Goal: Information Seeking & Learning: Learn about a topic

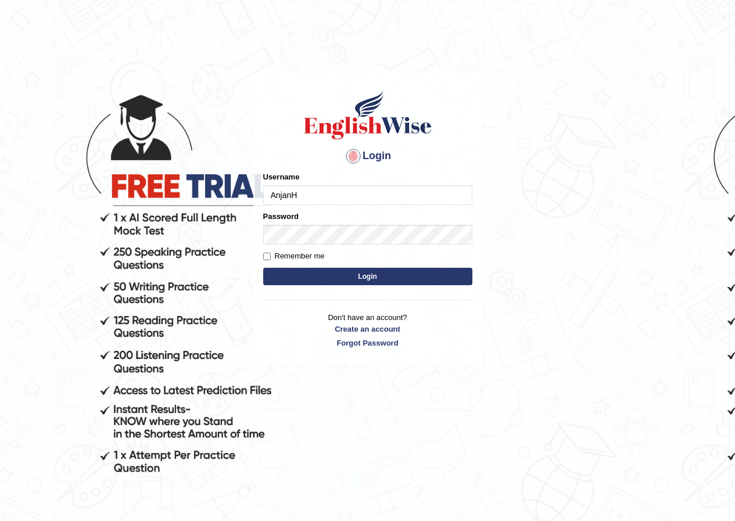
type input "AnjanH"
click at [355, 278] on button "Login" at bounding box center [367, 276] width 209 height 17
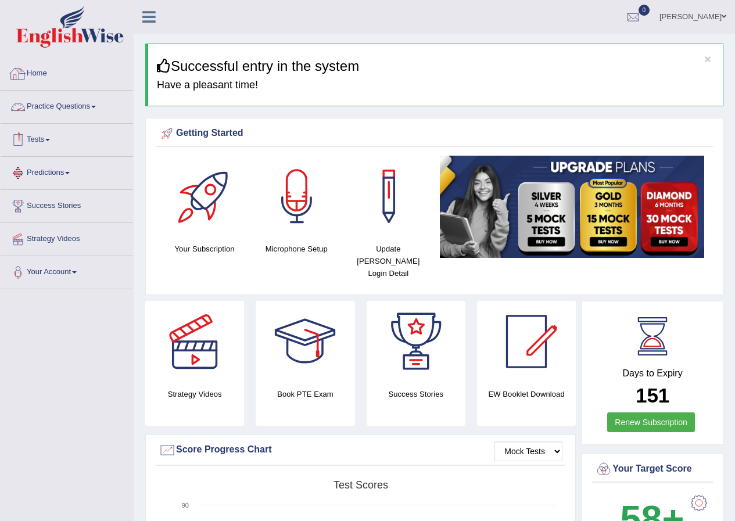
click at [39, 69] on link "Home" at bounding box center [67, 72] width 132 height 29
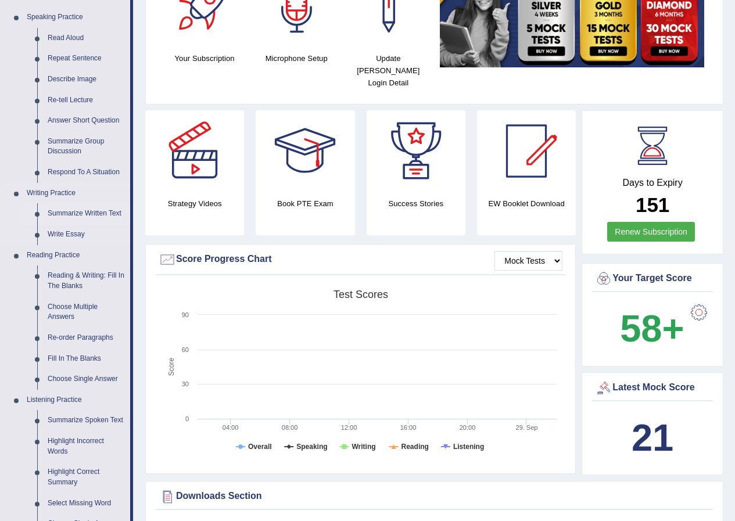
scroll to position [232, 0]
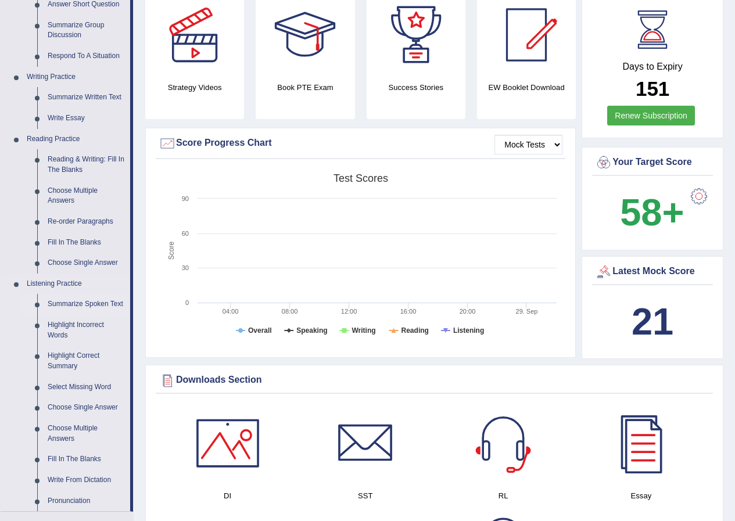
click at [70, 303] on link "Summarize Spoken Text" at bounding box center [86, 304] width 88 height 21
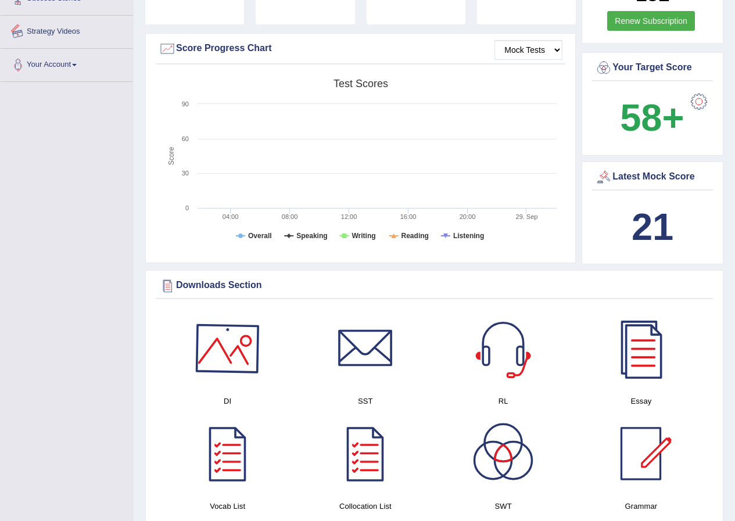
scroll to position [423, 0]
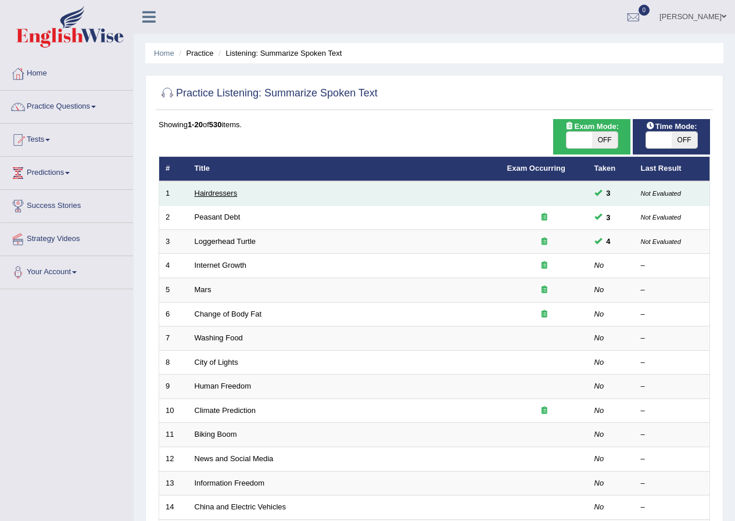
click at [209, 191] on link "Hairdressers" at bounding box center [216, 193] width 43 height 9
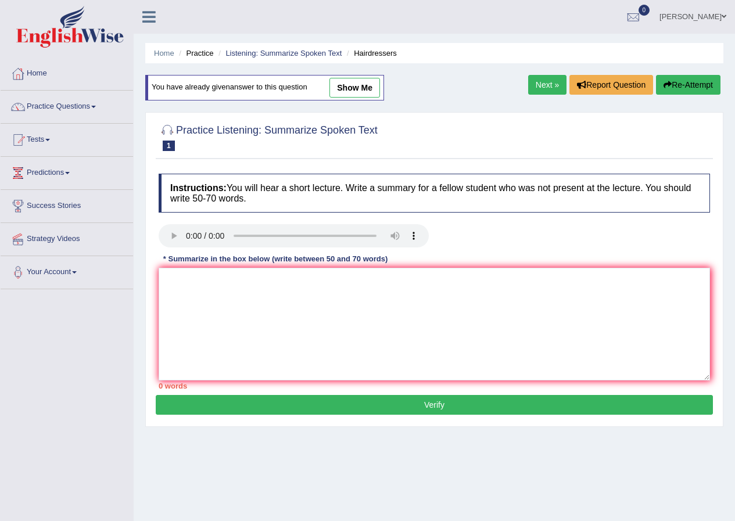
click at [355, 91] on link "show me" at bounding box center [354, 88] width 51 height 20
type textarea "The speaker provides information about hairdresser. Initially the lecture empha…"
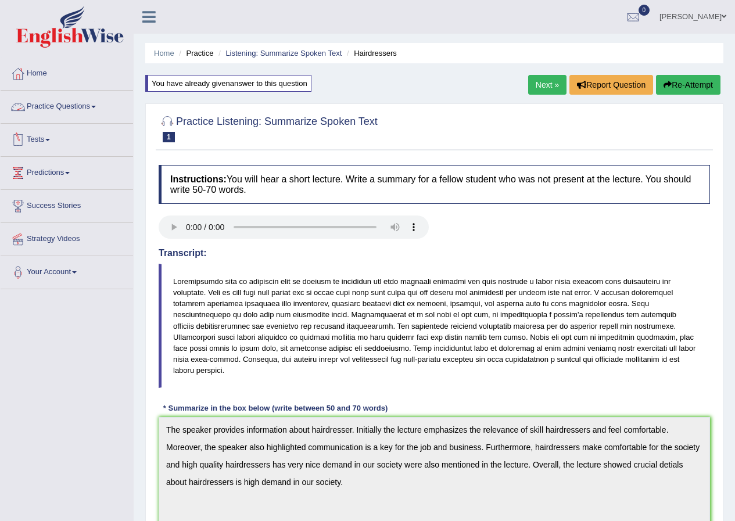
click at [49, 104] on link "Practice Questions" at bounding box center [67, 105] width 132 height 29
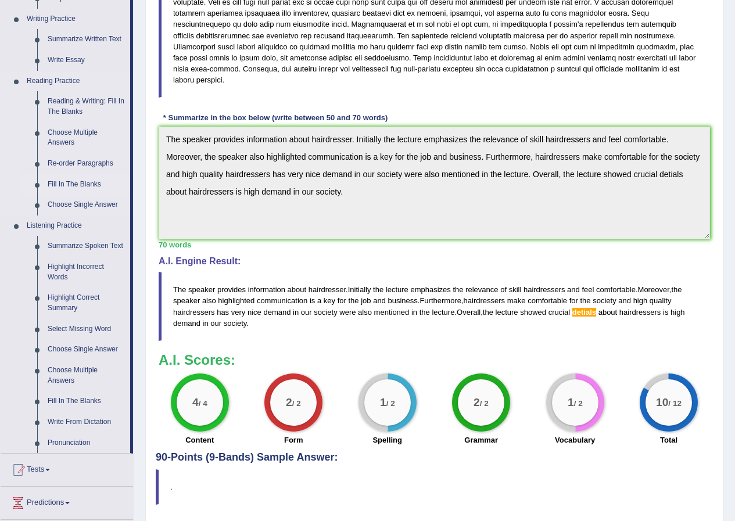
scroll to position [349, 0]
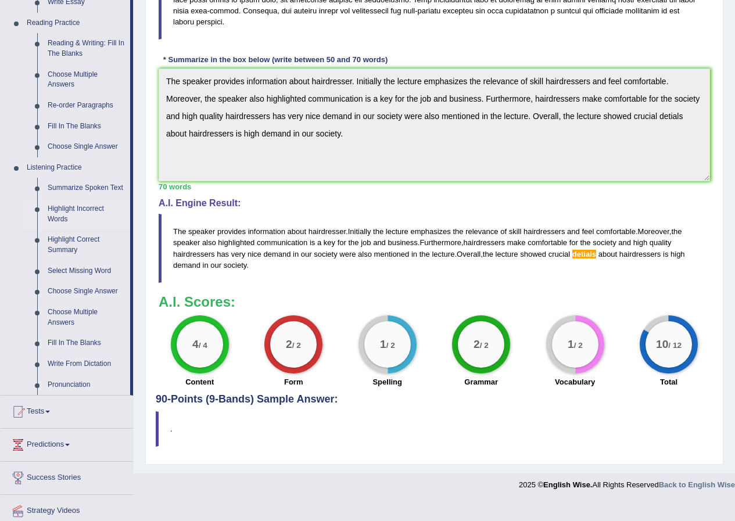
click at [74, 207] on link "Highlight Incorrect Words" at bounding box center [86, 214] width 88 height 31
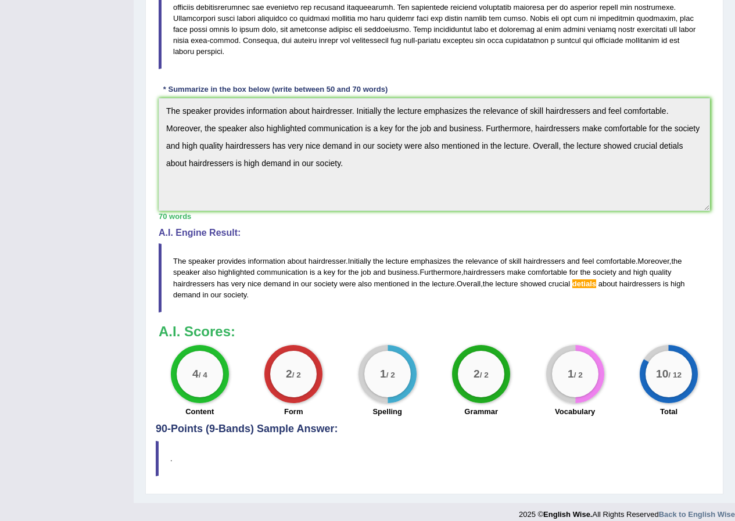
scroll to position [146, 0]
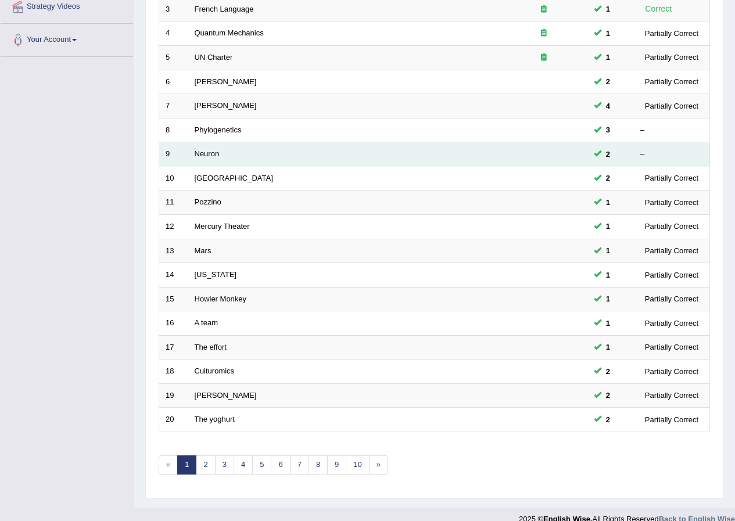
scroll to position [248, 0]
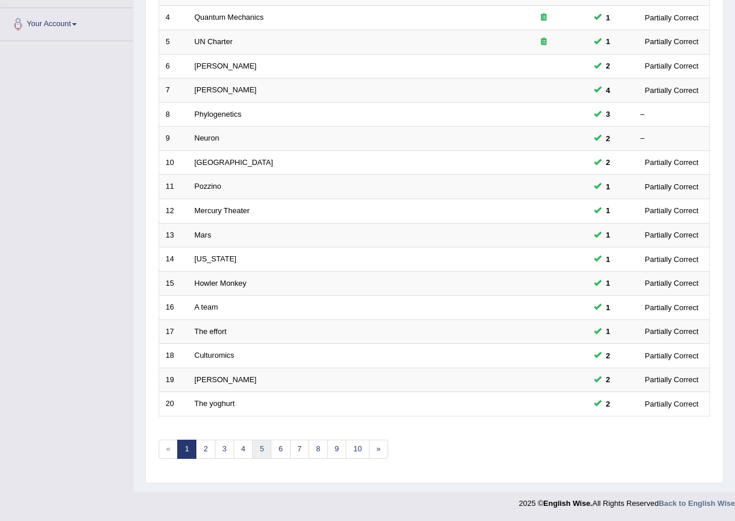
click at [263, 452] on link "5" at bounding box center [261, 449] width 19 height 19
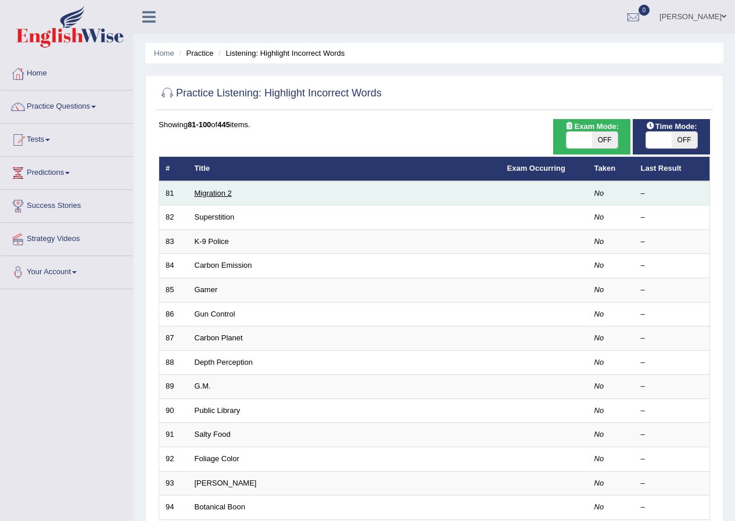
click at [209, 196] on link "Migration 2" at bounding box center [213, 193] width 37 height 9
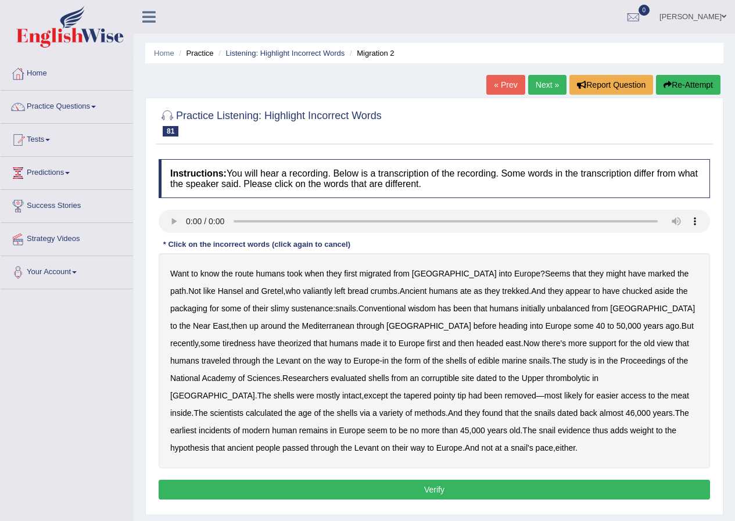
click at [303, 291] on b "valiantly" at bounding box center [318, 290] width 30 height 9
click at [547, 310] on b "unbalanced" at bounding box center [568, 308] width 42 height 9
click at [256, 339] on b "tiredness" at bounding box center [238, 343] width 33 height 9
click at [421, 377] on b "corruptible" at bounding box center [440, 378] width 38 height 9
click at [231, 426] on b "incidents" at bounding box center [215, 430] width 32 height 9
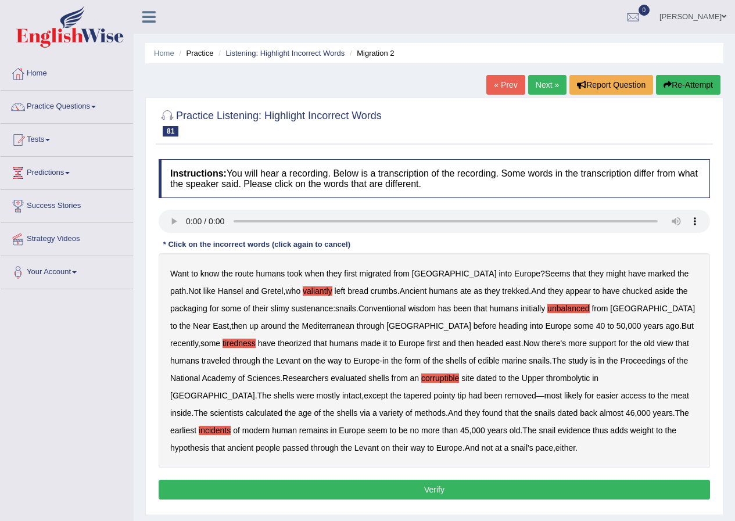
click at [360, 480] on button "Verify" at bounding box center [434, 490] width 551 height 20
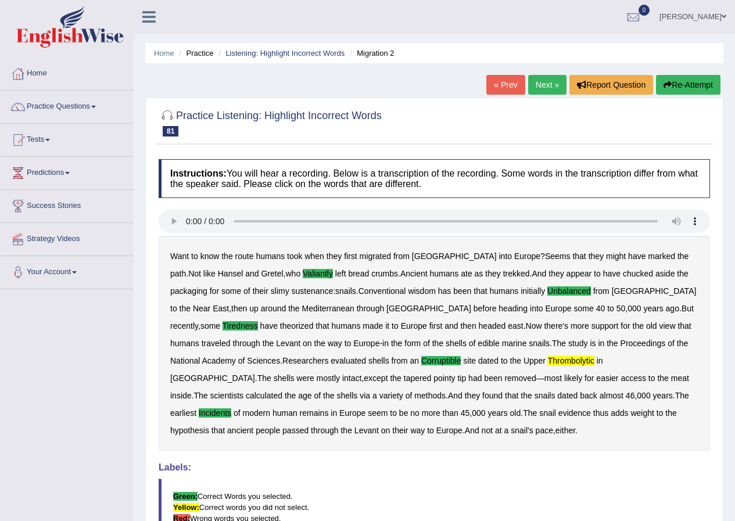
click at [547, 84] on link "Next »" at bounding box center [547, 85] width 38 height 20
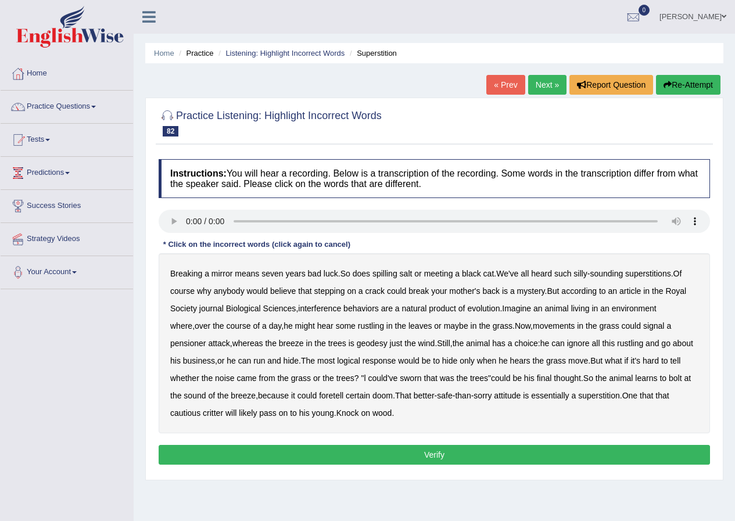
click at [543, 273] on b "heard" at bounding box center [541, 273] width 21 height 9
click at [540, 271] on b "heard" at bounding box center [541, 273] width 21 height 9
click at [551, 272] on b "heard" at bounding box center [541, 273] width 21 height 9
click at [552, 270] on b "heard" at bounding box center [541, 273] width 21 height 9
click at [313, 308] on b "interference" at bounding box center [319, 308] width 43 height 9
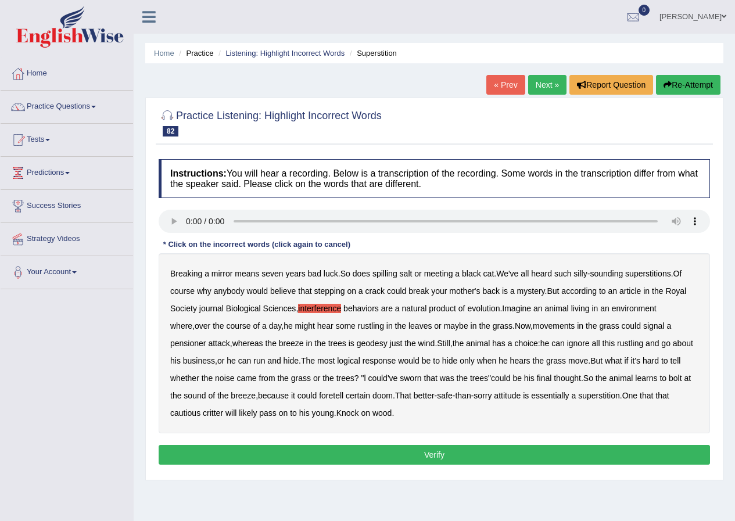
click at [206, 339] on b "pensioner" at bounding box center [188, 343] width 36 height 9
click at [186, 376] on b "whether" at bounding box center [184, 378] width 29 height 9
click at [353, 455] on button "Verify" at bounding box center [434, 455] width 551 height 20
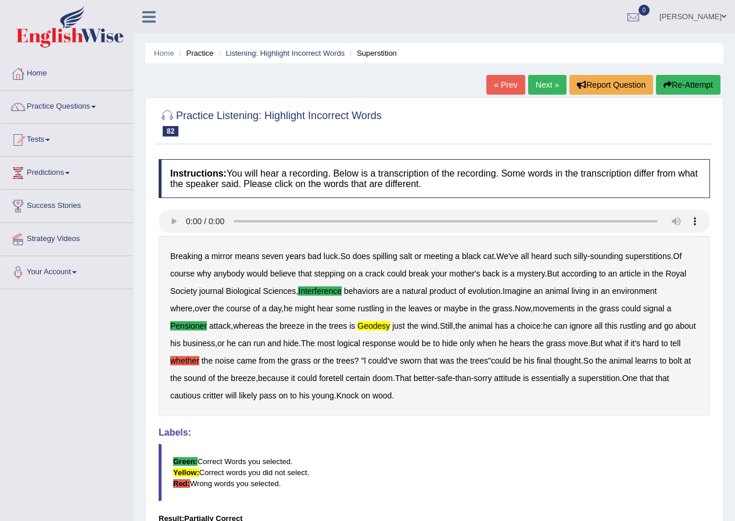
click at [543, 91] on link "Next »" at bounding box center [547, 85] width 38 height 20
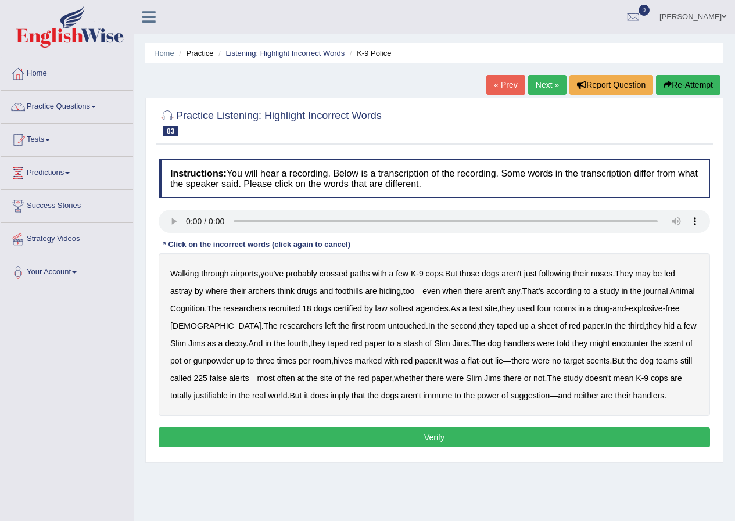
drag, startPoint x: 260, startPoint y: 292, endPoint x: 267, endPoint y: 292, distance: 7.0
click at [261, 292] on b "archers" at bounding box center [261, 290] width 27 height 9
click at [413, 306] on b "softest" at bounding box center [401, 308] width 24 height 9
click at [353, 360] on b "hives" at bounding box center [342, 360] width 19 height 9
click at [452, 397] on b "immune" at bounding box center [437, 395] width 29 height 9
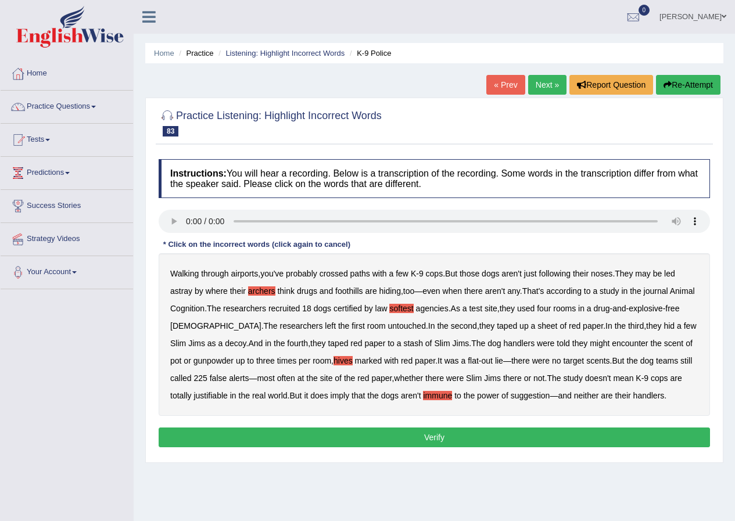
click at [222, 391] on b "justifiable" at bounding box center [210, 395] width 34 height 9
click at [505, 438] on button "Verify" at bounding box center [434, 438] width 551 height 20
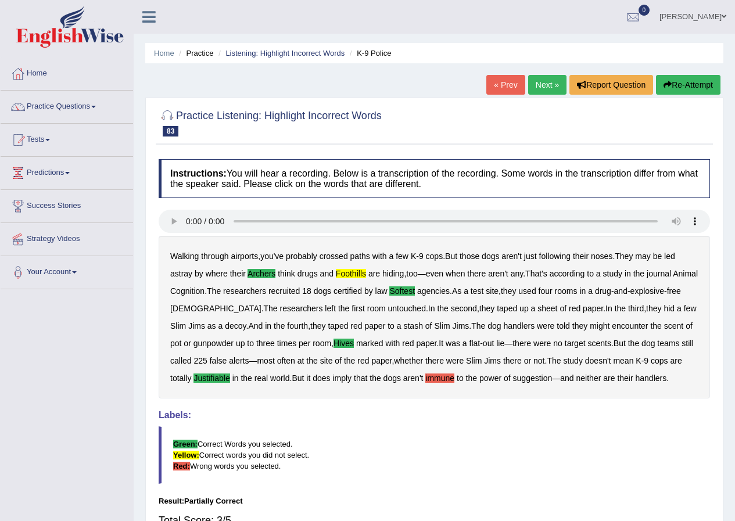
click at [545, 85] on link "Next »" at bounding box center [547, 85] width 38 height 20
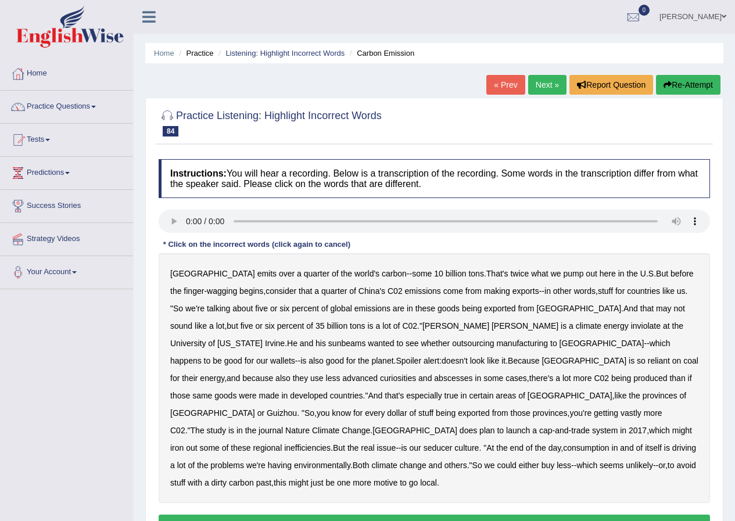
scroll to position [58, 0]
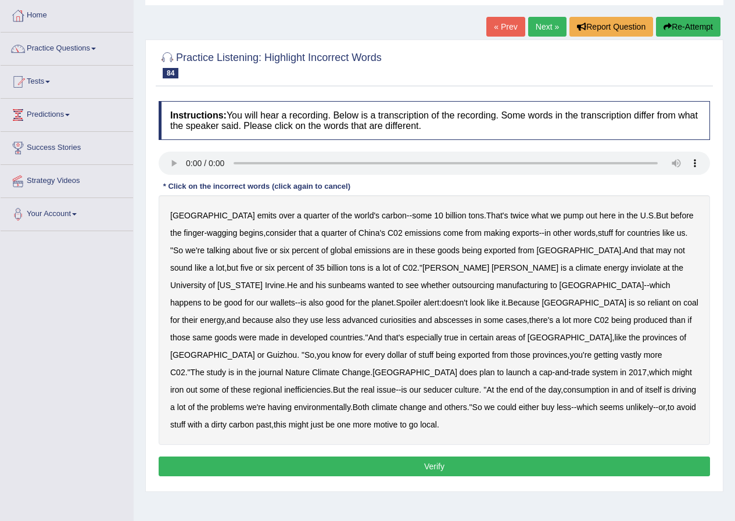
click at [631, 268] on b "inviolate" at bounding box center [646, 267] width 30 height 9
click at [416, 315] on b "curiosities" at bounding box center [398, 319] width 36 height 9
click at [472, 315] on b "abscesses" at bounding box center [453, 319] width 38 height 9
click at [452, 385] on b "seducer" at bounding box center [437, 389] width 29 height 9
click at [480, 457] on button "Verify" at bounding box center [434, 467] width 551 height 20
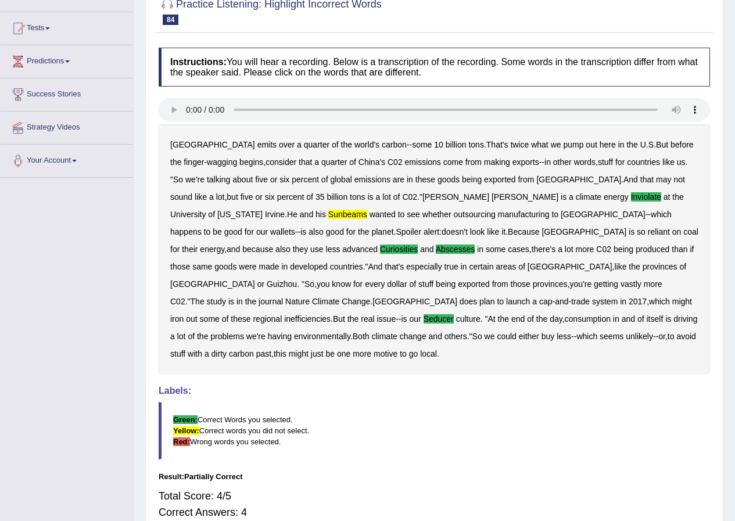
scroll to position [53, 0]
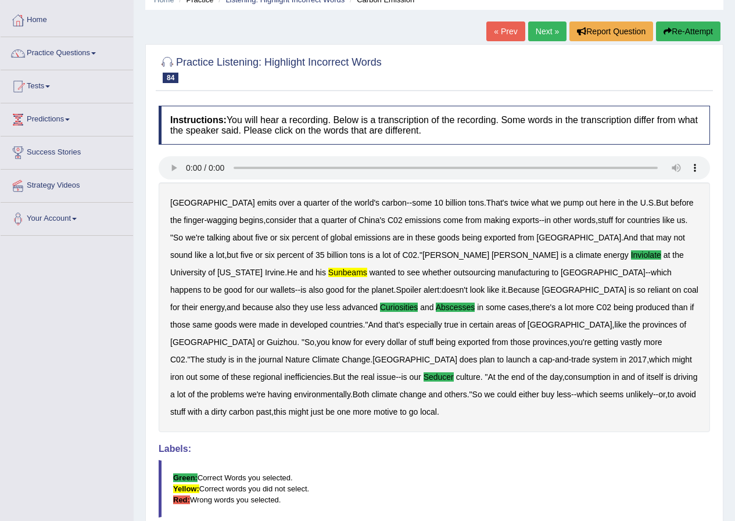
click at [552, 30] on link "Next »" at bounding box center [547, 31] width 38 height 20
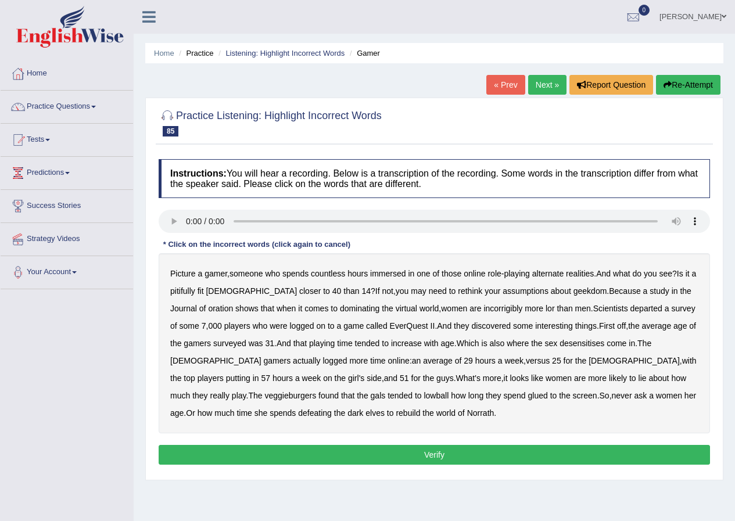
click at [390, 270] on b "immersed" at bounding box center [387, 273] width 35 height 9
click at [401, 276] on b "immersed" at bounding box center [387, 273] width 35 height 9
click at [193, 289] on b "pitifully" at bounding box center [182, 290] width 25 height 9
click at [573, 291] on b "geekdom" at bounding box center [590, 290] width 34 height 9
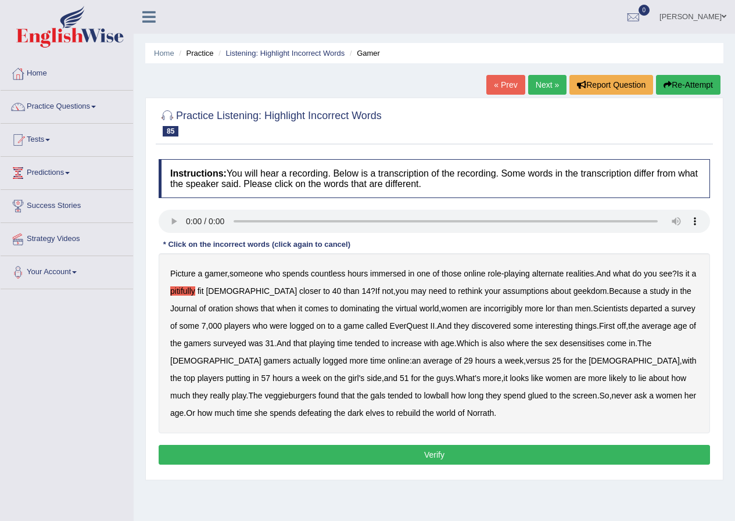
click at [483, 308] on b "incorrigibly" at bounding box center [502, 308] width 39 height 9
click at [630, 310] on b "departed" at bounding box center [646, 308] width 32 height 9
click at [572, 344] on b "desensitises" at bounding box center [581, 343] width 45 height 9
click at [316, 391] on b "veggieburgers" at bounding box center [290, 395] width 52 height 9
click at [437, 454] on button "Verify" at bounding box center [434, 455] width 551 height 20
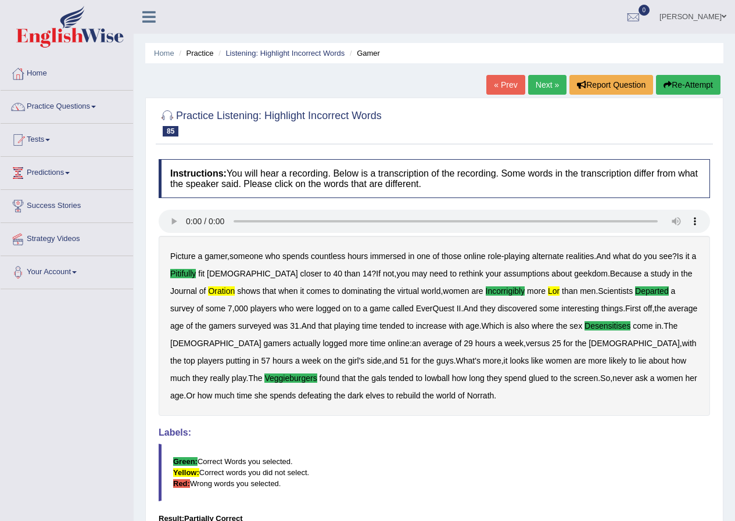
click at [552, 80] on link "Next »" at bounding box center [547, 85] width 38 height 20
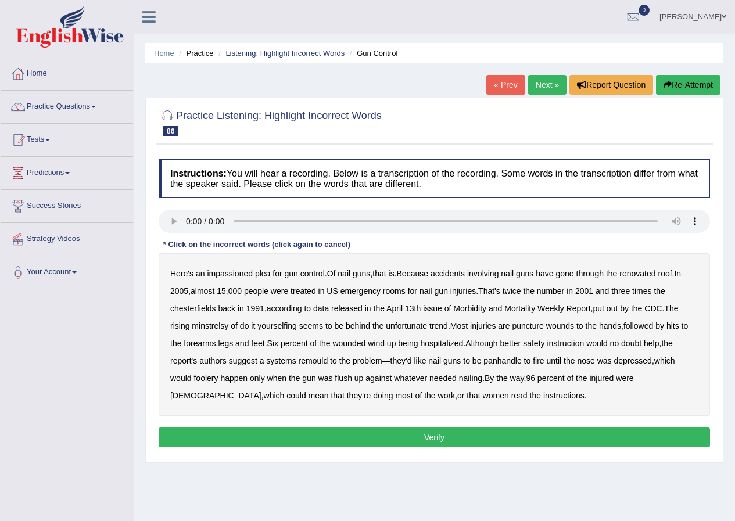
click at [191, 307] on b "chesterfields" at bounding box center [193, 308] width 46 height 9
click at [219, 326] on b "minstrelsy" at bounding box center [210, 325] width 37 height 9
click at [314, 363] on b "remould" at bounding box center [314, 360] width 30 height 9
click at [503, 360] on b "panhandle" at bounding box center [502, 360] width 38 height 9
click at [471, 438] on button "Verify" at bounding box center [434, 438] width 551 height 20
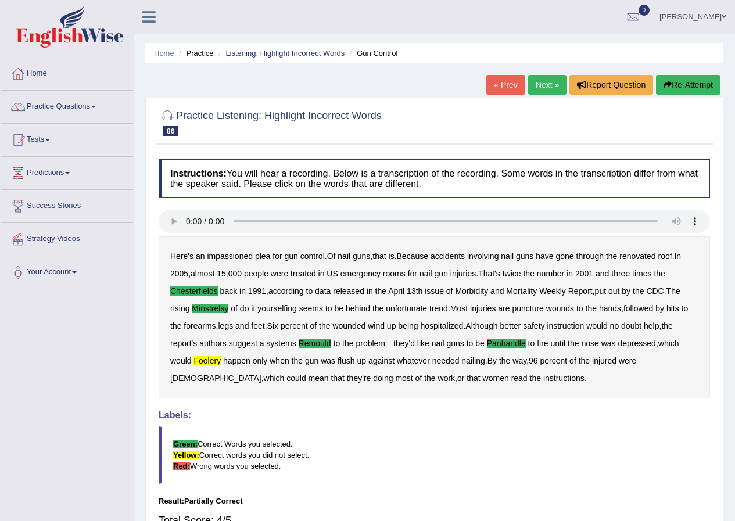
click at [549, 82] on link "Next »" at bounding box center [547, 85] width 38 height 20
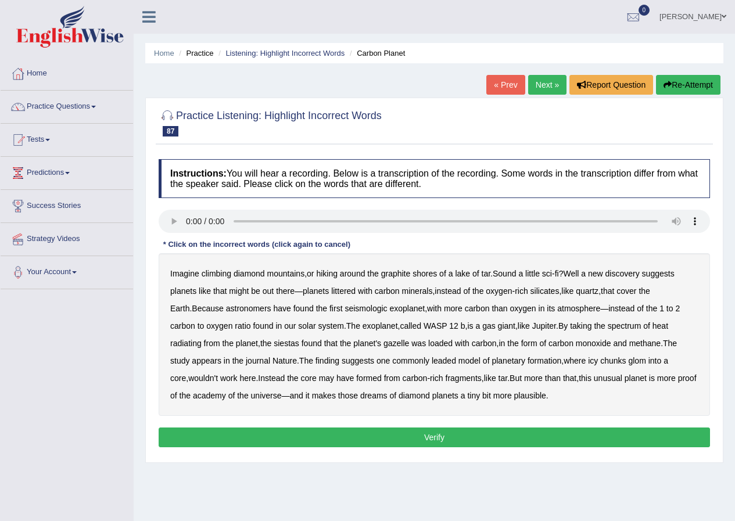
click at [352, 309] on b "seismologic" at bounding box center [365, 308] width 42 height 9
click at [557, 307] on b "atmosphere" at bounding box center [578, 308] width 43 height 9
click at [274, 340] on b "siestas" at bounding box center [287, 343] width 26 height 9
click at [432, 360] on b "leaded" at bounding box center [444, 360] width 24 height 9
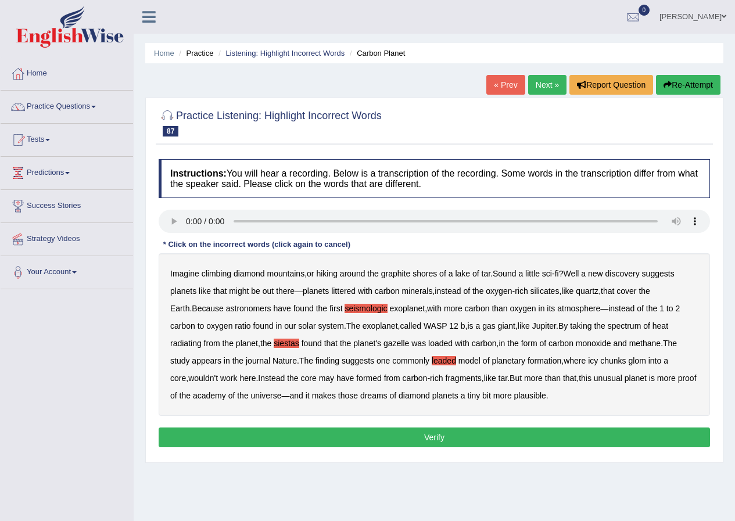
click at [226, 391] on b "academy" at bounding box center [209, 395] width 33 height 9
click at [472, 437] on button "Verify" at bounding box center [434, 438] width 551 height 20
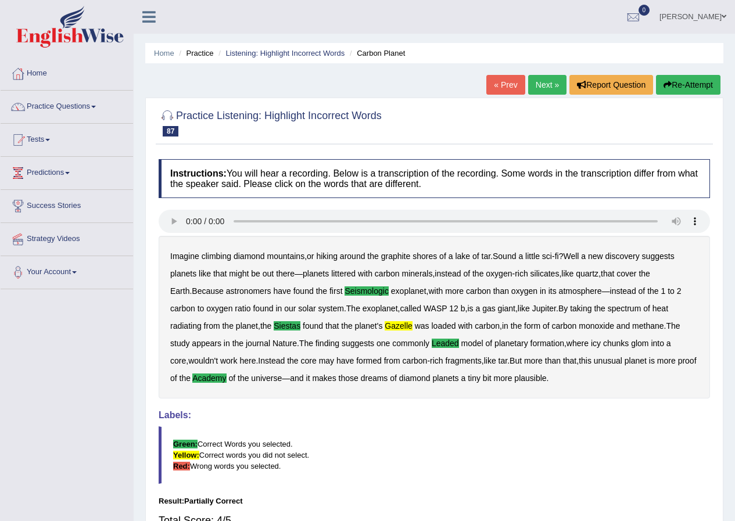
click at [546, 80] on link "Next »" at bounding box center [547, 85] width 38 height 20
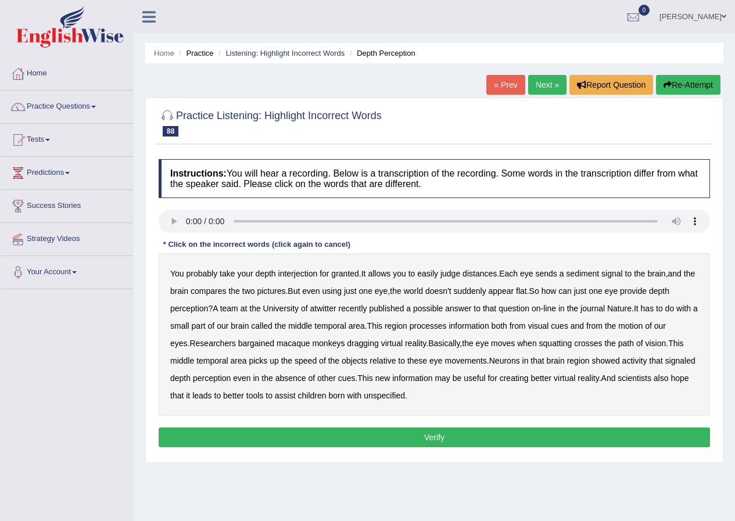
click at [293, 269] on b "interjection" at bounding box center [297, 273] width 39 height 9
click at [594, 275] on b "sediment" at bounding box center [582, 273] width 33 height 9
click at [332, 308] on b "atwitter" at bounding box center [323, 308] width 26 height 9
click at [238, 344] on b "bargained" at bounding box center [256, 343] width 36 height 9
click at [367, 395] on b "unspecified" at bounding box center [384, 395] width 41 height 9
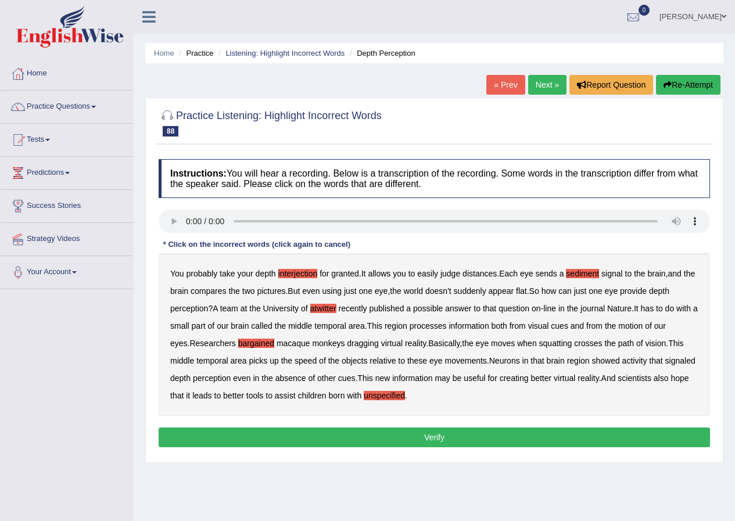
click at [380, 434] on button "Verify" at bounding box center [434, 438] width 551 height 20
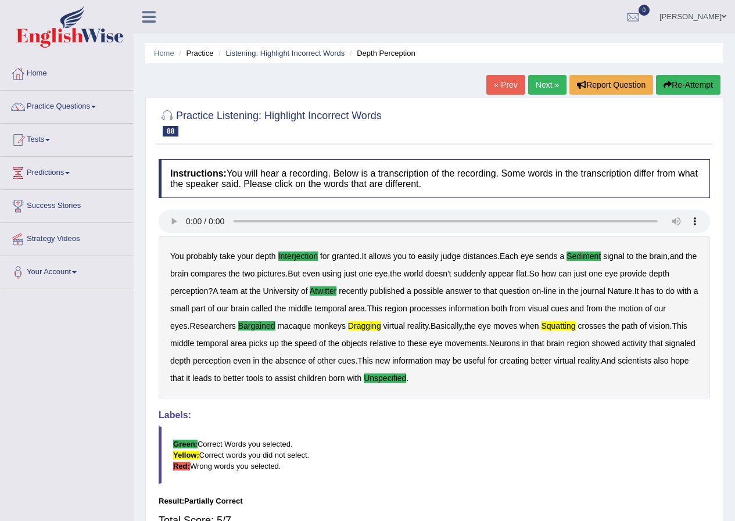
click at [545, 84] on link "Next »" at bounding box center [547, 85] width 38 height 20
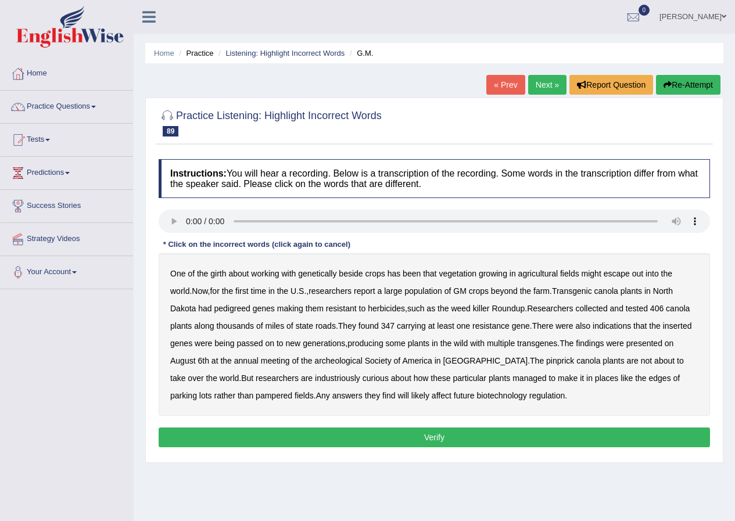
click at [214, 275] on b "girth" at bounding box center [218, 273] width 16 height 9
click at [368, 310] on b "herbicides" at bounding box center [386, 308] width 37 height 9
click at [314, 361] on b "archeological" at bounding box center [338, 360] width 48 height 9
click at [546, 362] on b "pinprick" at bounding box center [560, 360] width 28 height 9
click at [315, 377] on b "industriously" at bounding box center [337, 378] width 45 height 9
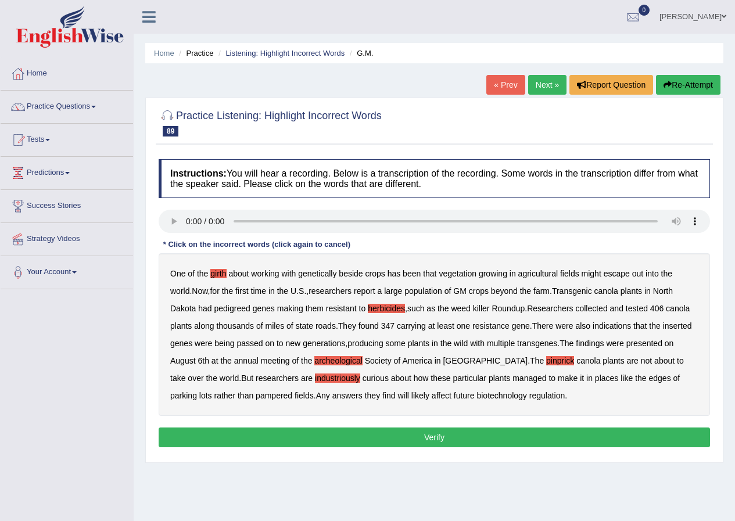
click at [315, 378] on b "industriously" at bounding box center [337, 378] width 45 height 9
click at [419, 430] on button "Verify" at bounding box center [434, 438] width 551 height 20
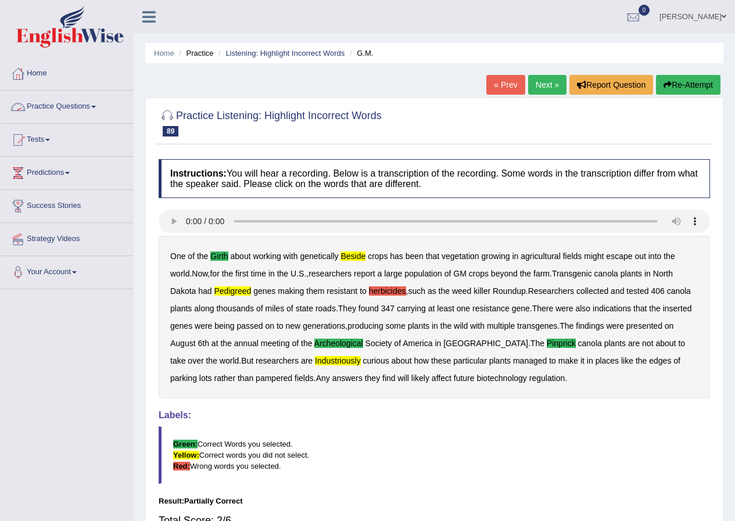
click at [67, 106] on link "Practice Questions" at bounding box center [67, 105] width 132 height 29
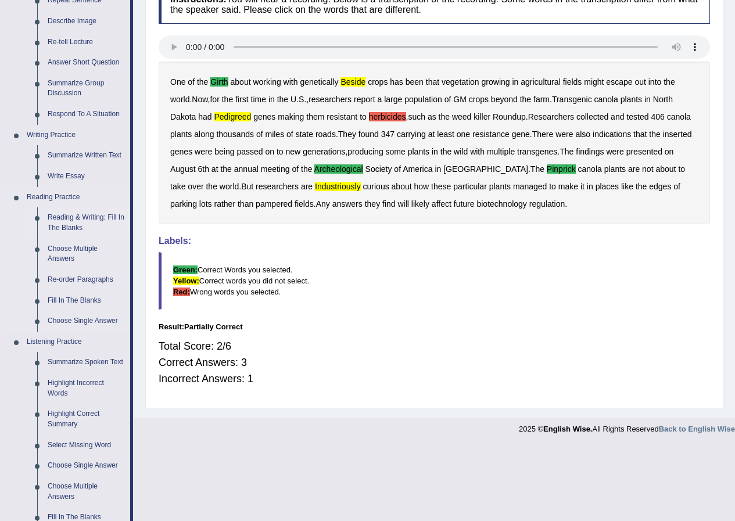
scroll to position [290, 0]
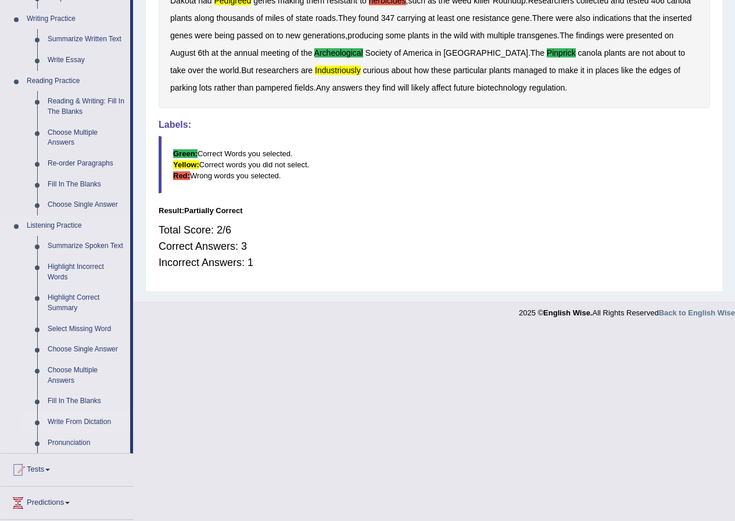
click at [100, 419] on link "Write From Dictation" at bounding box center [86, 422] width 88 height 21
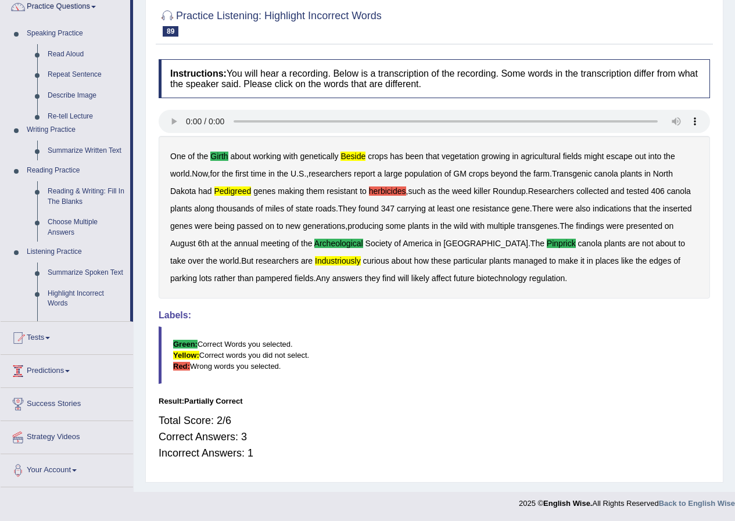
scroll to position [100, 0]
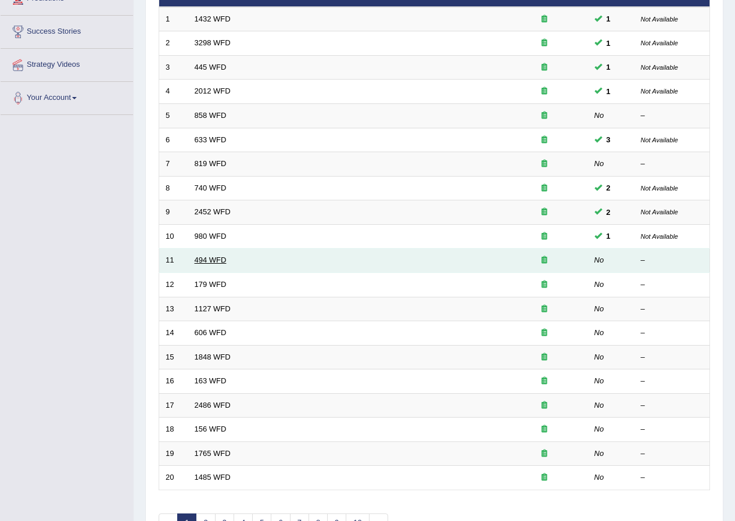
click at [211, 259] on link "494 WFD" at bounding box center [211, 260] width 32 height 9
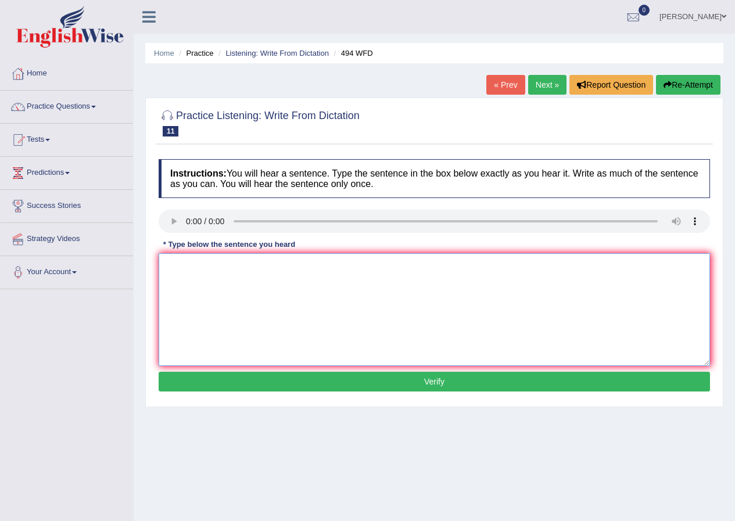
click at [172, 261] on textarea at bounding box center [434, 309] width 551 height 113
click at [237, 268] on textarea "The vocabulary" at bounding box center [434, 309] width 551 height 113
click at [265, 268] on textarea "The vocabulary that is" at bounding box center [434, 309] width 551 height 113
click at [278, 264] on textarea "The vocabulary that is piculiar" at bounding box center [434, 309] width 551 height 113
type textarea "The vocabulary that is piculiar in specipic that is called gurgal."
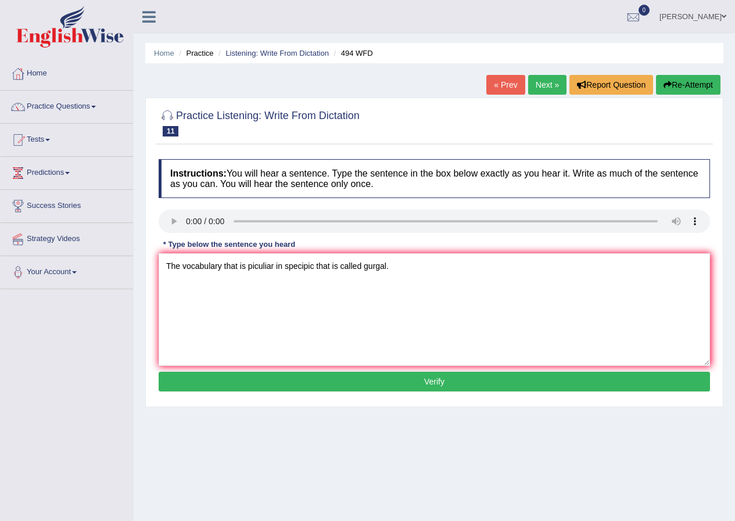
click at [362, 383] on button "Verify" at bounding box center [434, 382] width 551 height 20
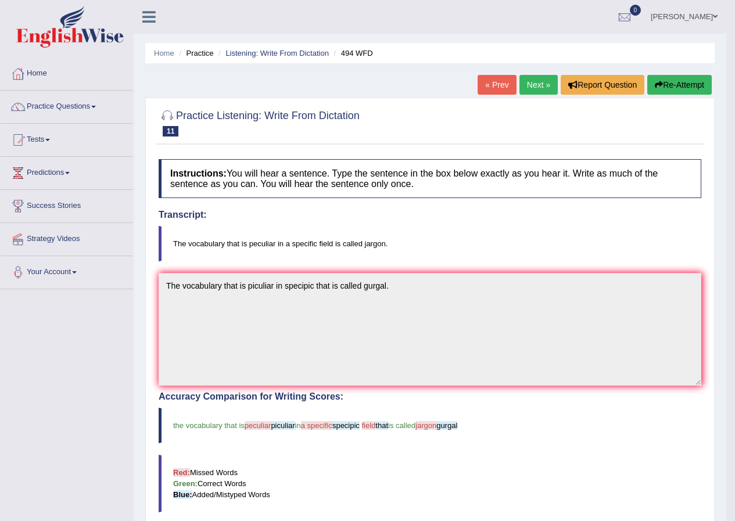
click at [534, 91] on link "Next »" at bounding box center [538, 85] width 38 height 20
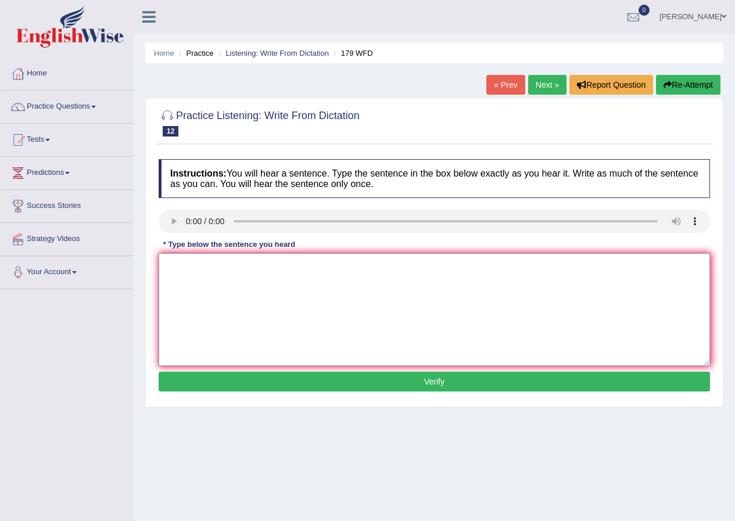
click at [229, 274] on textarea at bounding box center [434, 309] width 551 height 113
click at [214, 268] on textarea "Lecture is" at bounding box center [434, 309] width 551 height 113
type textarea "Lecture is are the formet old metheo is the university."
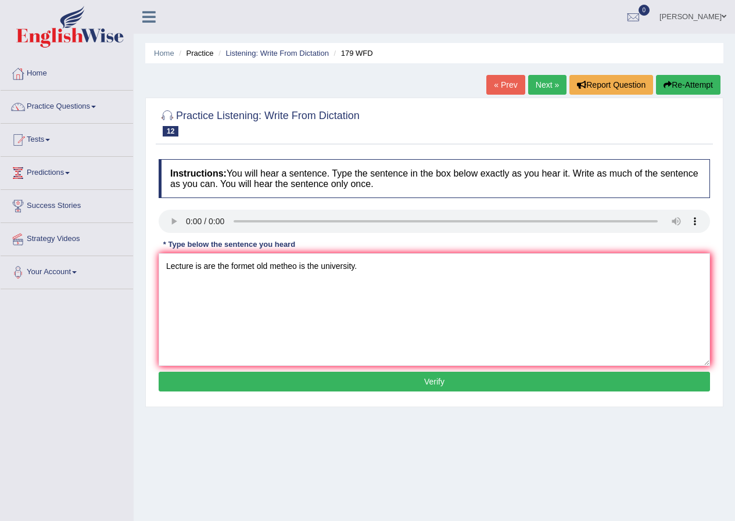
click at [343, 378] on button "Verify" at bounding box center [434, 382] width 551 height 20
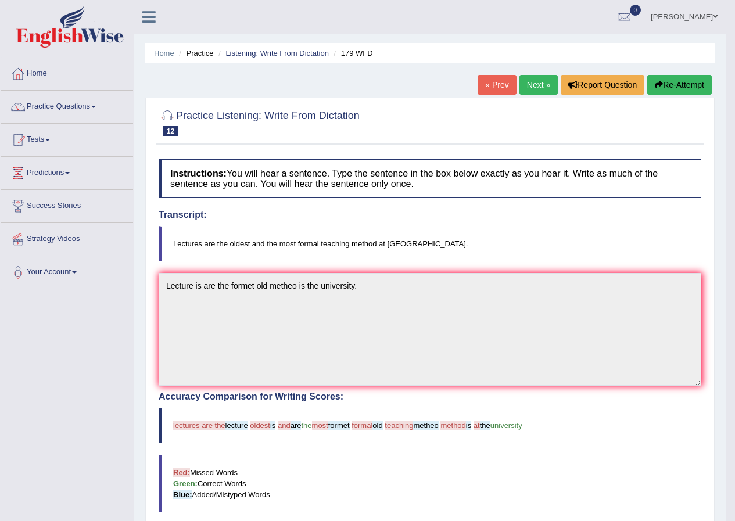
click at [694, 81] on button "Re-Attempt" at bounding box center [679, 85] width 64 height 20
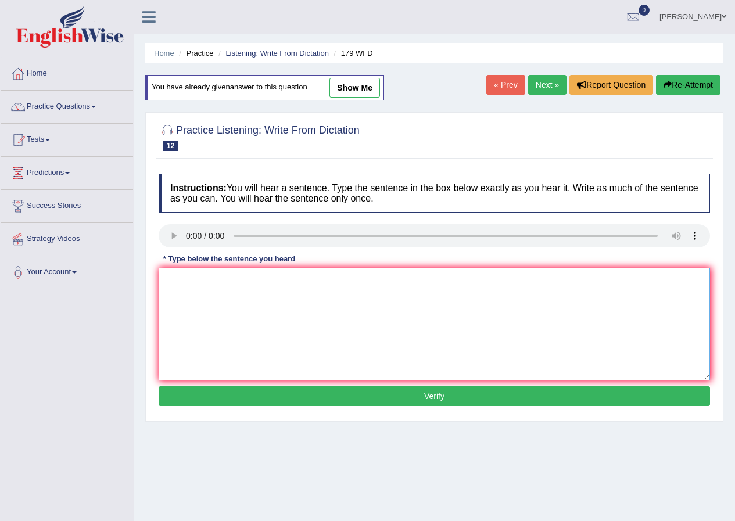
click at [178, 296] on textarea at bounding box center [434, 324] width 551 height 113
type textarea "Lectures are the most oldests form method are the university."
click at [422, 396] on button "Verify" at bounding box center [434, 396] width 551 height 20
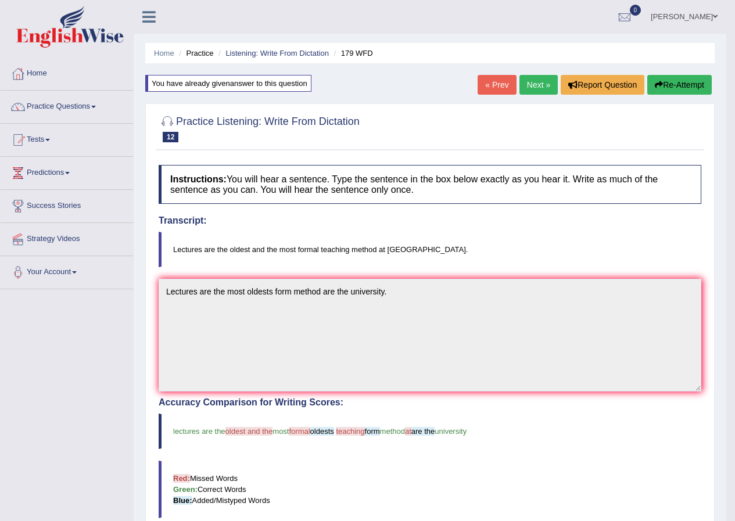
click at [530, 87] on link "Next »" at bounding box center [538, 85] width 38 height 20
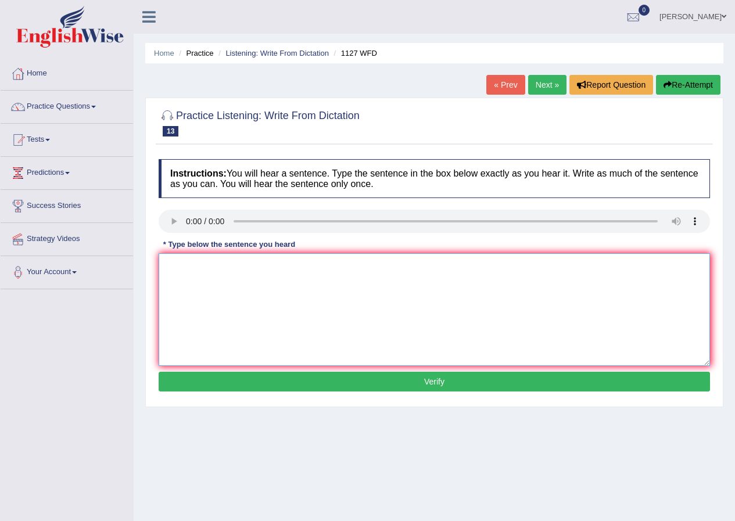
click at [186, 275] on textarea at bounding box center [434, 309] width 551 height 113
type textarea "A university degree is requerment in many professions."
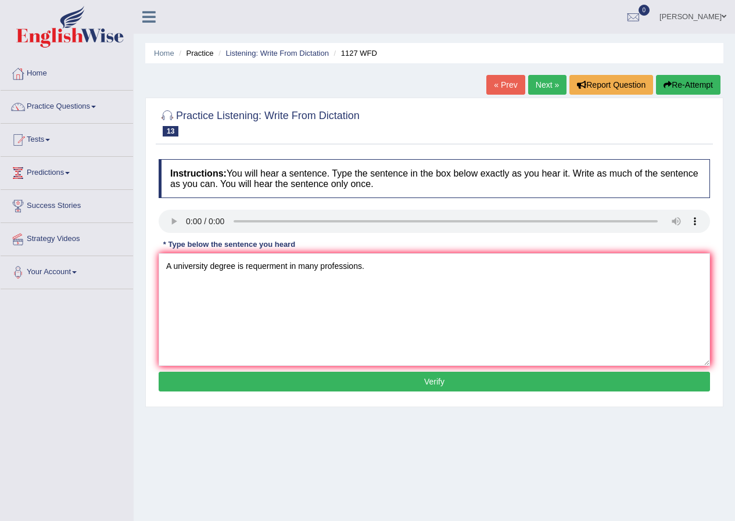
click at [245, 386] on button "Verify" at bounding box center [434, 382] width 551 height 20
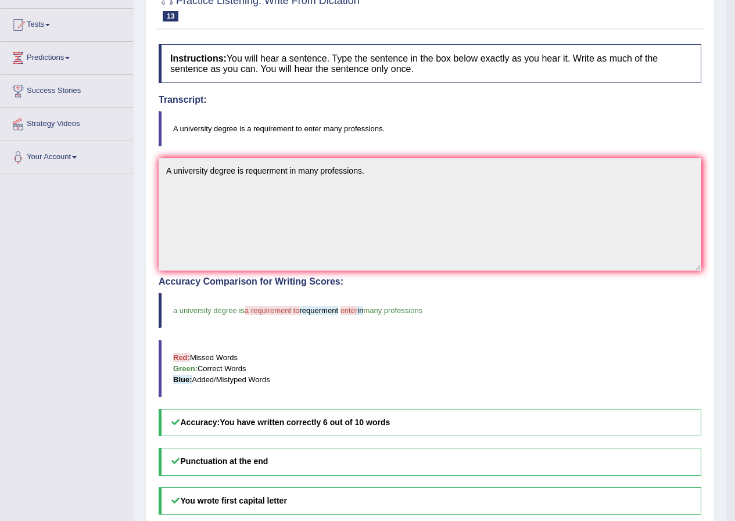
scroll to position [57, 0]
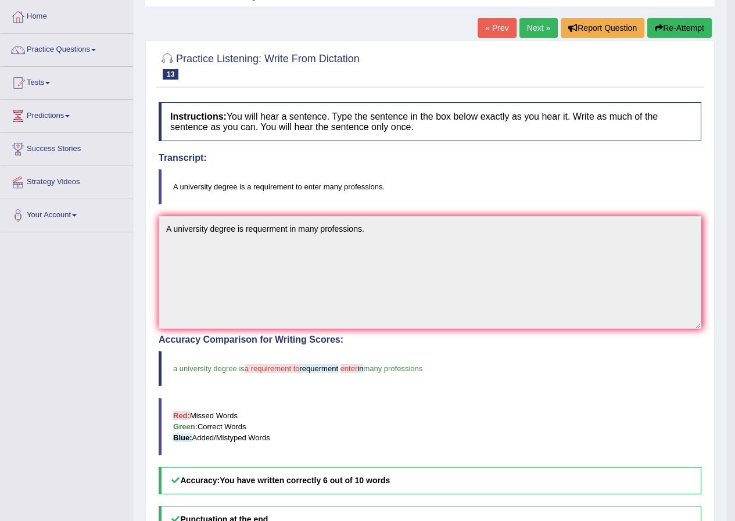
click at [543, 32] on link "Next »" at bounding box center [538, 28] width 38 height 20
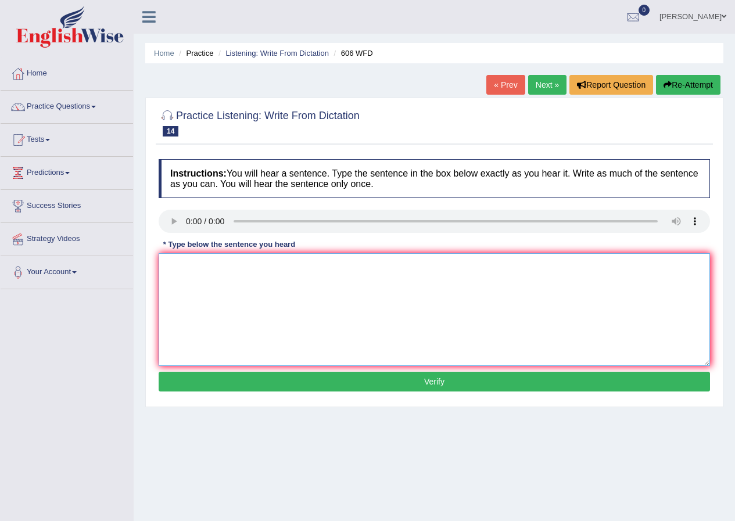
click at [270, 264] on textarea at bounding box center [434, 309] width 551 height 113
type textarea "Students was studys language and letter training studies."
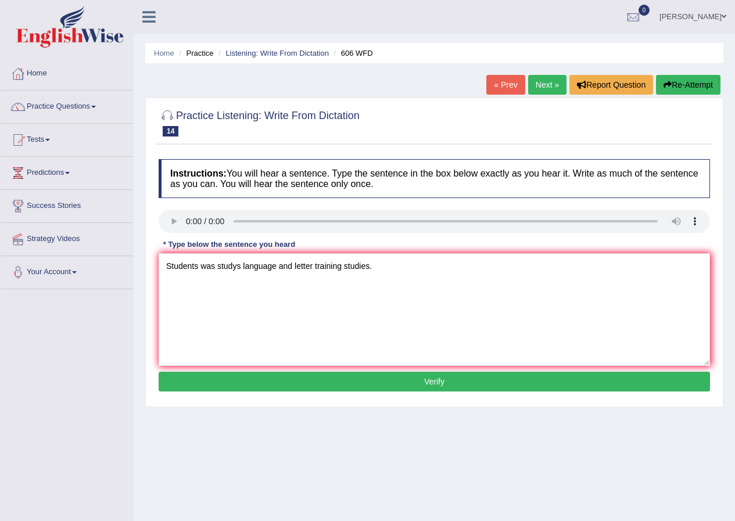
click at [403, 386] on button "Verify" at bounding box center [434, 382] width 551 height 20
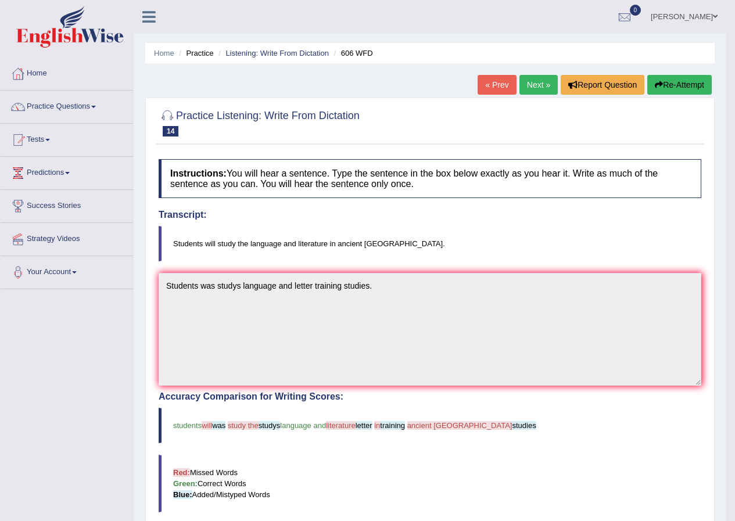
scroll to position [58, 0]
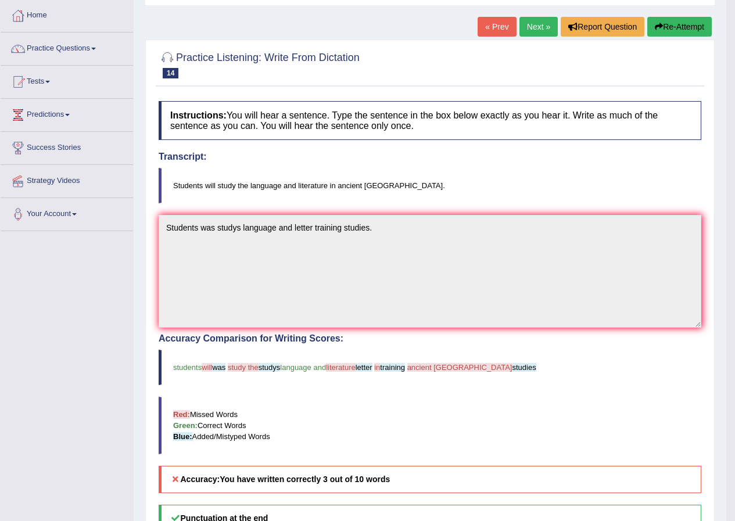
click at [676, 18] on button "Re-Attempt" at bounding box center [679, 27] width 64 height 20
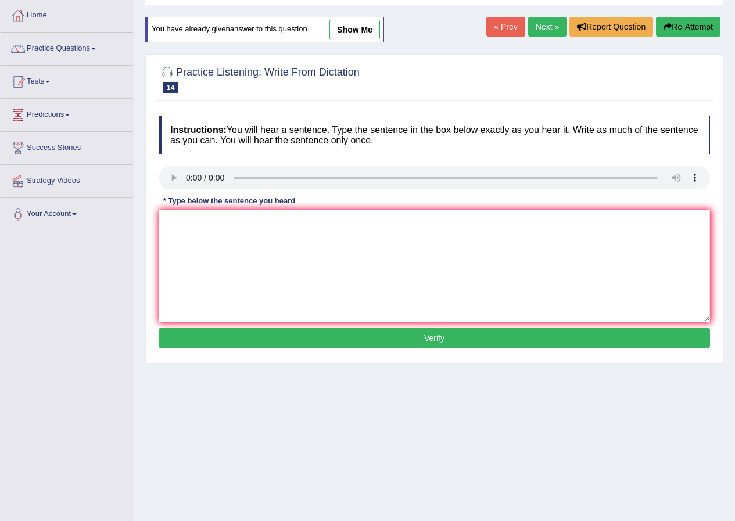
click at [540, 28] on link "Next »" at bounding box center [547, 27] width 38 height 20
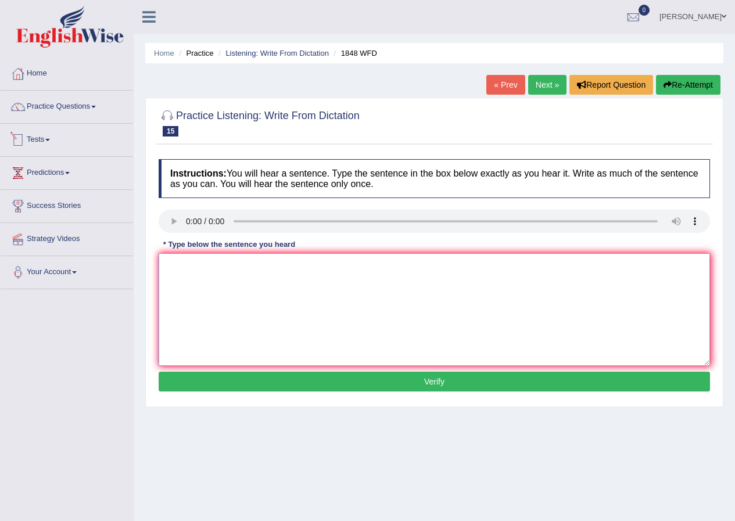
click at [220, 268] on textarea at bounding box center [434, 309] width 551 height 113
click at [274, 267] on textarea "Students must present identity the the cours." at bounding box center [434, 309] width 551 height 113
click at [249, 267] on textarea "Students must present identityfication the the cours." at bounding box center [434, 309] width 551 height 113
type textarea "Students must present of valid identityfication the the cours."
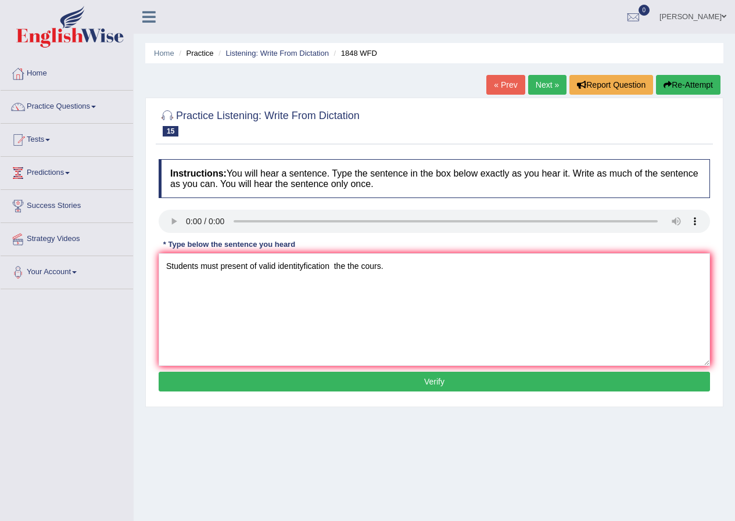
click at [364, 374] on button "Verify" at bounding box center [434, 382] width 551 height 20
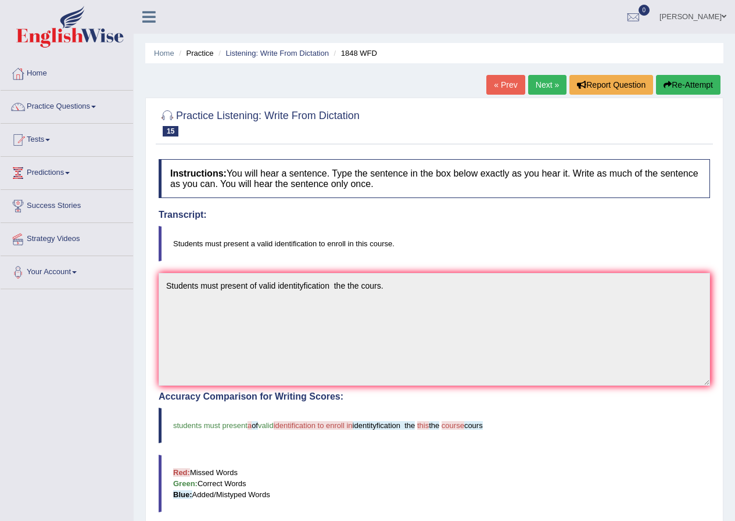
click at [531, 78] on link "Next »" at bounding box center [547, 85] width 38 height 20
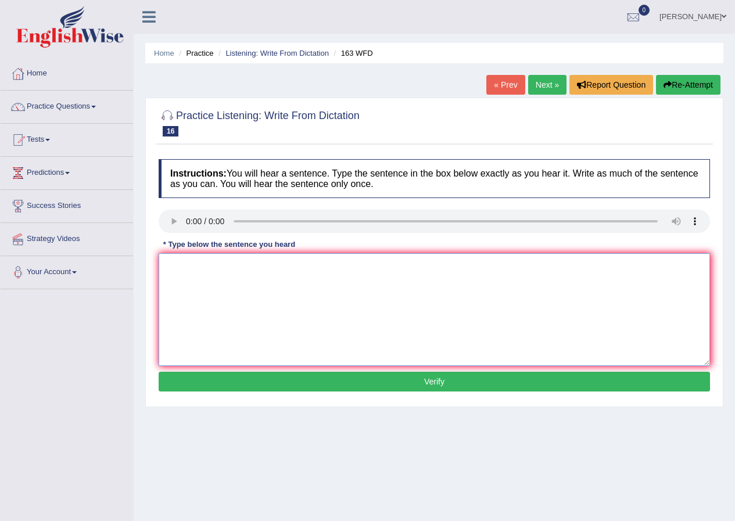
click at [192, 276] on textarea at bounding box center [434, 309] width 551 height 113
click at [257, 268] on textarea "A number of assingment submited" at bounding box center [434, 309] width 551 height 113
click at [321, 271] on textarea "A number of assingment will be submited" at bounding box center [434, 309] width 551 height 113
click at [319, 263] on textarea "A number of assingment will be submited" at bounding box center [434, 309] width 551 height 113
type textarea "A number of assingment will be submited to the conference."
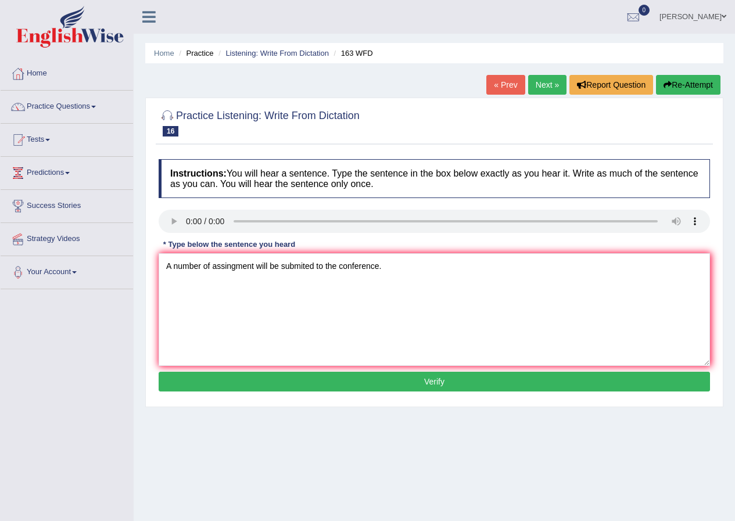
click at [382, 389] on button "Verify" at bounding box center [434, 382] width 551 height 20
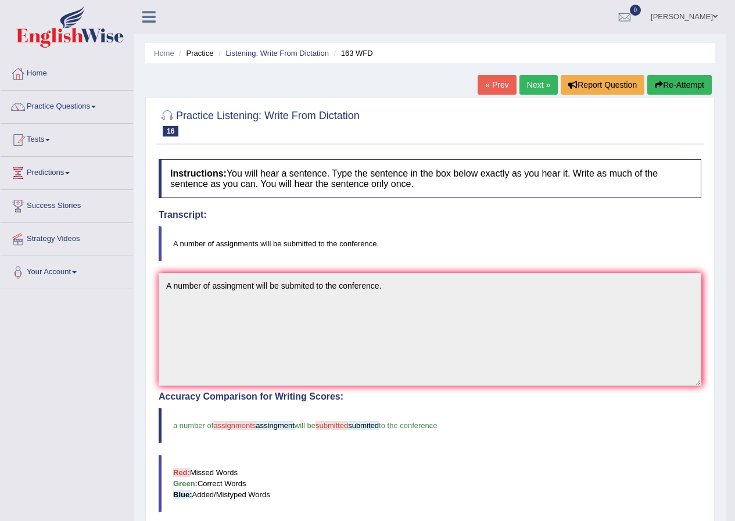
scroll to position [58, 0]
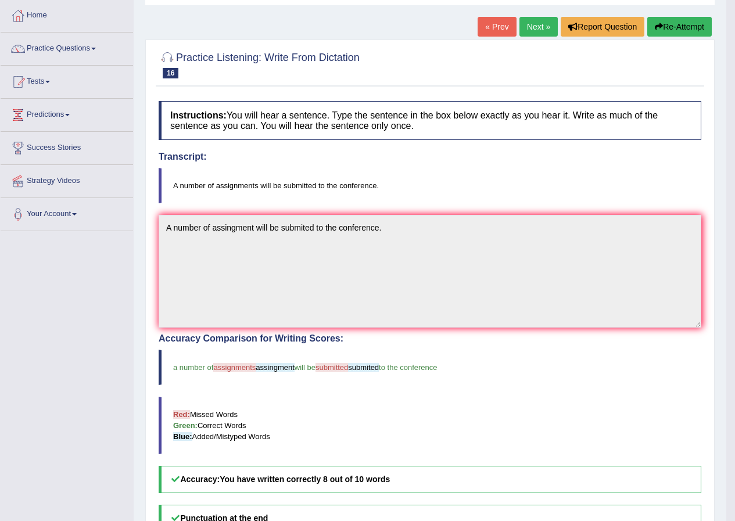
click at [540, 30] on link "Next »" at bounding box center [538, 27] width 38 height 20
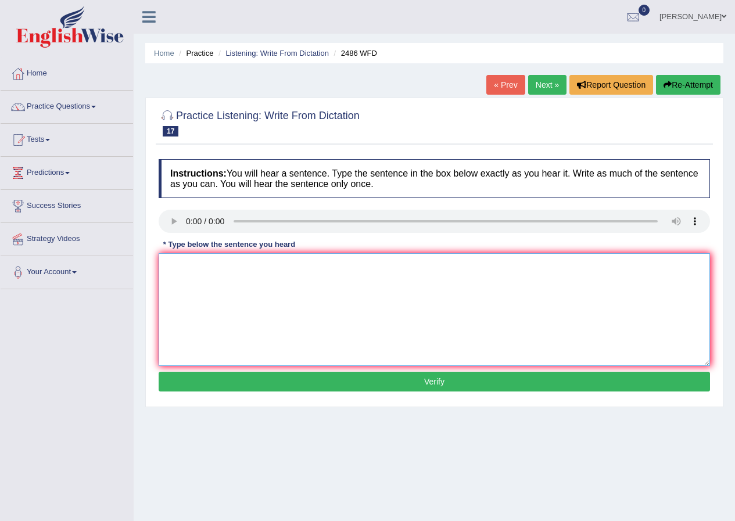
click at [206, 274] on textarea at bounding box center [434, 309] width 551 height 113
click at [308, 265] on textarea "It is quit clear that our facial face expert crossing the world." at bounding box center [434, 309] width 551 height 113
click at [322, 266] on textarea "It is quit clear that our facial face expration crossing the world." at bounding box center [434, 309] width 551 height 113
click at [267, 267] on textarea "It is quit clear that our facial face expration different crossing the world." at bounding box center [434, 309] width 551 height 113
click at [260, 267] on textarea "It is quit clear that our facialface expration different crossing the world." at bounding box center [434, 309] width 551 height 113
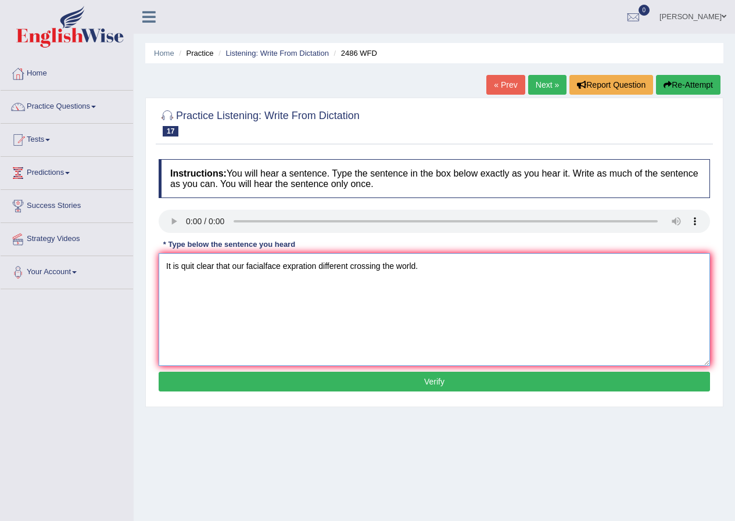
click at [264, 268] on textarea "It is quit clear that our facialface expration different crossing the world." at bounding box center [434, 309] width 551 height 113
type textarea "It is quit clear that our facial expration different crossing the world."
click at [381, 380] on button "Verify" at bounding box center [434, 382] width 551 height 20
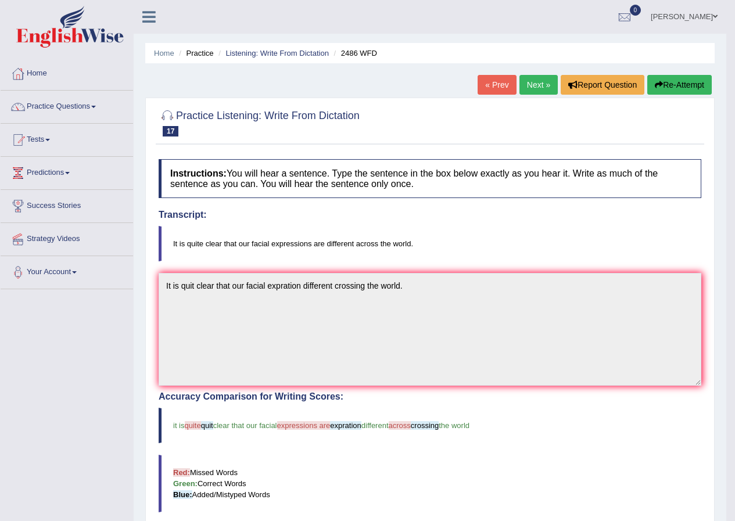
click at [530, 85] on link "Next »" at bounding box center [538, 85] width 38 height 20
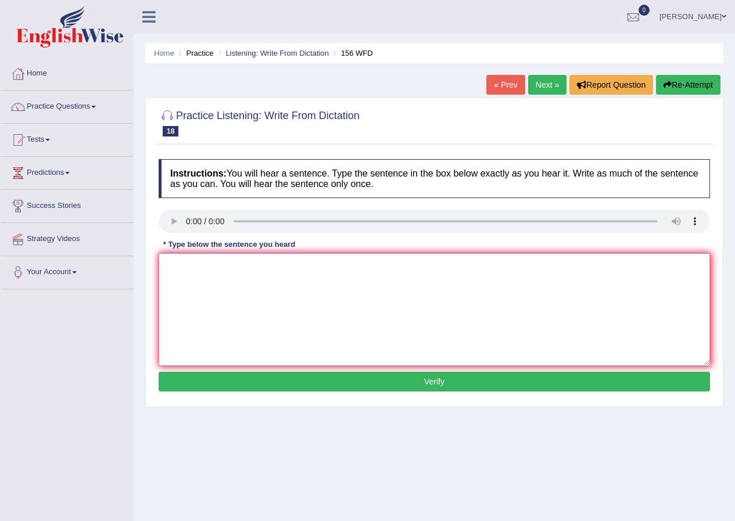
click at [223, 286] on textarea at bounding box center [434, 309] width 551 height 113
click at [170, 265] on textarea "all of your assingment do buy [DATE]." at bounding box center [434, 309] width 551 height 113
type textarea "All of your assingment do buy [DATE]."
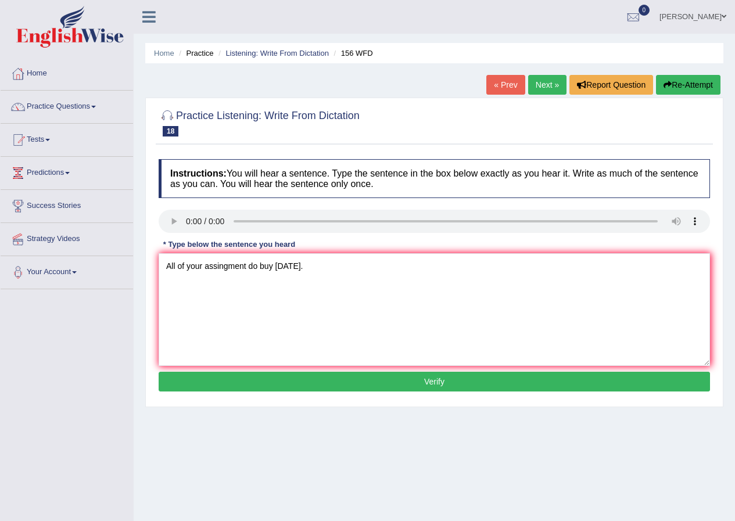
click at [343, 386] on button "Verify" at bounding box center [434, 382] width 551 height 20
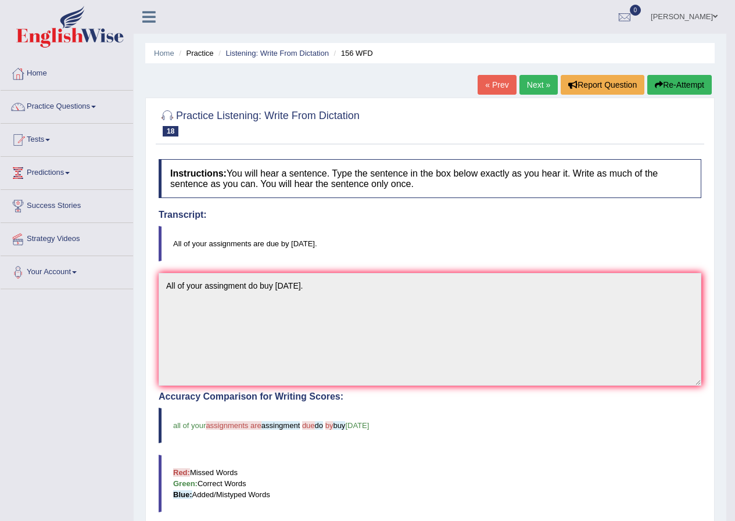
click at [689, 85] on button "Re-Attempt" at bounding box center [679, 85] width 64 height 20
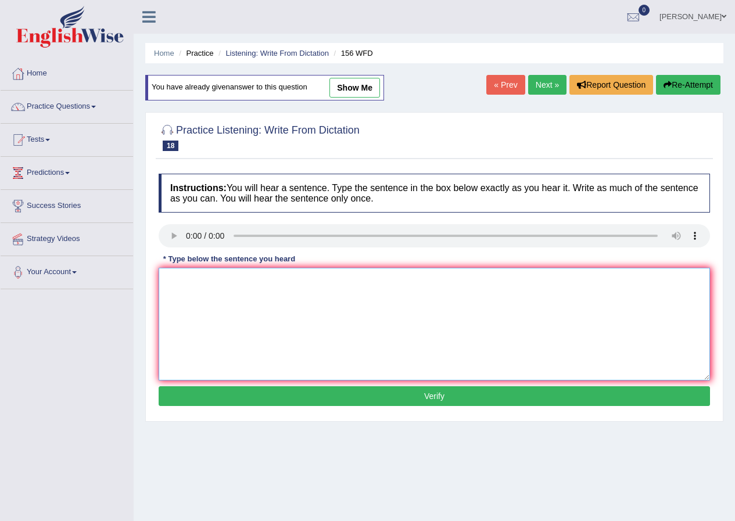
click at [245, 311] on textarea at bounding box center [434, 324] width 551 height 113
type textarea "All of your assignments are du by tomorrow."
click at [255, 394] on button "Verify" at bounding box center [434, 396] width 551 height 20
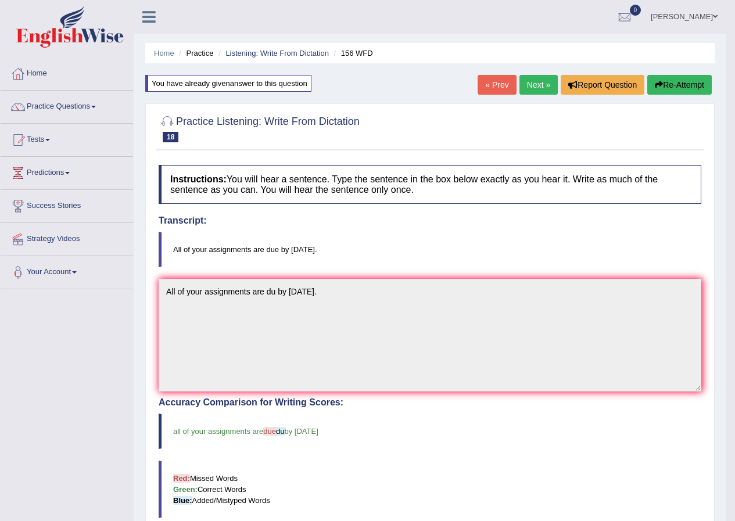
click at [528, 82] on link "Next »" at bounding box center [538, 85] width 38 height 20
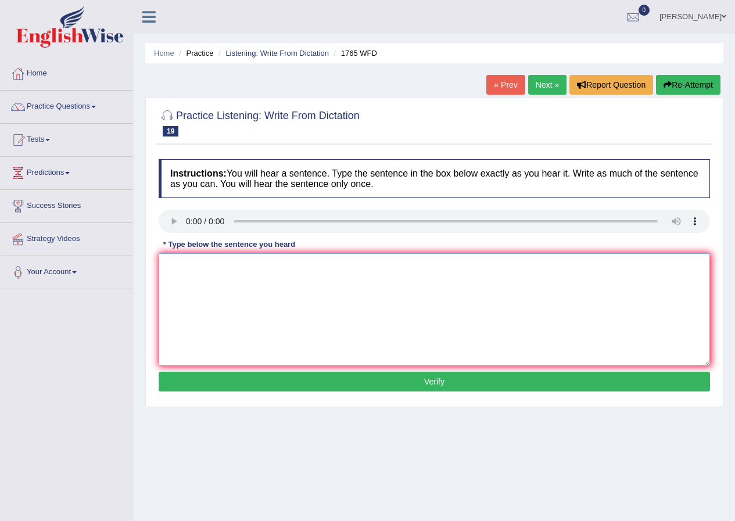
click at [209, 277] on textarea at bounding box center [434, 309] width 551 height 113
type textarea "Application from share accomodation must be conformed two monts advance."
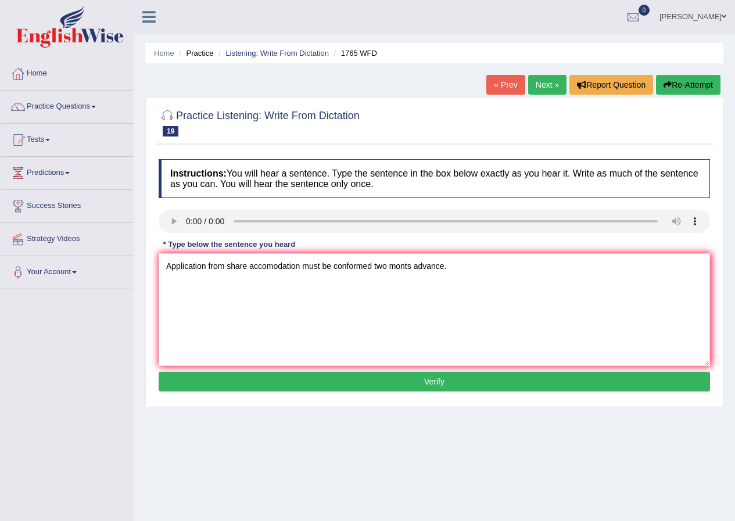
click at [323, 382] on button "Verify" at bounding box center [434, 382] width 551 height 20
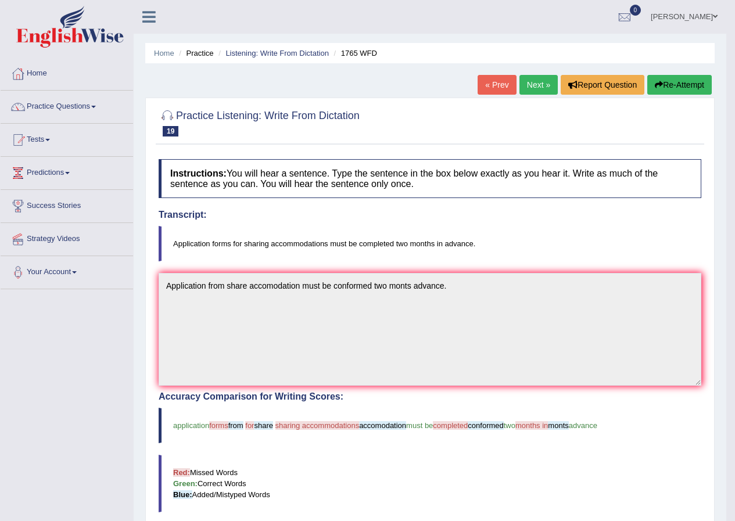
click at [684, 81] on button "Re-Attempt" at bounding box center [679, 85] width 64 height 20
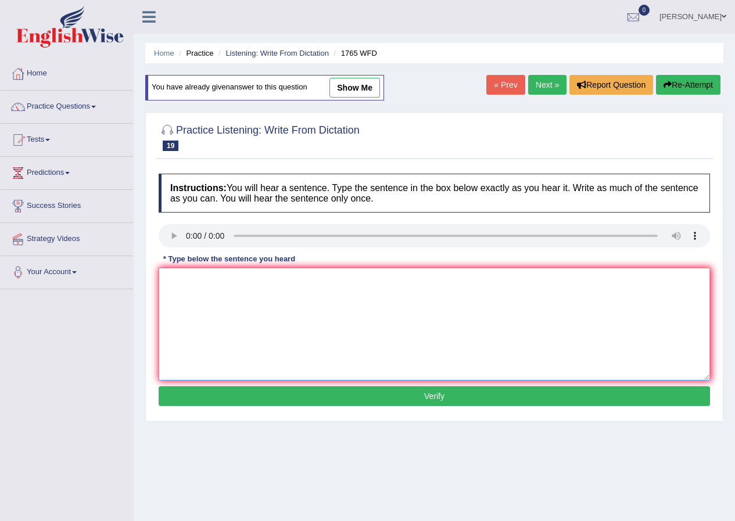
click at [222, 290] on textarea at bounding box center [434, 324] width 551 height 113
click at [203, 282] on textarea "Applicationfroms sharing accommodations must be" at bounding box center [434, 324] width 551 height 113
click at [207, 283] on textarea "Applicationfroms sharing accommodations must be" at bounding box center [434, 324] width 551 height 113
click at [205, 281] on textarea "Applicationfroms sharing accommodations must be" at bounding box center [434, 324] width 551 height 113
drag, startPoint x: 358, startPoint y: 283, endPoint x: 386, endPoint y: 286, distance: 28.0
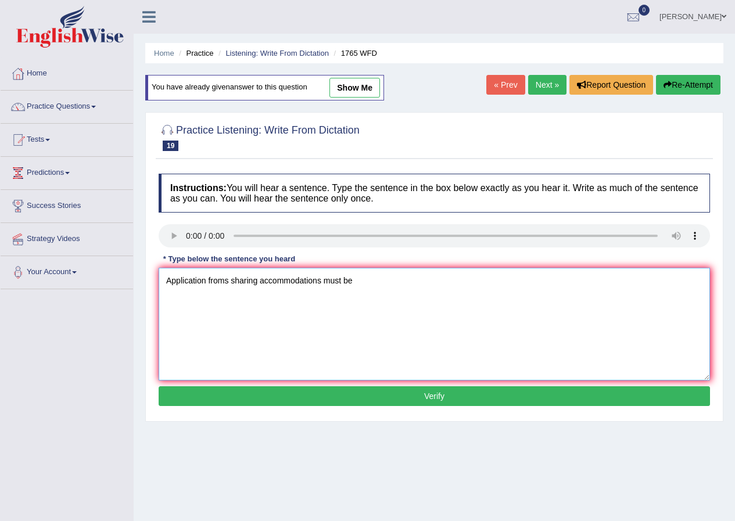
click at [359, 282] on textarea "Application froms sharing accommodations must be" at bounding box center [434, 324] width 551 height 113
drag, startPoint x: 258, startPoint y: 281, endPoint x: 278, endPoint y: 290, distance: 21.8
click at [257, 281] on textarea "Application froms sharing accommodations must be" at bounding box center [434, 324] width 551 height 113
drag, startPoint x: 360, startPoint y: 283, endPoint x: 377, endPoint y: 283, distance: 17.4
click at [361, 282] on textarea "Application froms sharing a accommodations must be" at bounding box center [434, 324] width 551 height 113
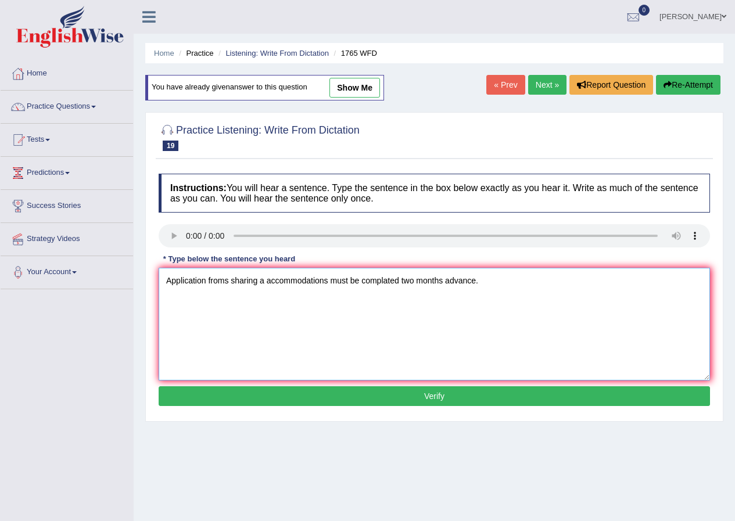
type textarea "Application froms sharing a accommodations must be complated two months advance."
click at [469, 393] on button "Verify" at bounding box center [434, 396] width 551 height 20
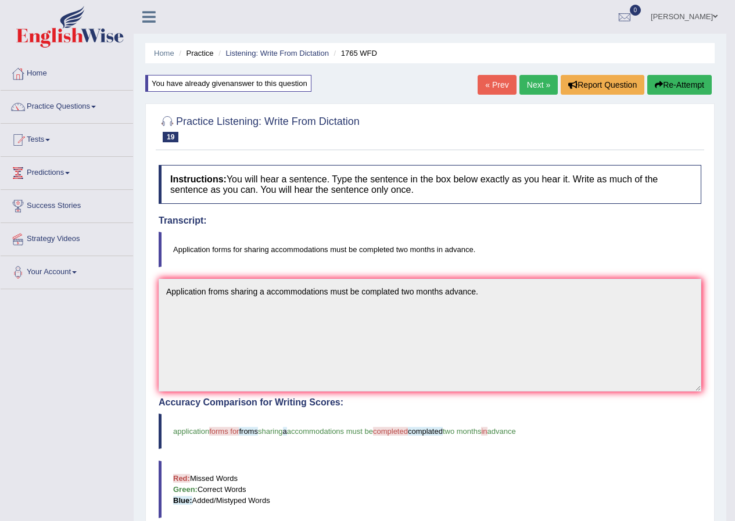
click at [538, 81] on link "Next »" at bounding box center [538, 85] width 38 height 20
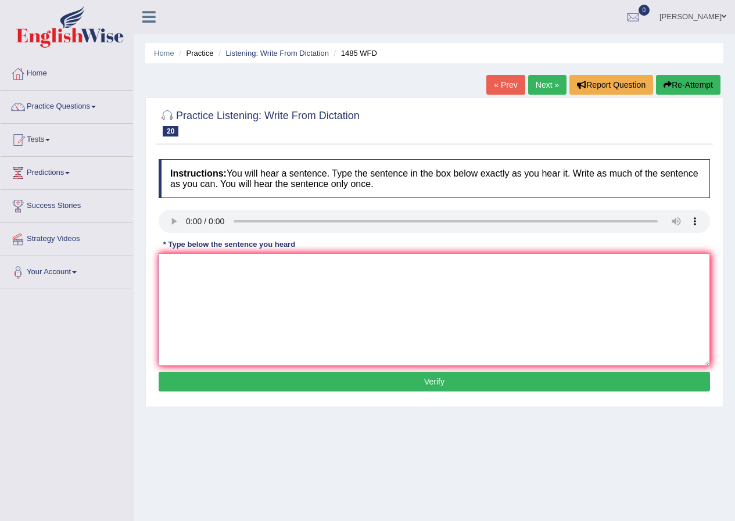
click at [196, 267] on textarea at bounding box center [434, 309] width 551 height 113
click at [303, 268] on textarea "Course work gives students chance to the subjects." at bounding box center [434, 309] width 551 height 113
type textarea "Course work gives students chance to thoroughly the subjects."
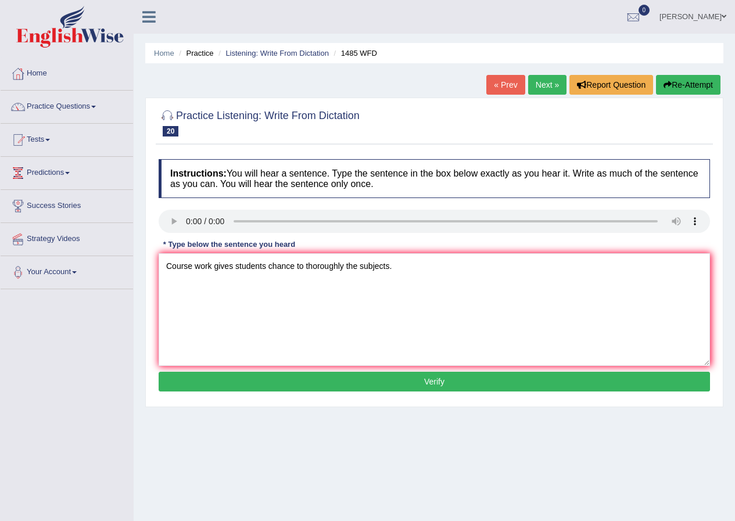
click at [410, 377] on button "Verify" at bounding box center [434, 382] width 551 height 20
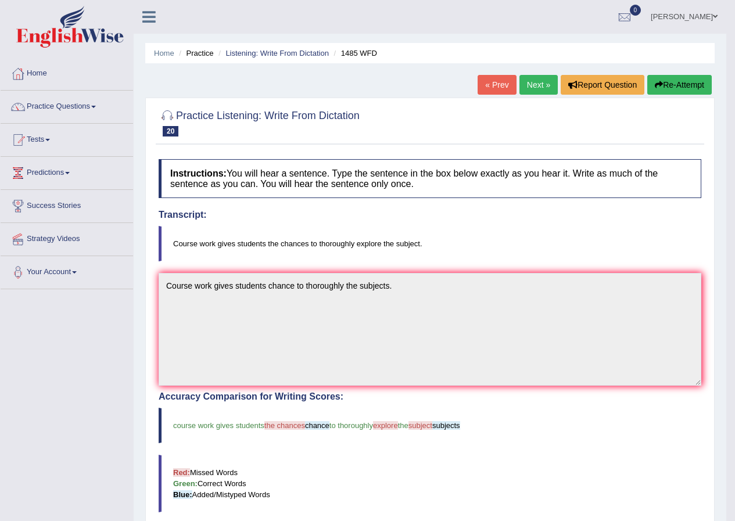
click at [533, 79] on link "Next »" at bounding box center [538, 85] width 38 height 20
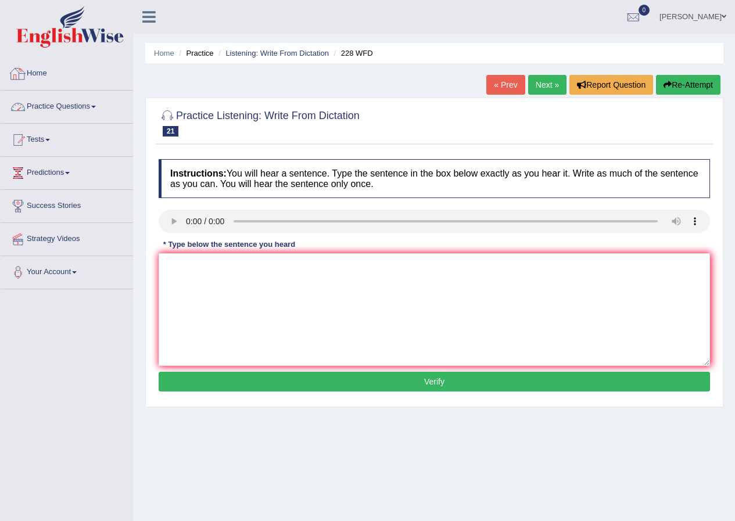
click at [79, 111] on link "Practice Questions" at bounding box center [67, 105] width 132 height 29
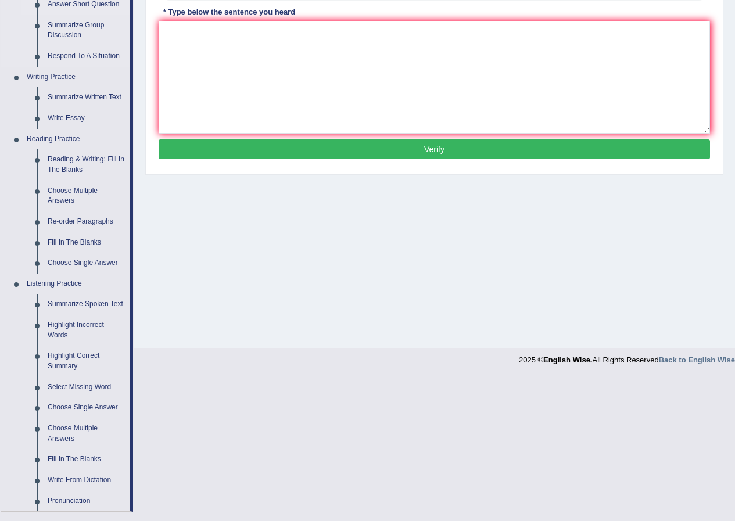
scroll to position [290, 0]
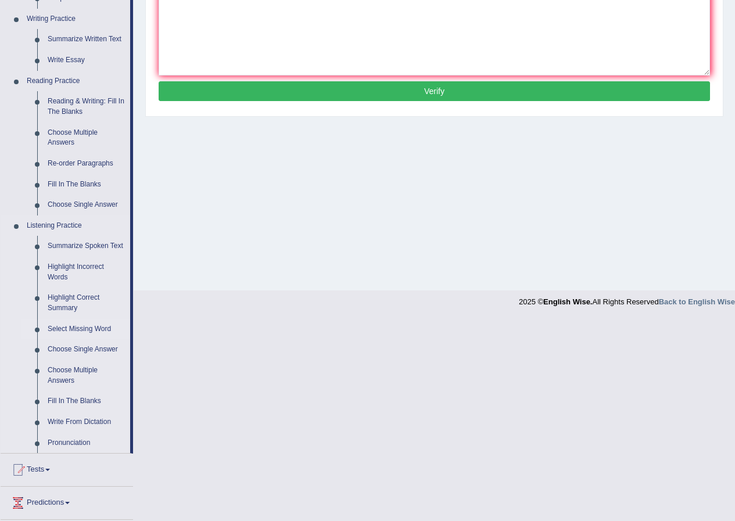
click at [89, 322] on link "Select Missing Word" at bounding box center [86, 329] width 88 height 21
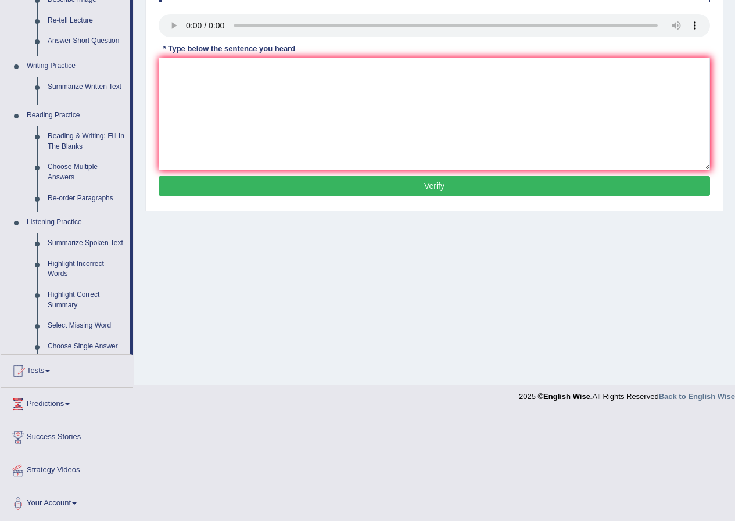
scroll to position [89, 0]
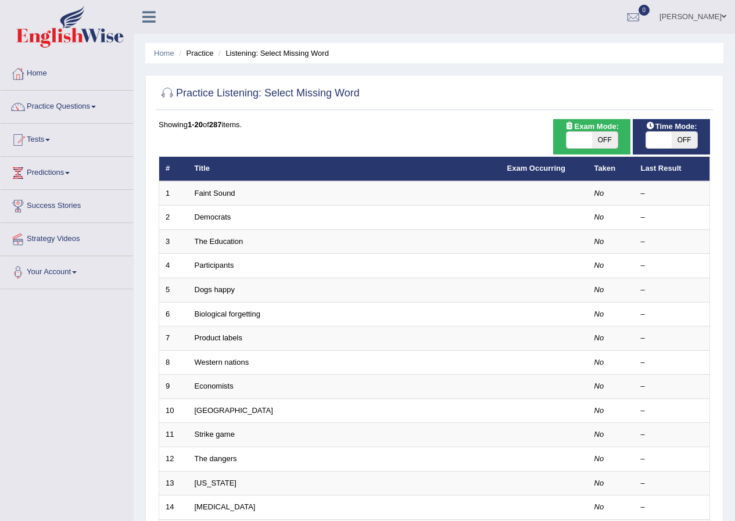
click at [209, 192] on link "Faint Sound" at bounding box center [215, 193] width 41 height 9
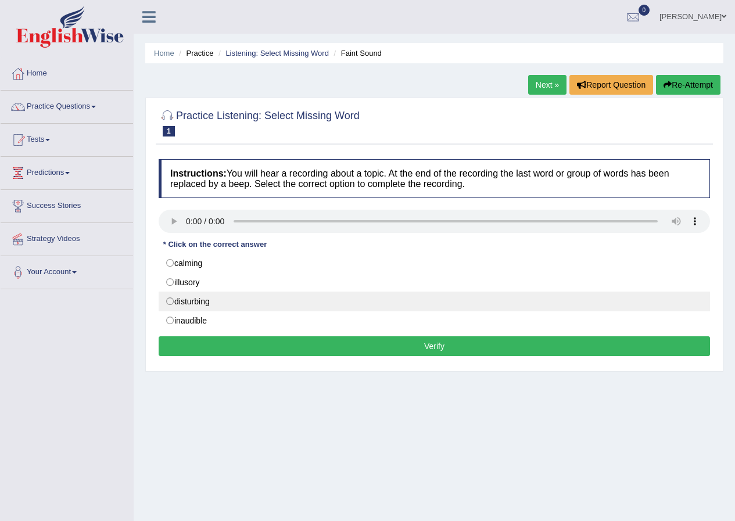
click at [172, 303] on label "disturbing" at bounding box center [434, 302] width 551 height 20
radio input "true"
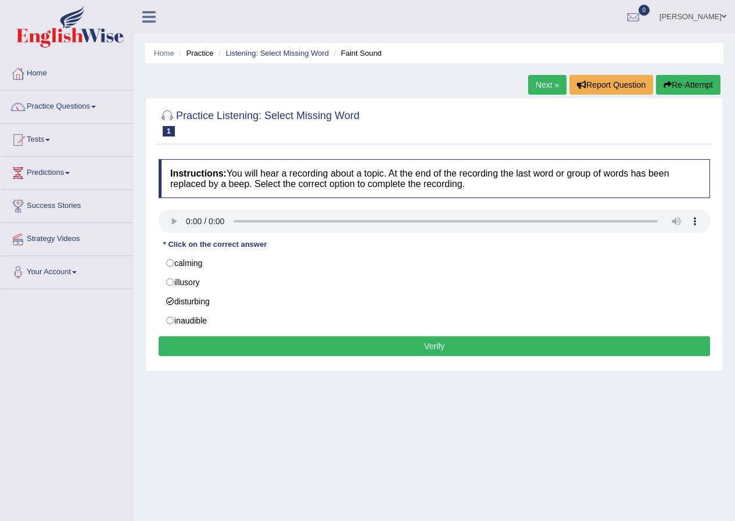
click at [274, 350] on button "Verify" at bounding box center [434, 346] width 551 height 20
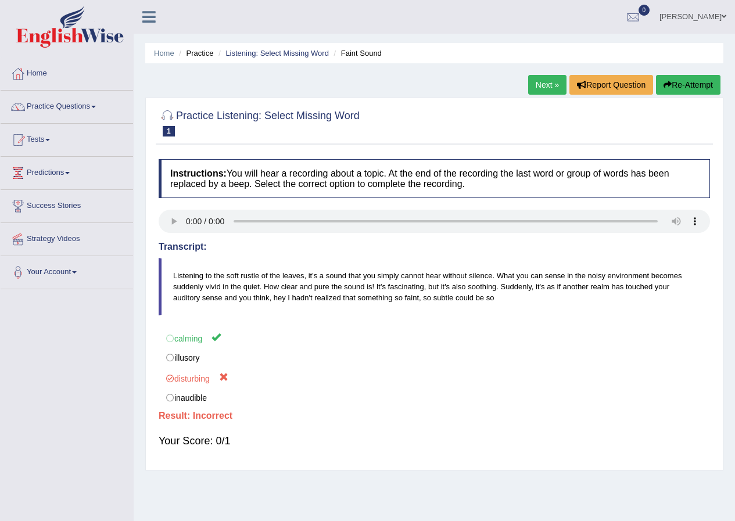
click at [548, 81] on link "Next »" at bounding box center [547, 85] width 38 height 20
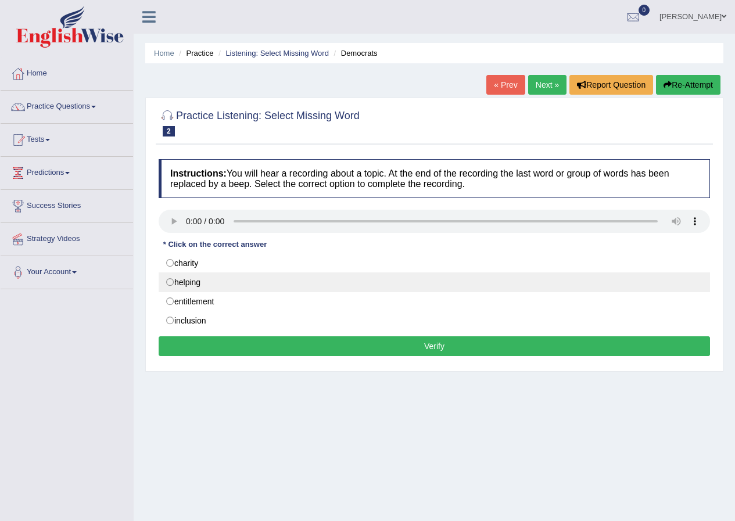
click at [171, 283] on label "helping" at bounding box center [434, 282] width 551 height 20
radio input "true"
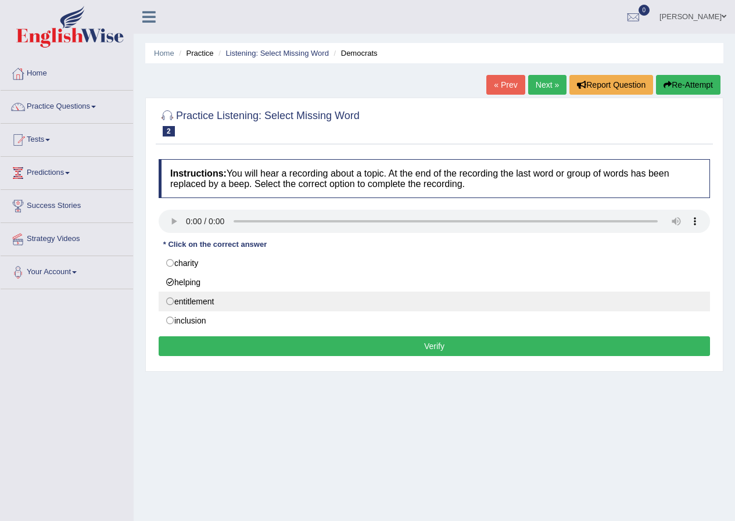
click at [170, 300] on label "entitlement" at bounding box center [434, 302] width 551 height 20
radio input "true"
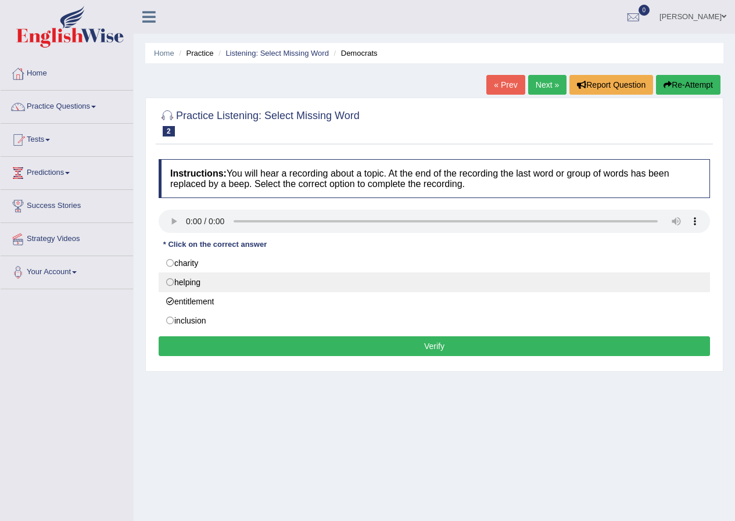
click at [175, 281] on label "helping" at bounding box center [434, 282] width 551 height 20
radio input "true"
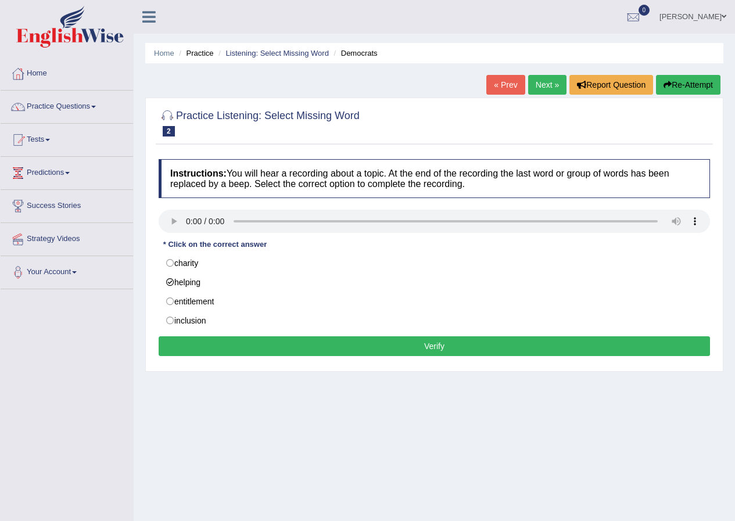
click at [323, 345] on button "Verify" at bounding box center [434, 346] width 551 height 20
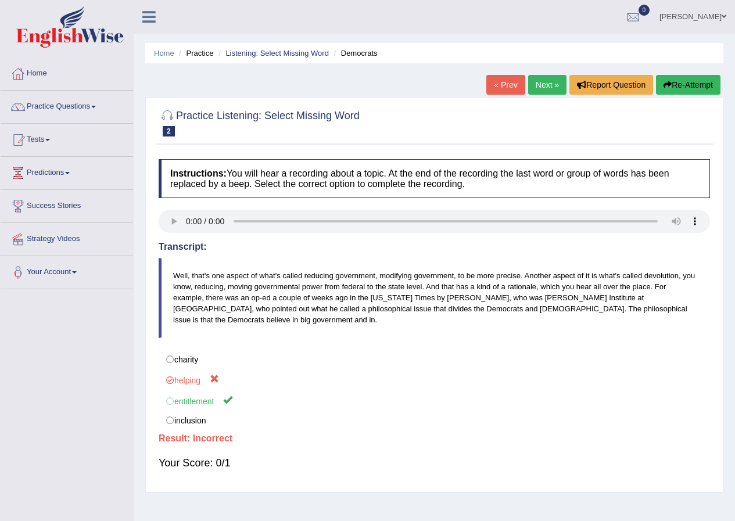
click at [539, 84] on link "Next »" at bounding box center [547, 85] width 38 height 20
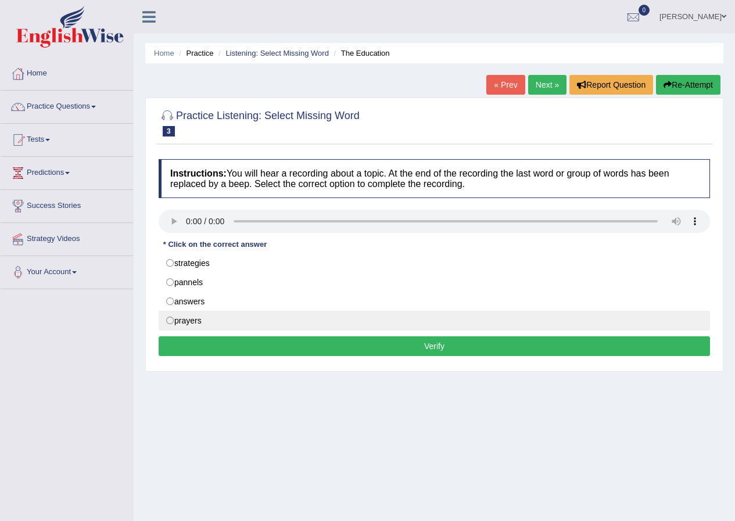
click at [175, 321] on label "prayers" at bounding box center [434, 321] width 551 height 20
radio input "true"
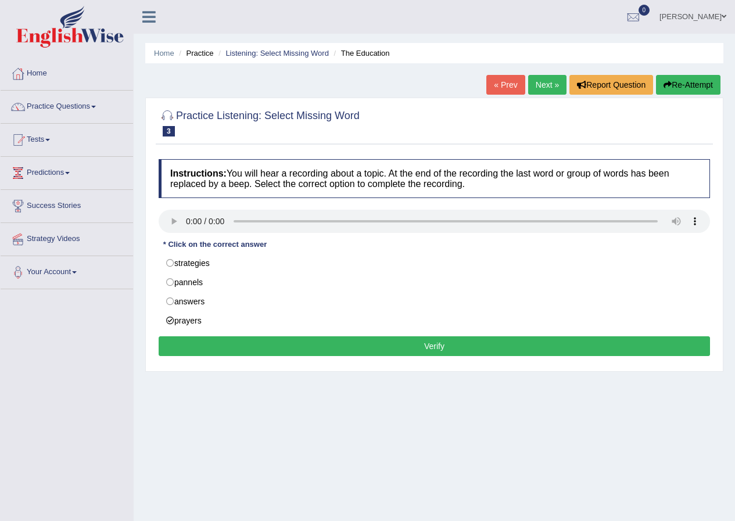
click at [214, 343] on button "Verify" at bounding box center [434, 346] width 551 height 20
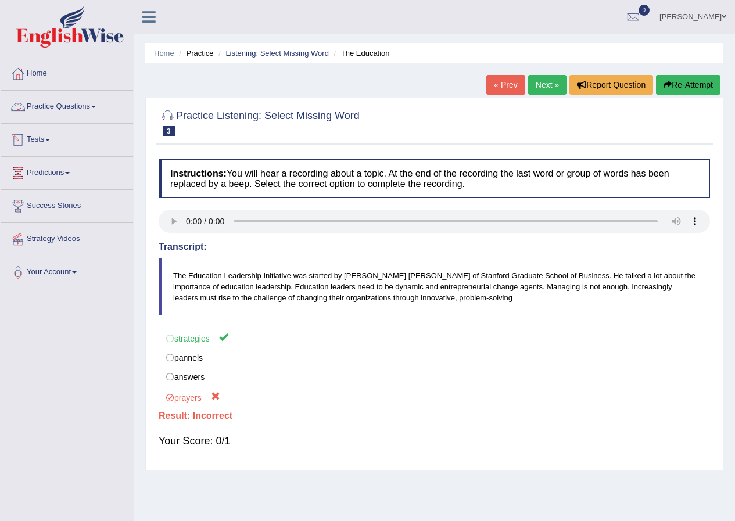
click at [64, 101] on link "Practice Questions" at bounding box center [67, 105] width 132 height 29
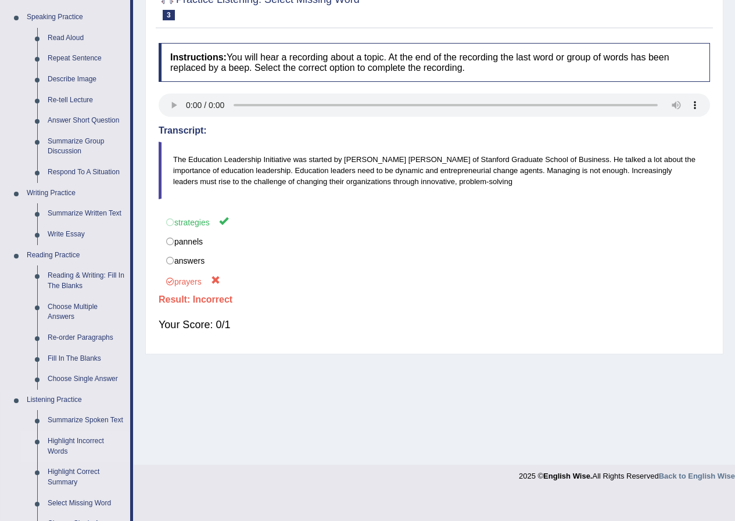
scroll to position [232, 0]
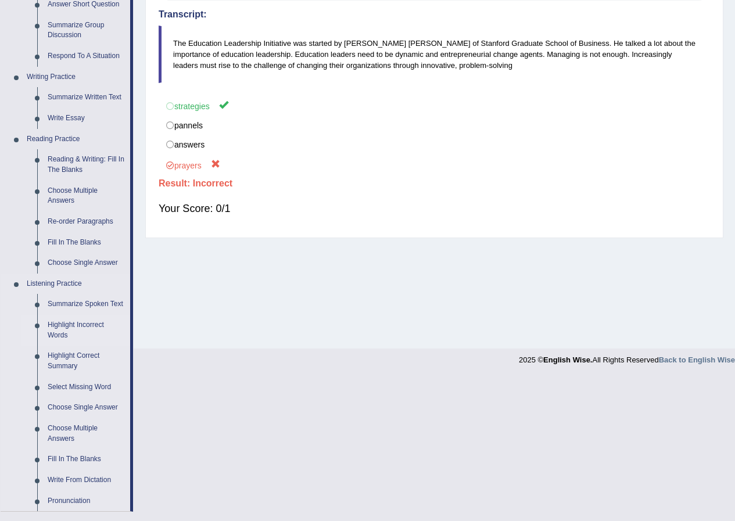
click at [59, 330] on link "Highlight Incorrect Words" at bounding box center [86, 330] width 88 height 31
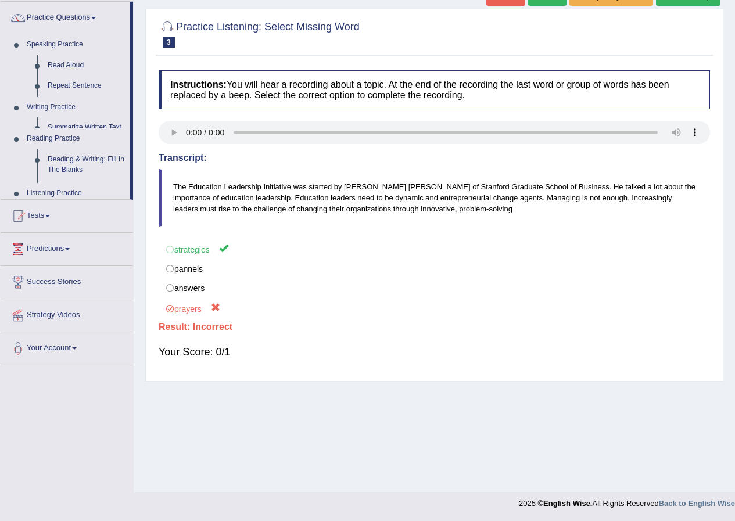
scroll to position [89, 0]
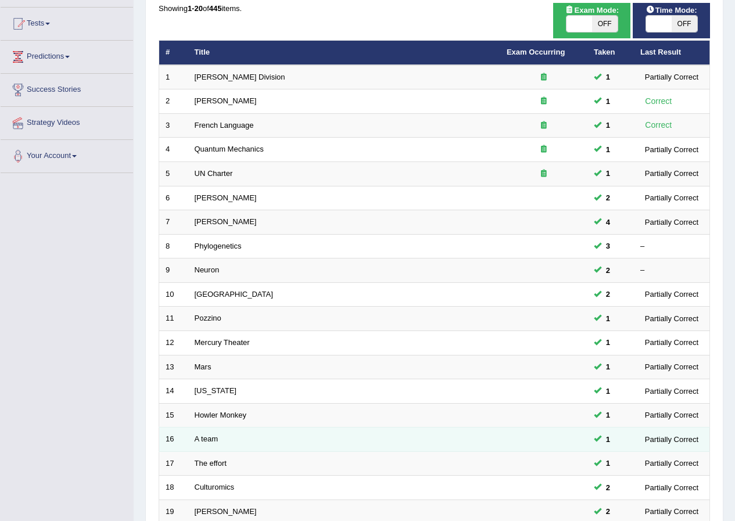
scroll to position [248, 0]
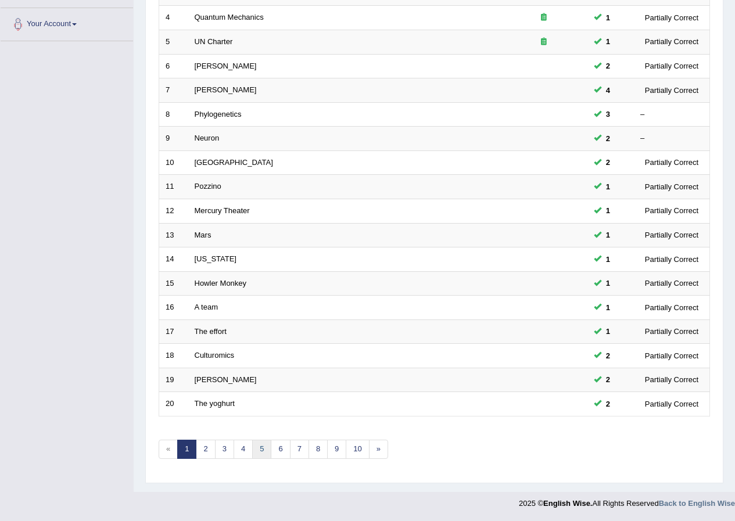
click at [263, 450] on link "5" at bounding box center [261, 449] width 19 height 19
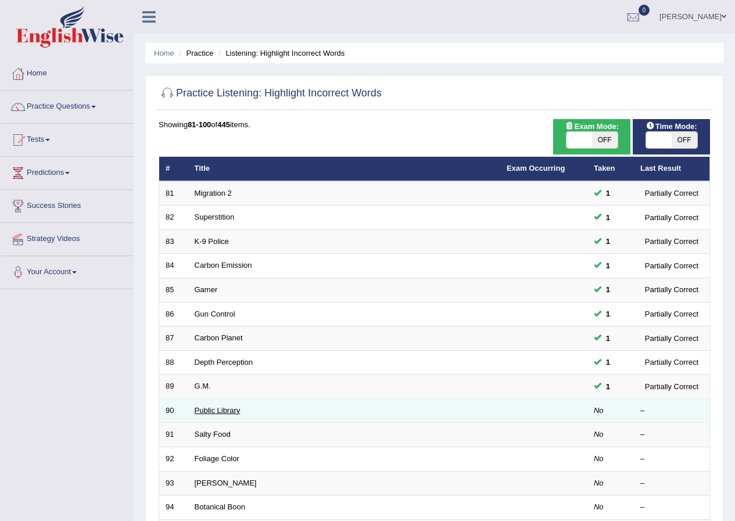
click at [205, 408] on link "Public Library" at bounding box center [218, 410] width 46 height 9
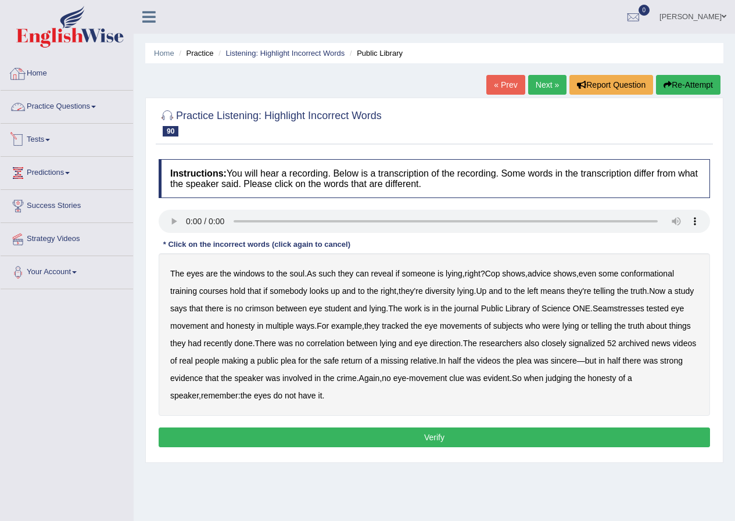
click at [91, 110] on link "Practice Questions" at bounding box center [67, 105] width 132 height 29
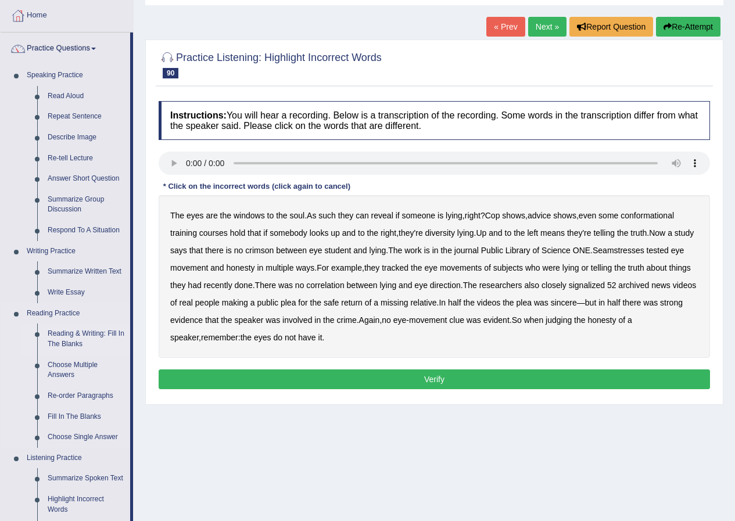
scroll to position [116, 0]
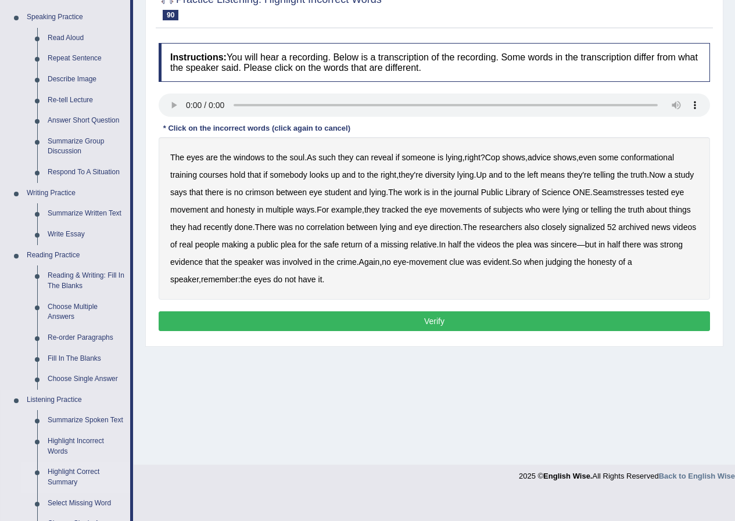
click at [79, 472] on link "Highlight Correct Summary" at bounding box center [86, 477] width 88 height 31
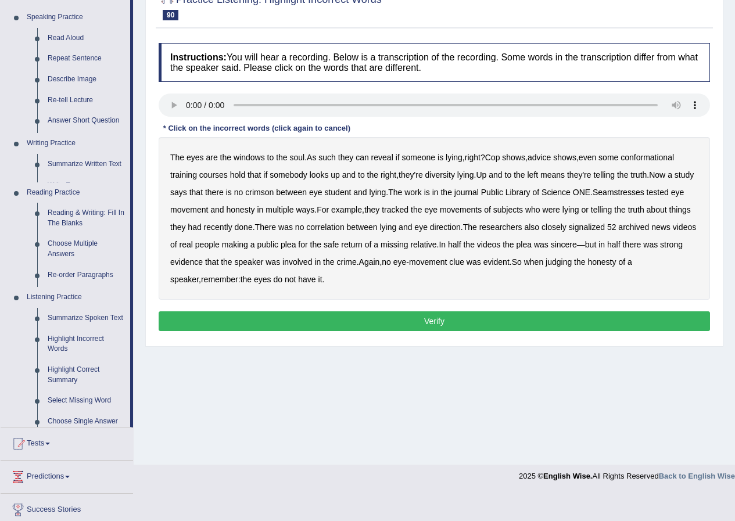
scroll to position [89, 0]
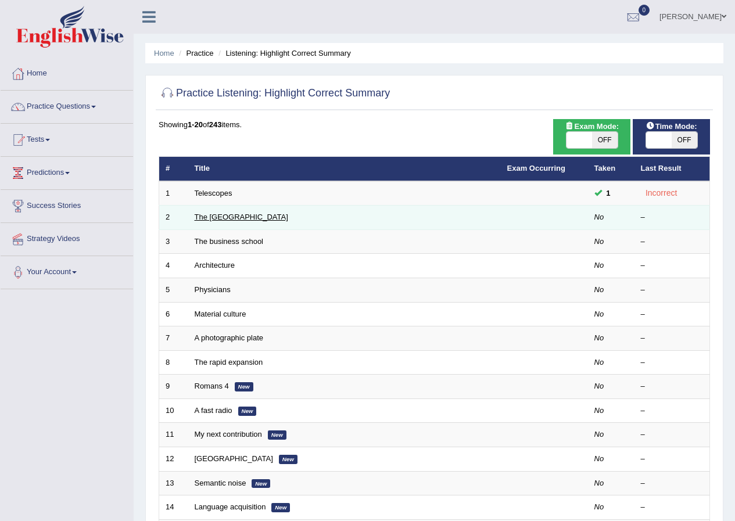
click at [213, 217] on link "The [GEOGRAPHIC_DATA]" at bounding box center [242, 217] width 94 height 9
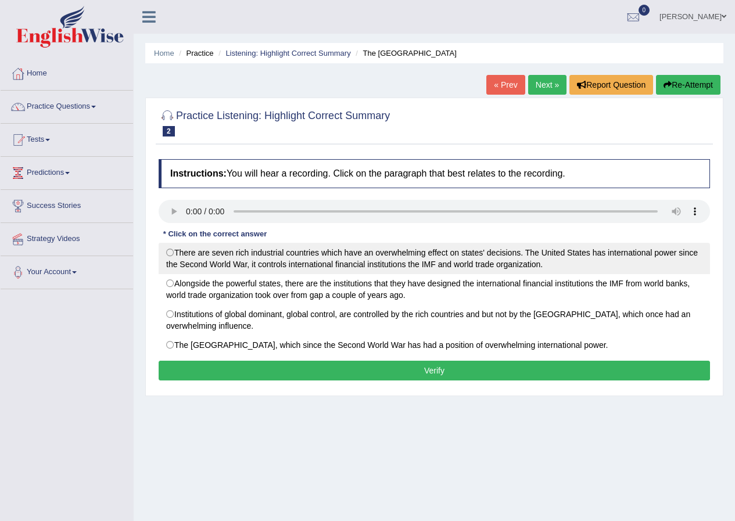
click at [170, 252] on label "There are seven rich industrial countries which have an overwhelming effect on …" at bounding box center [434, 258] width 551 height 31
radio input "true"
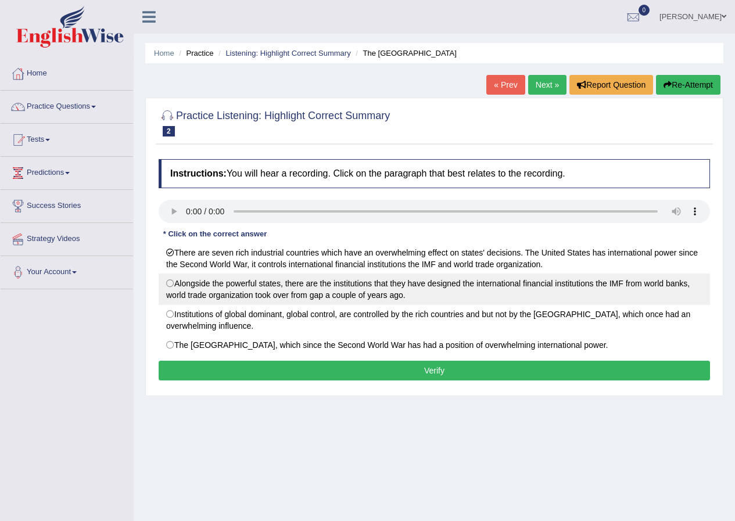
click at [170, 277] on label "Alongside the powerful states, there are the institutions that they have design…" at bounding box center [434, 289] width 551 height 31
radio input "true"
click at [168, 286] on label "Alongside the powerful states, there are the institutions that they have design…" at bounding box center [434, 289] width 551 height 31
click at [170, 285] on label "Alongside the powerful states, there are the institutions that they have design…" at bounding box center [434, 289] width 551 height 31
click at [171, 284] on label "Alongside the powerful states, there are the institutions that they have design…" at bounding box center [434, 289] width 551 height 31
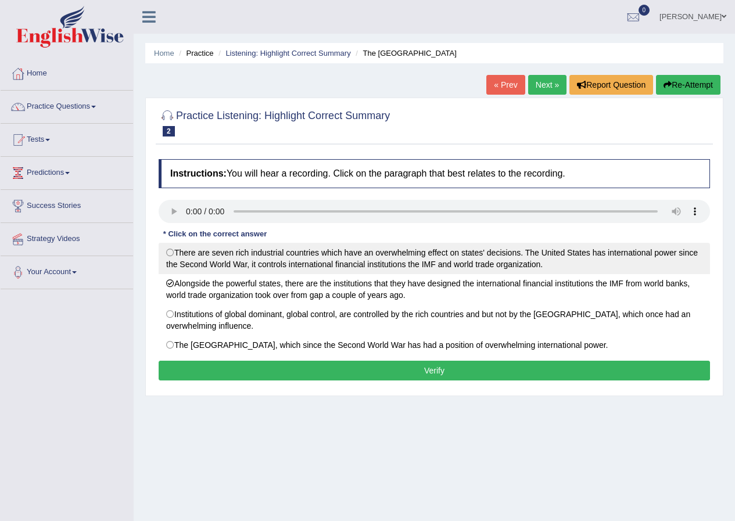
click at [175, 251] on label "There are seven rich industrial countries which have an overwhelming effect on …" at bounding box center [434, 258] width 551 height 31
radio input "true"
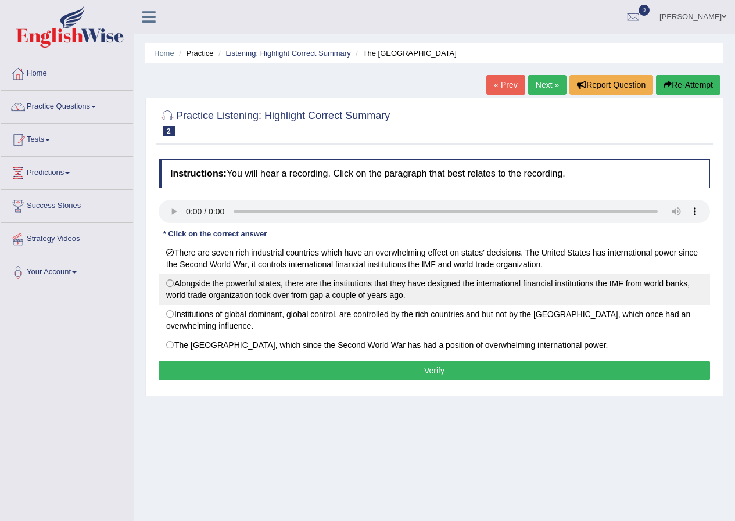
click at [172, 282] on label "Alongside the powerful states, there are the institutions that they have design…" at bounding box center [434, 289] width 551 height 31
radio input "true"
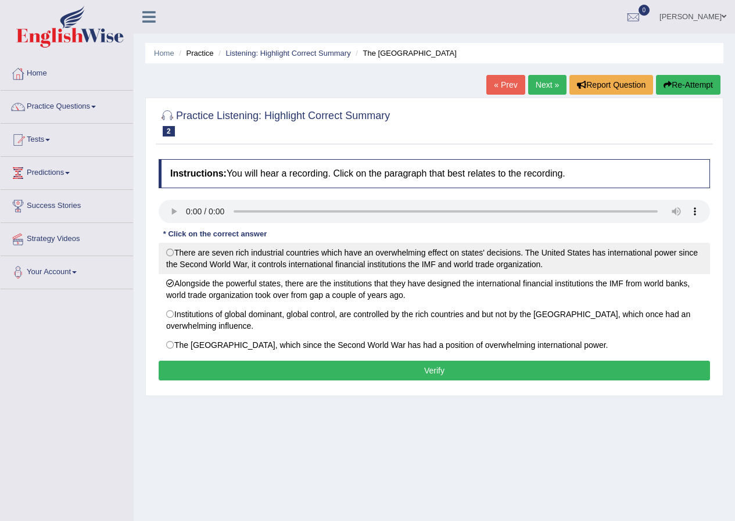
click at [166, 254] on label "There are seven rich industrial countries which have an overwhelming effect on …" at bounding box center [434, 258] width 551 height 31
radio input "true"
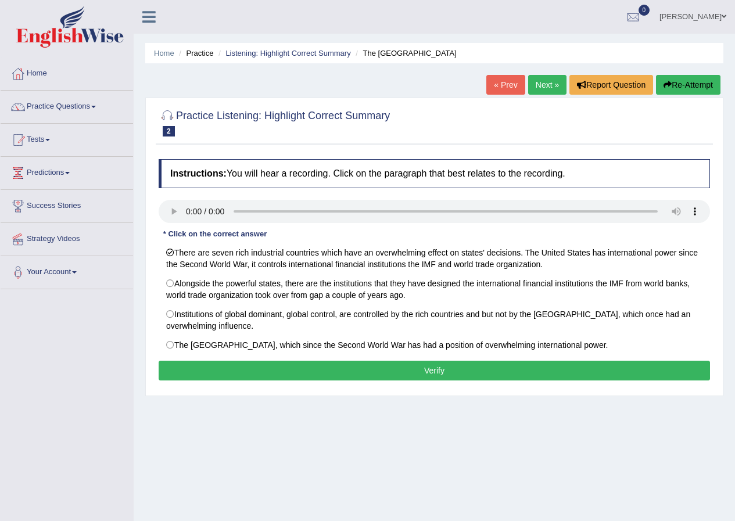
click at [351, 369] on button "Verify" at bounding box center [434, 371] width 551 height 20
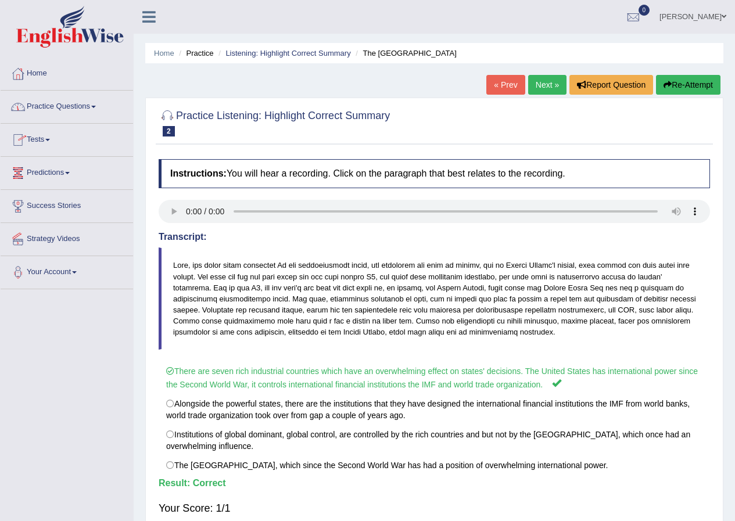
click at [59, 103] on link "Practice Questions" at bounding box center [67, 105] width 132 height 29
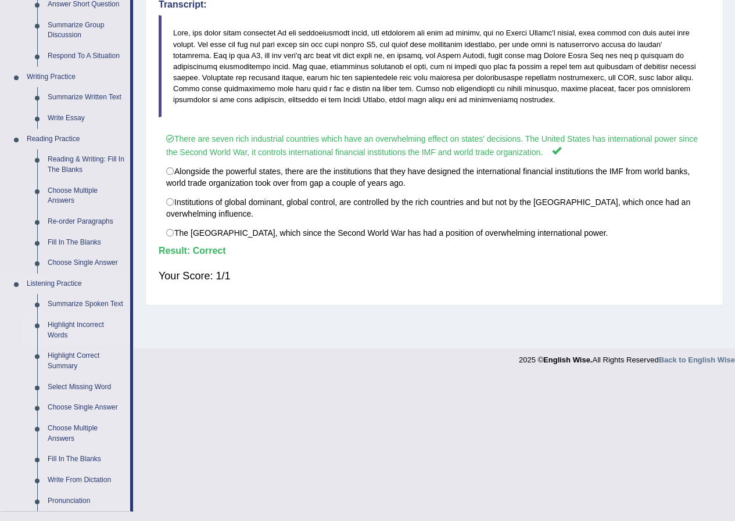
scroll to position [290, 0]
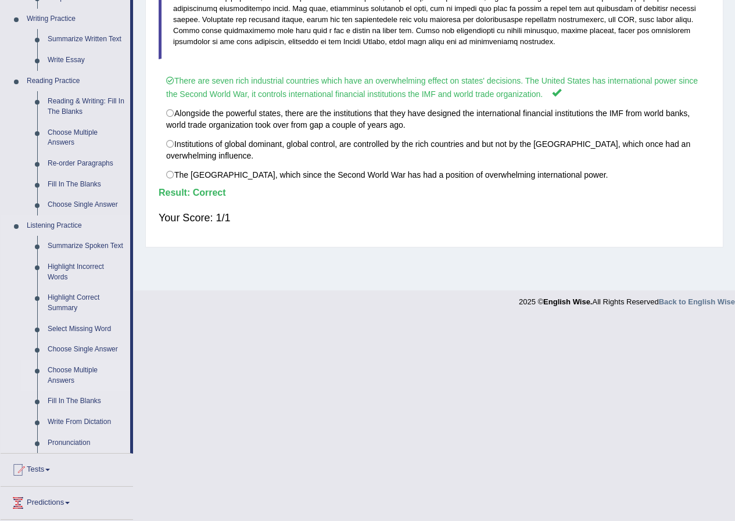
click at [73, 365] on link "Choose Multiple Answers" at bounding box center [86, 375] width 88 height 31
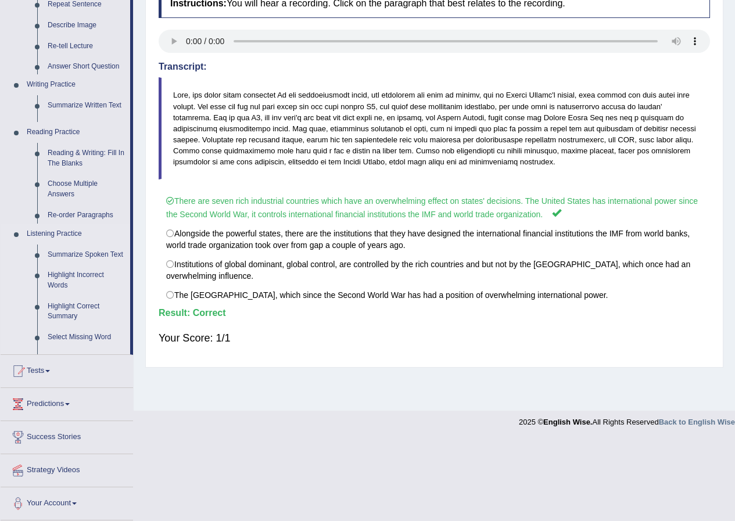
scroll to position [89, 0]
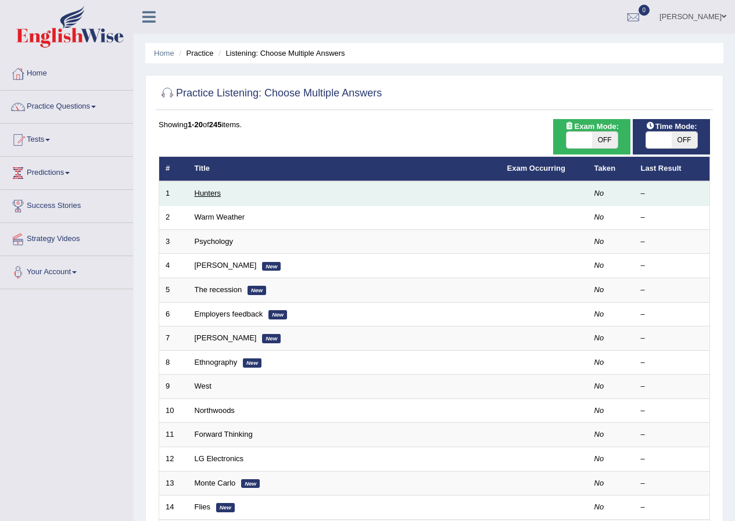
click at [209, 191] on link "Hunters" at bounding box center [208, 193] width 27 height 9
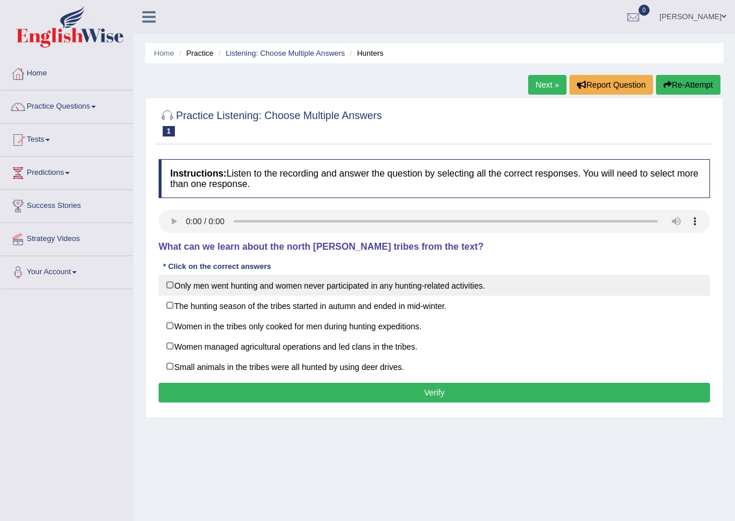
click at [173, 281] on label "Only men went hunting and women never participated in any hunting-related activ…" at bounding box center [434, 285] width 551 height 21
checkbox input "true"
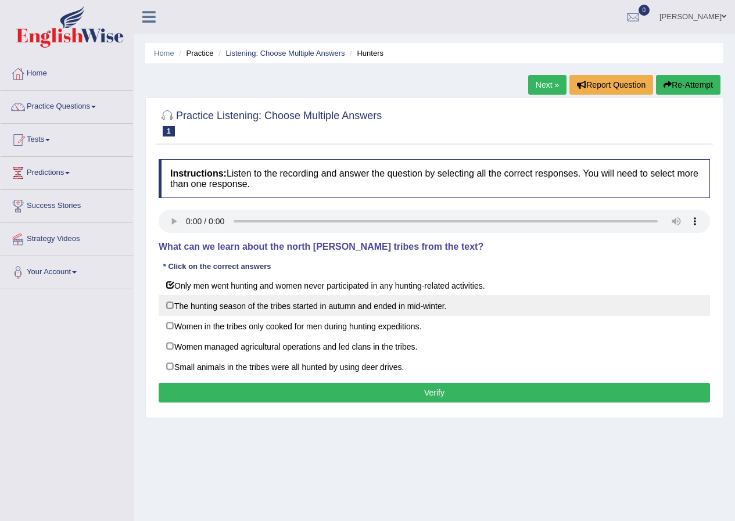
click at [169, 297] on label "The hunting season of the tribes started in autumn and ended in mid-winter." at bounding box center [434, 305] width 551 height 21
checkbox input "true"
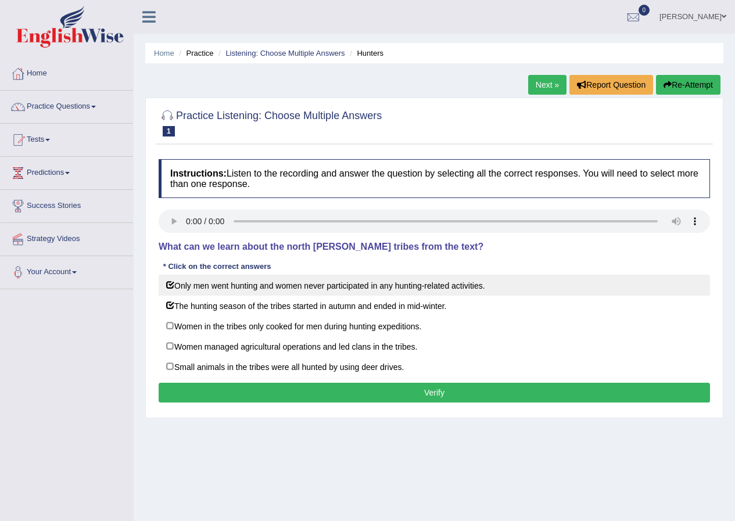
click at [166, 280] on label "Only men went hunting and women never participated in any hunting-related activ…" at bounding box center [434, 285] width 551 height 21
checkbox input "false"
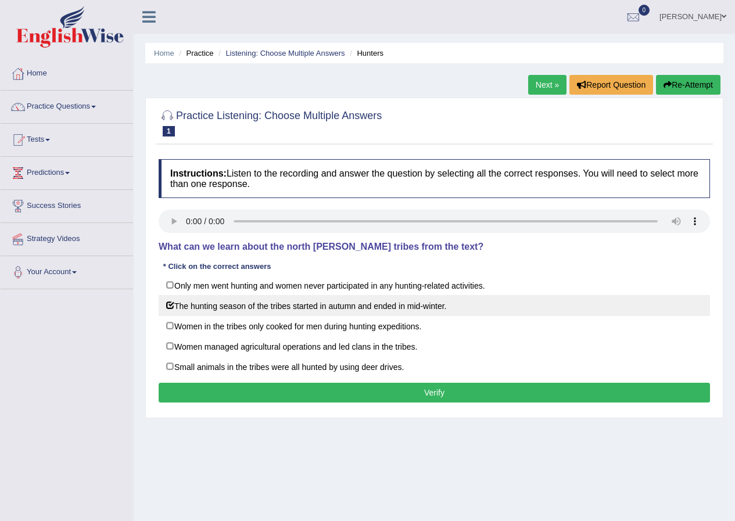
click at [167, 304] on label "The hunting season of the tribes started in autumn and ended in mid-winter." at bounding box center [434, 305] width 551 height 21
checkbox input "false"
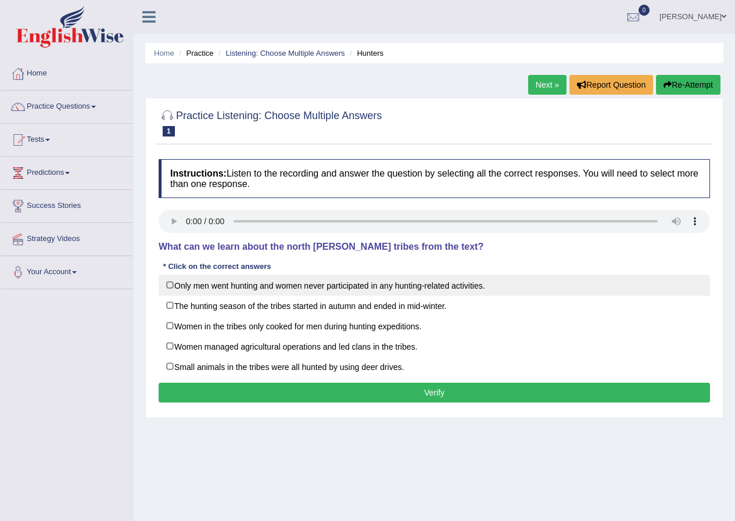
click at [170, 286] on label "Only men went hunting and women never participated in any hunting-related activ…" at bounding box center [434, 285] width 551 height 21
checkbox input "true"
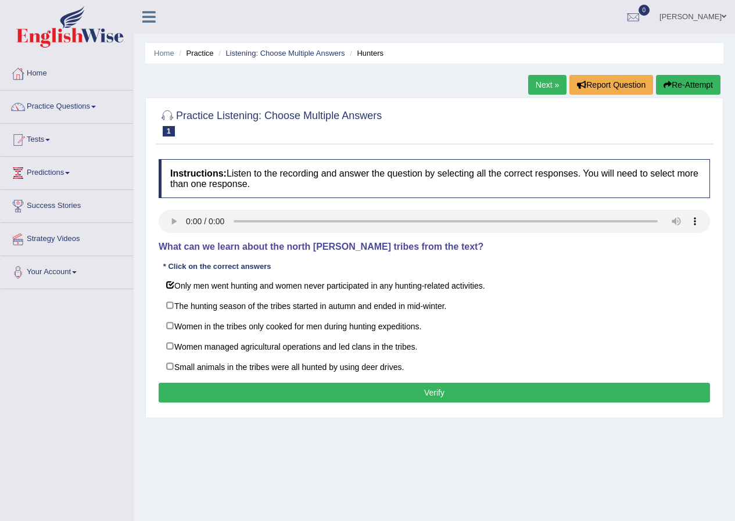
click at [306, 400] on button "Verify" at bounding box center [434, 393] width 551 height 20
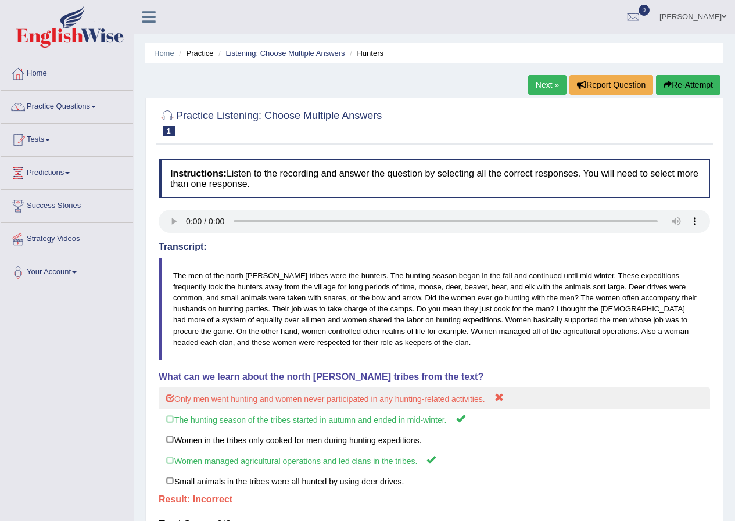
scroll to position [58, 0]
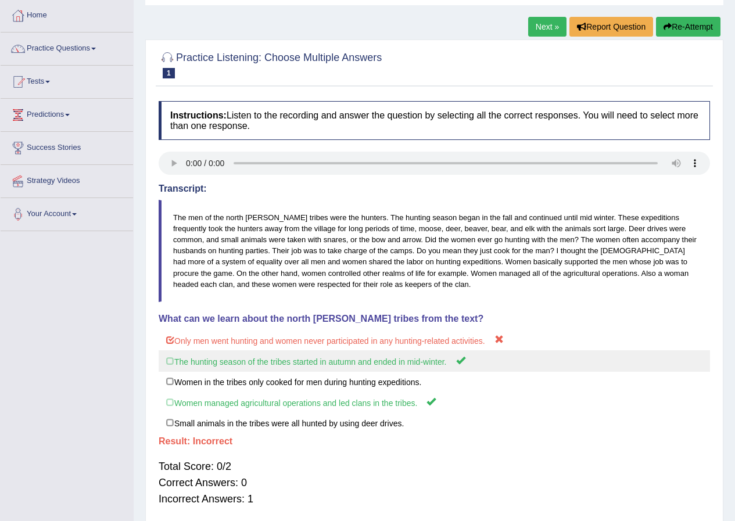
click at [167, 359] on label "The hunting season of the tribes started in autumn and ended in mid-winter." at bounding box center [434, 360] width 551 height 21
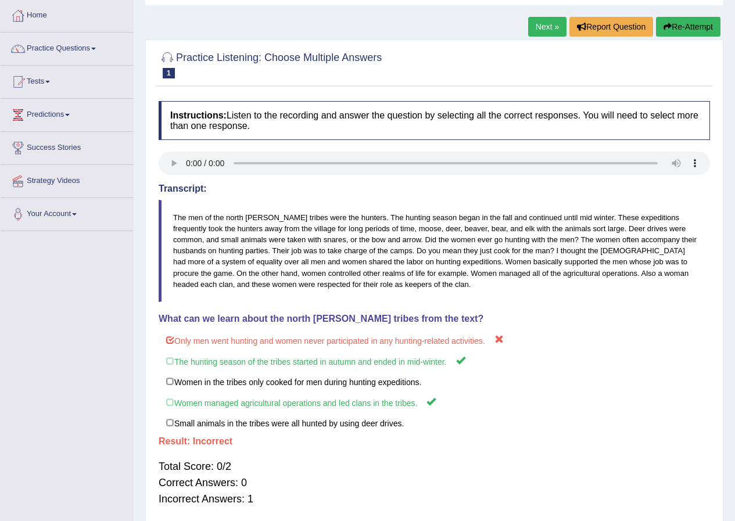
click at [547, 19] on link "Next »" at bounding box center [547, 27] width 38 height 20
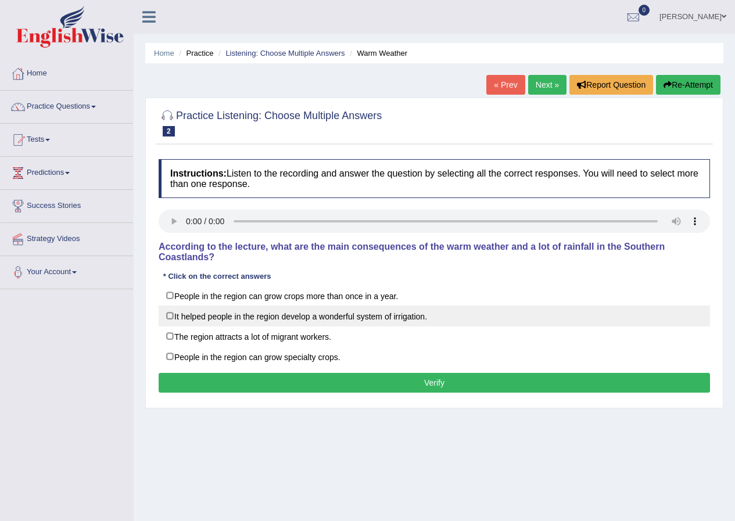
click at [171, 318] on label "It helped people in the region develop a wonderful system of irrigation." at bounding box center [434, 316] width 551 height 21
checkbox input "true"
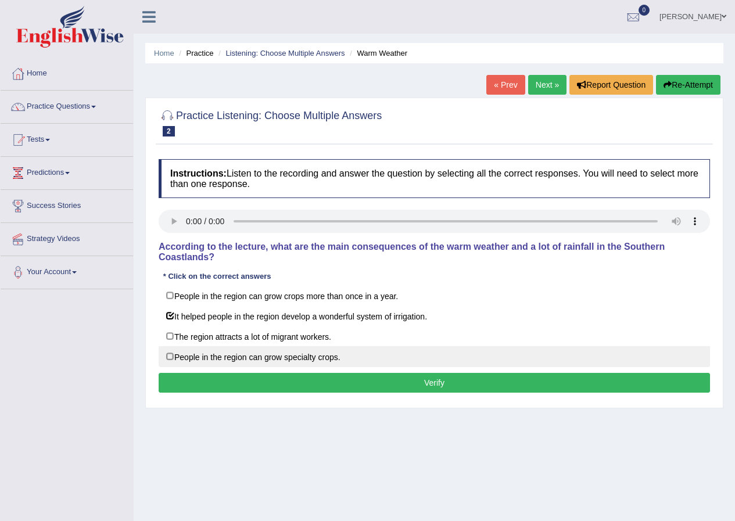
click at [168, 360] on label "People in the region can grow specialty crops." at bounding box center [434, 356] width 551 height 21
checkbox input "true"
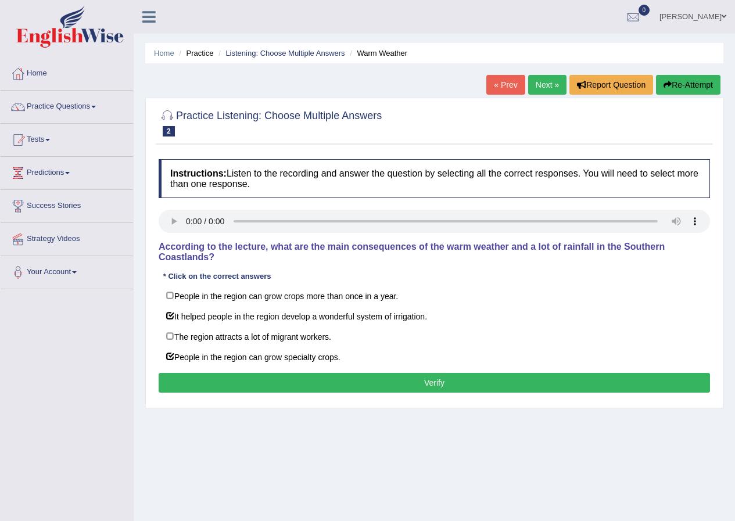
click at [199, 383] on button "Verify" at bounding box center [434, 383] width 551 height 20
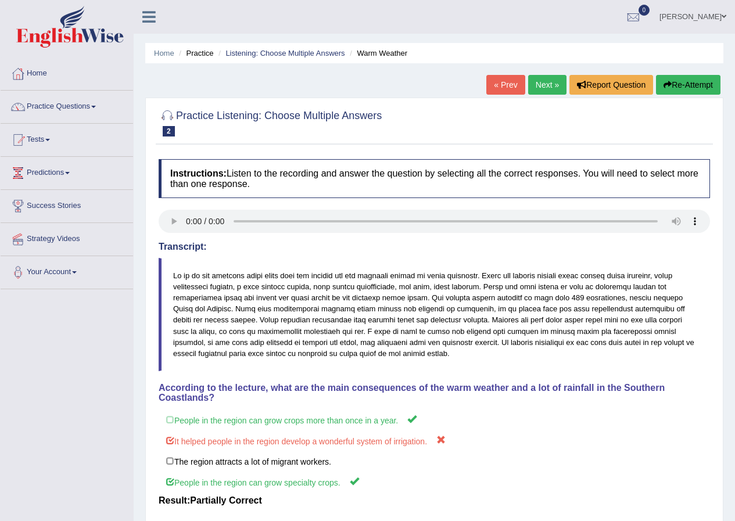
click at [542, 87] on link "Next »" at bounding box center [547, 85] width 38 height 20
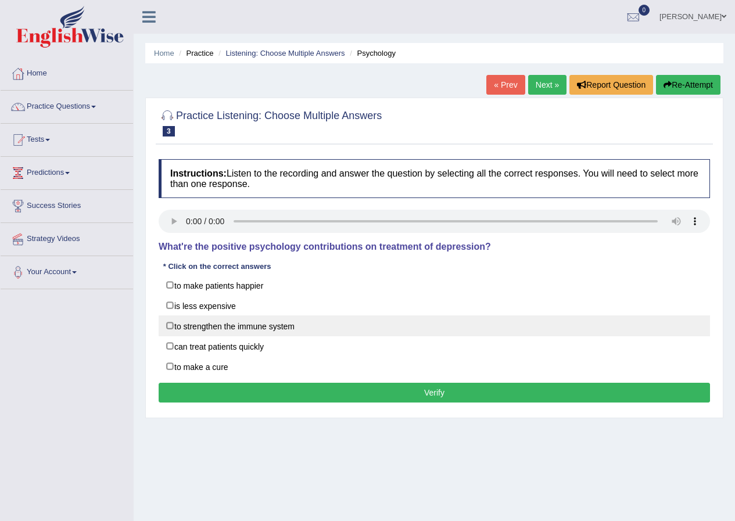
click at [172, 326] on label "to strengthen the immune system" at bounding box center [434, 325] width 551 height 21
checkbox input "true"
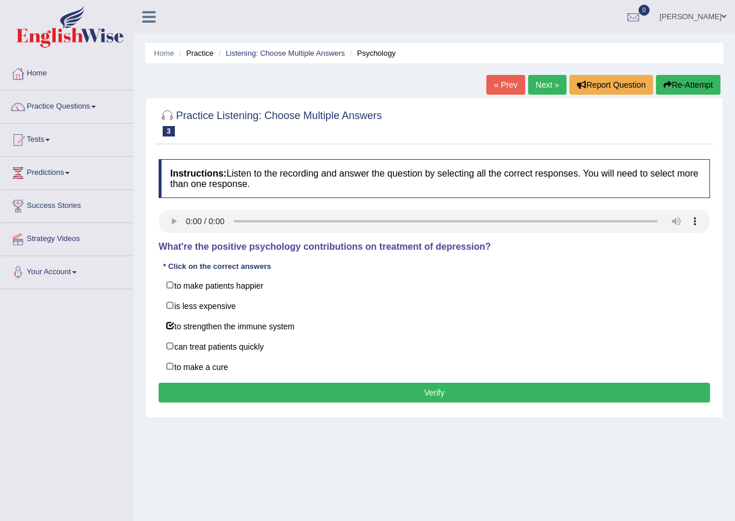
click at [270, 398] on button "Verify" at bounding box center [434, 393] width 551 height 20
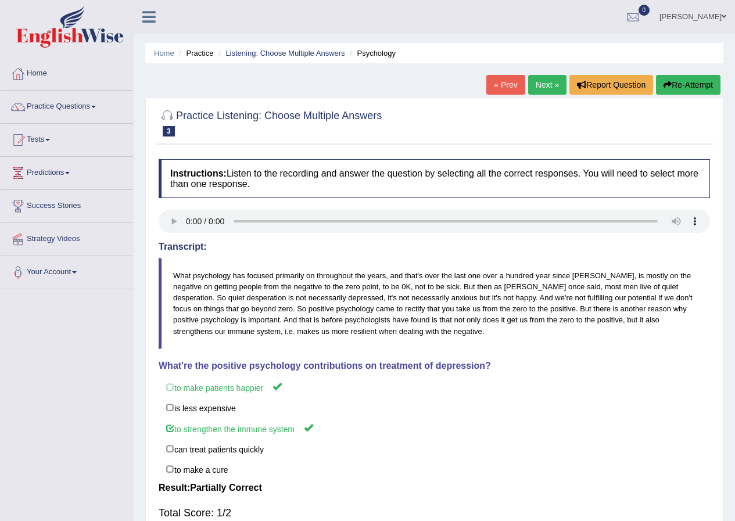
click at [547, 91] on link "Next »" at bounding box center [547, 85] width 38 height 20
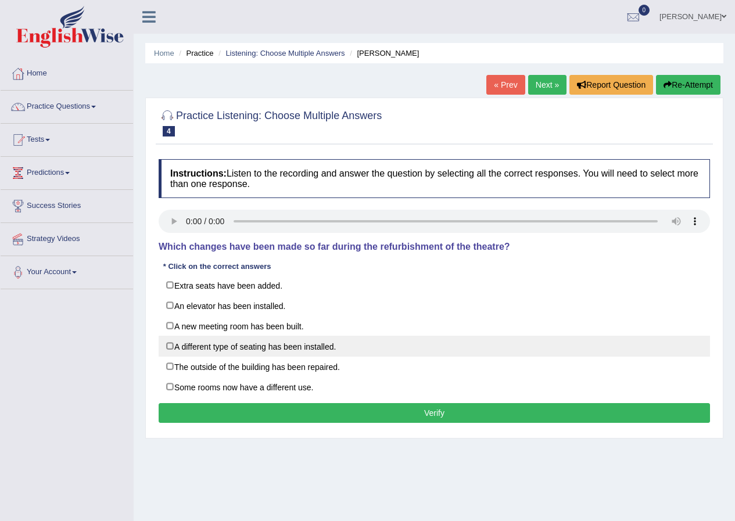
click at [167, 346] on label "A different type of seating has been installed." at bounding box center [434, 346] width 551 height 21
checkbox input "true"
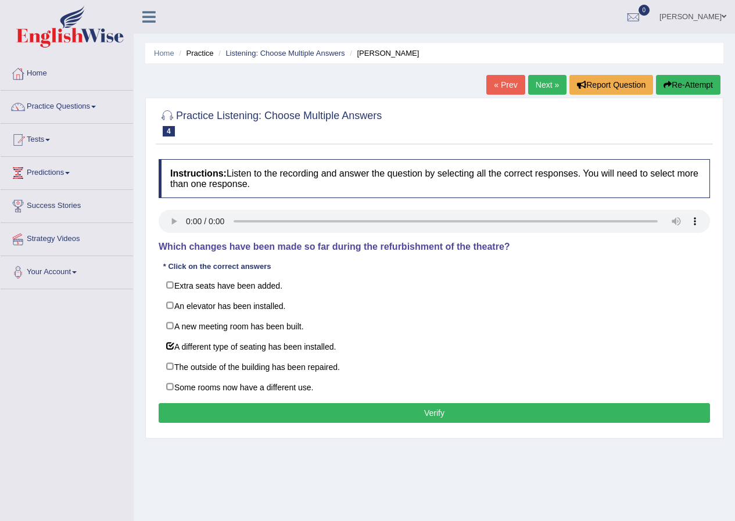
click at [296, 421] on button "Verify" at bounding box center [434, 413] width 551 height 20
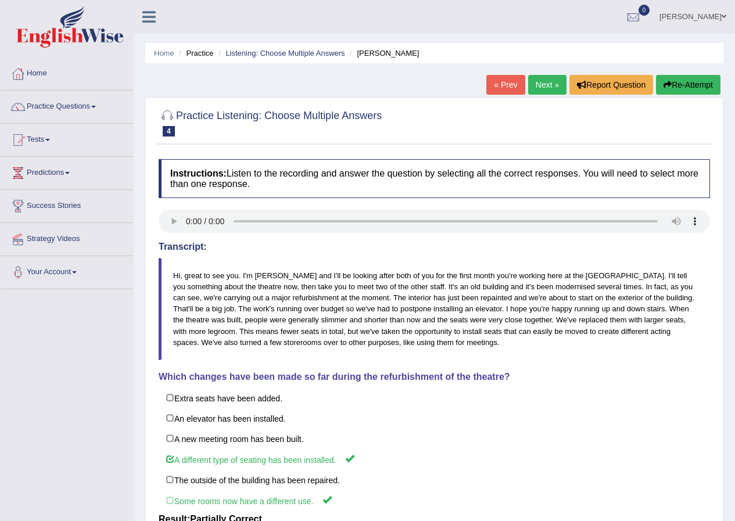
click at [548, 85] on link "Next »" at bounding box center [547, 85] width 38 height 20
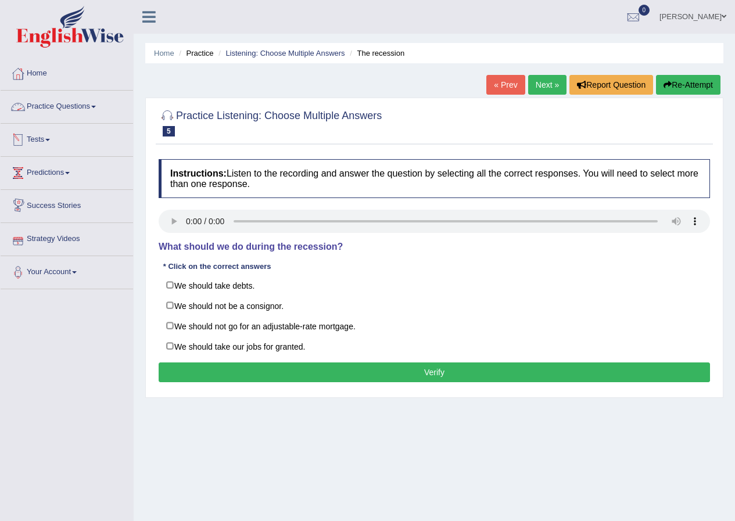
click at [62, 103] on link "Practice Questions" at bounding box center [67, 105] width 132 height 29
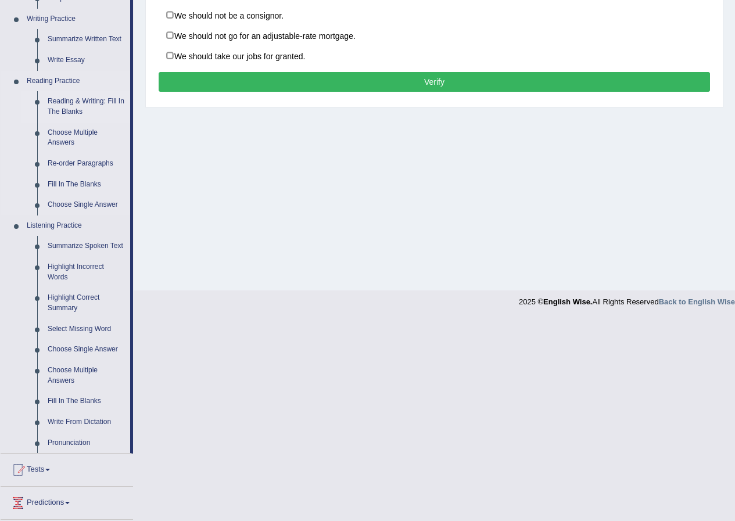
scroll to position [349, 0]
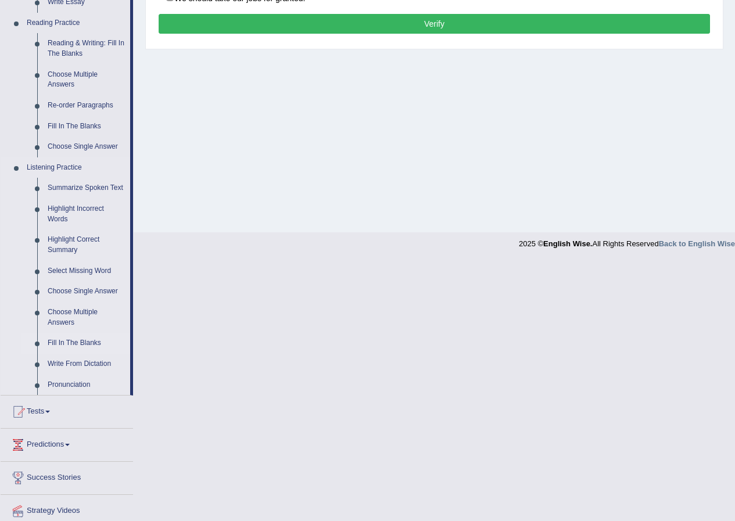
click at [69, 344] on link "Fill In The Blanks" at bounding box center [86, 343] width 88 height 21
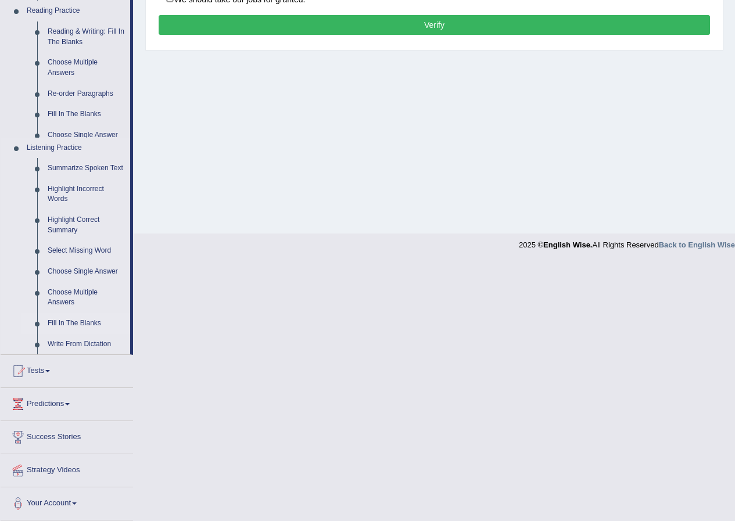
scroll to position [89, 0]
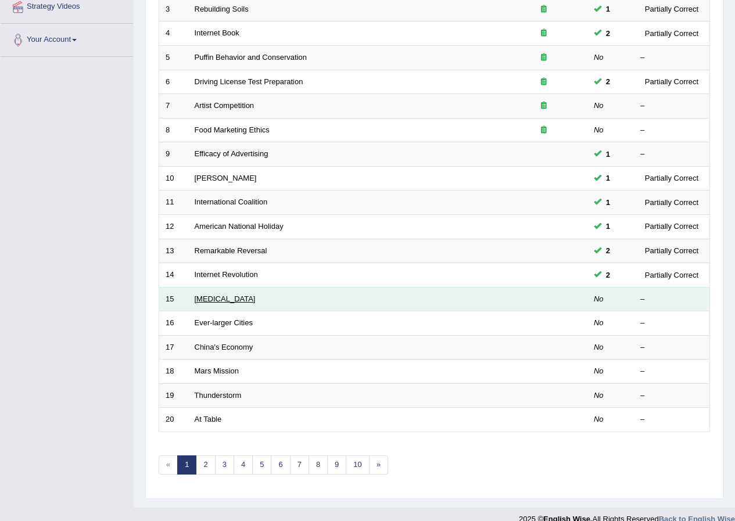
click at [209, 296] on link "[MEDICAL_DATA]" at bounding box center [225, 299] width 61 height 9
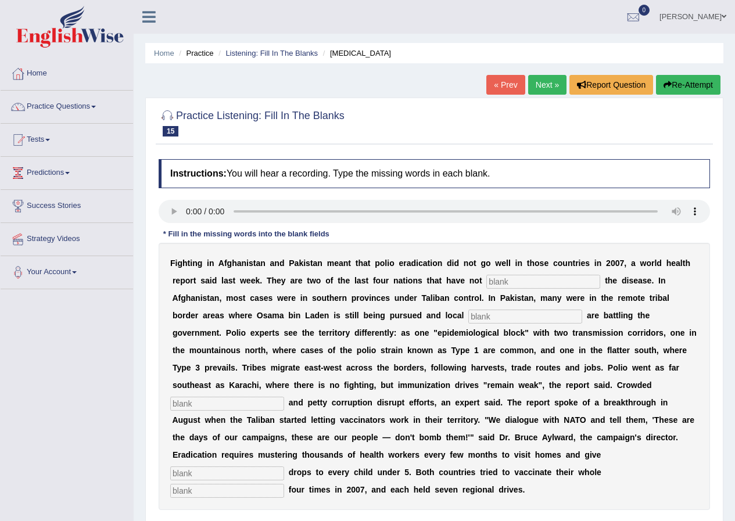
click at [507, 280] on input "text" at bounding box center [543, 282] width 114 height 14
type input "Ele"
click at [282, 487] on input "text" at bounding box center [227, 491] width 114 height 14
type input "population"
click at [273, 471] on input "text" at bounding box center [227, 473] width 114 height 14
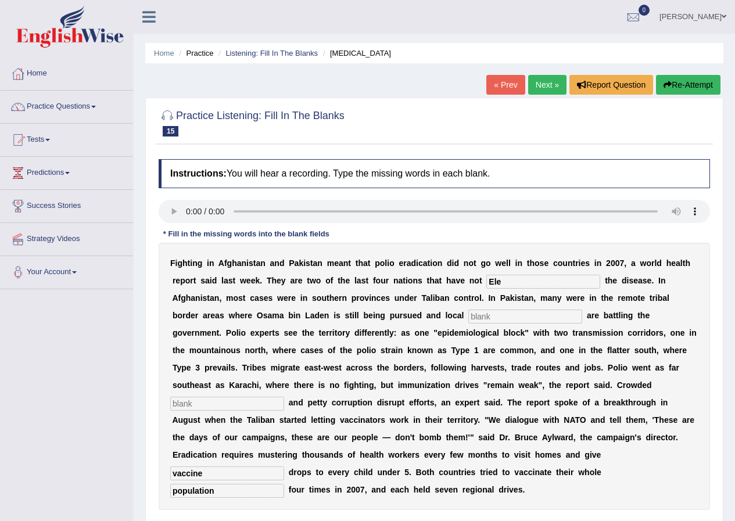
type input "vaccine"
click at [520, 283] on input "Ele" at bounding box center [543, 282] width 114 height 14
type input "Eleimited"
click at [267, 404] on input "text" at bounding box center [227, 404] width 114 height 14
type input "launch"
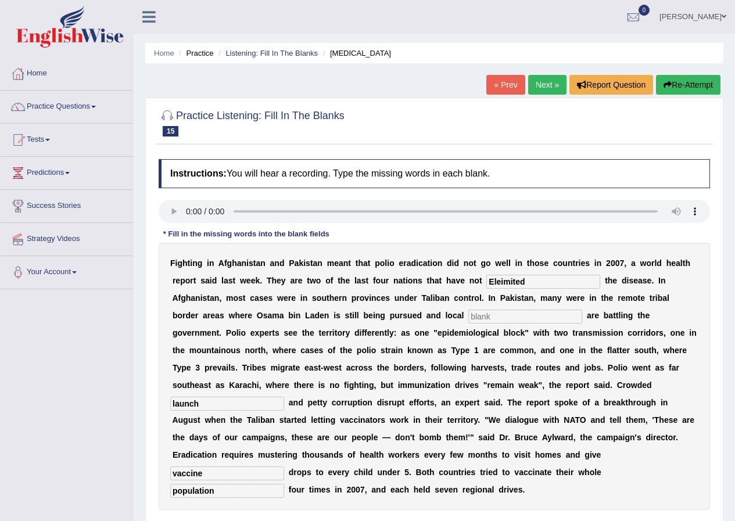
click at [524, 310] on input "text" at bounding box center [525, 317] width 114 height 14
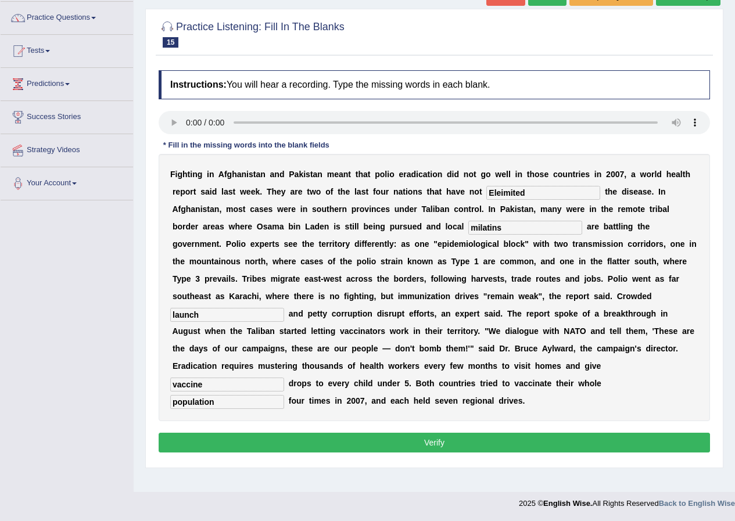
type input "milatins"
click at [360, 438] on button "Verify" at bounding box center [434, 443] width 551 height 20
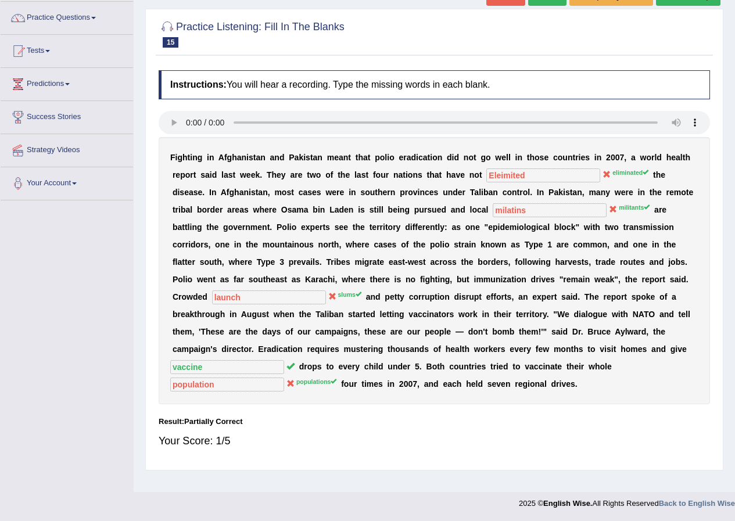
scroll to position [0, 0]
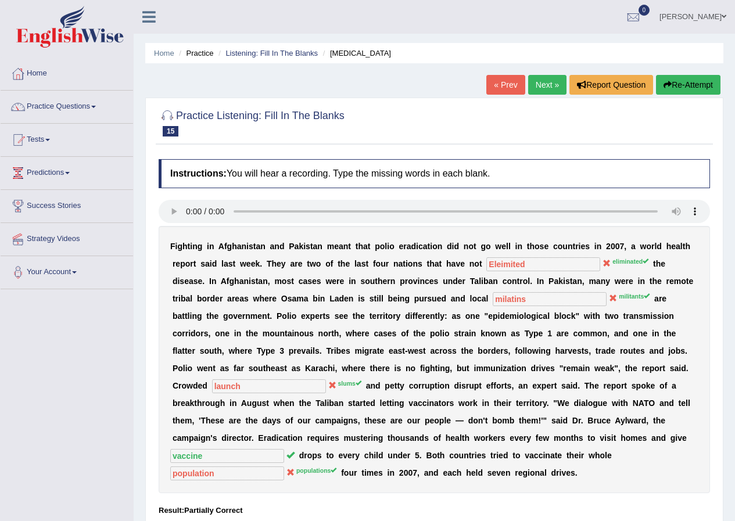
click at [699, 84] on button "Re-Attempt" at bounding box center [688, 85] width 64 height 20
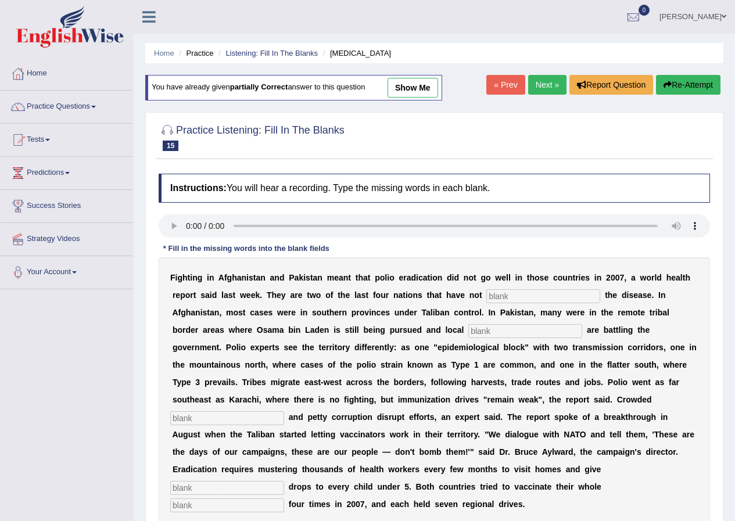
click at [529, 297] on input "text" at bounding box center [543, 296] width 114 height 14
type input "eliminated"
click at [559, 334] on input "text" at bounding box center [525, 331] width 114 height 14
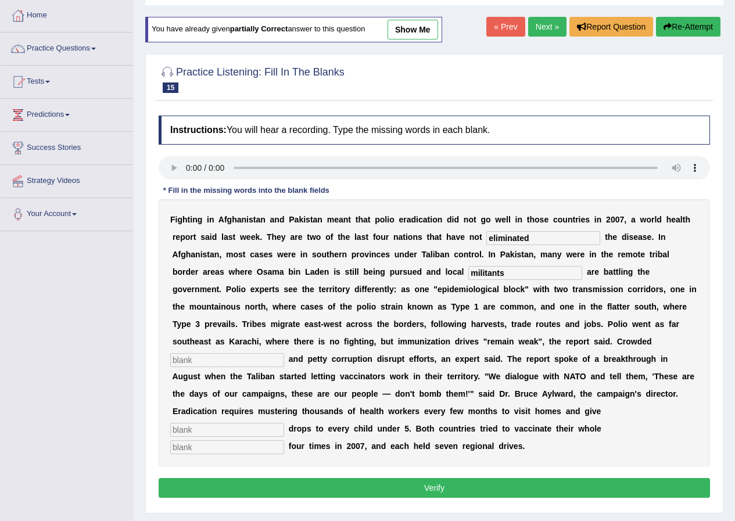
type input "militants"
click at [267, 359] on input "text" at bounding box center [227, 360] width 114 height 14
type input "slums"
drag, startPoint x: 238, startPoint y: 432, endPoint x: 249, endPoint y: 428, distance: 11.6
click at [240, 429] on input "text" at bounding box center [227, 430] width 114 height 14
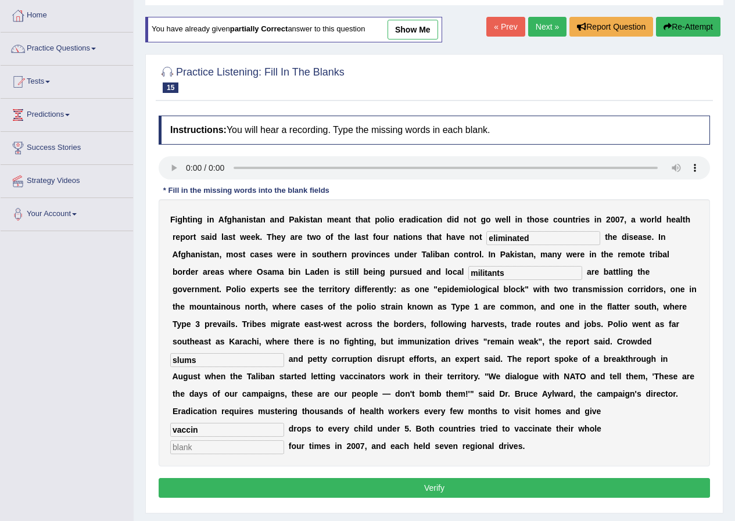
type input "vaccin"
click at [227, 444] on input "text" at bounding box center [227, 447] width 114 height 14
click at [222, 450] on input "text" at bounding box center [227, 447] width 114 height 14
type input "populations"
click at [246, 493] on button "Verify" at bounding box center [434, 488] width 551 height 20
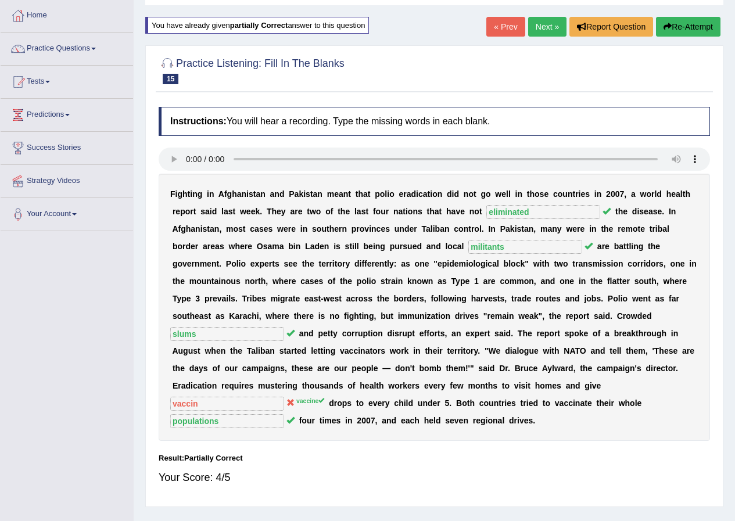
click at [545, 20] on link "Next »" at bounding box center [547, 27] width 38 height 20
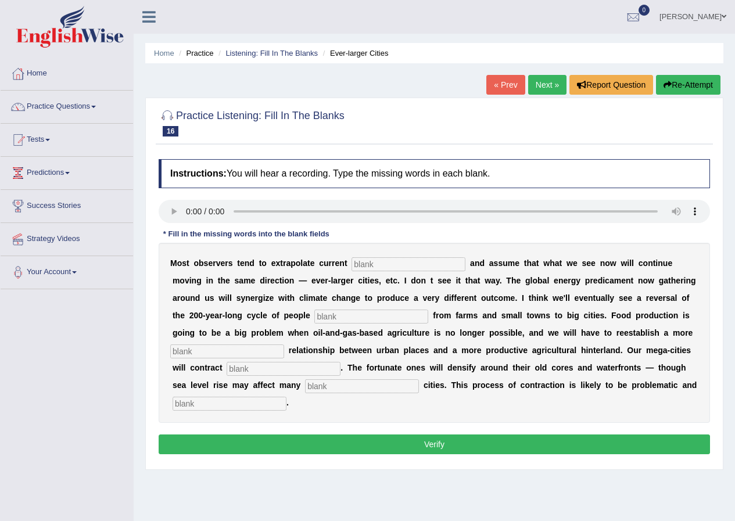
click at [404, 268] on input "text" at bounding box center [408, 264] width 114 height 14
type input "trans"
click at [376, 313] on input "text" at bounding box center [371, 317] width 114 height 14
type input "moving"
click at [226, 351] on input "text" at bounding box center [227, 351] width 114 height 14
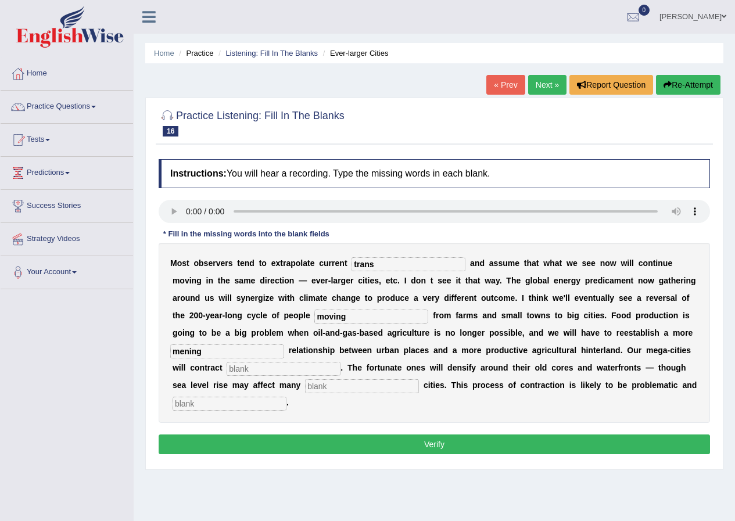
type input "mening"
click at [249, 371] on input "text" at bounding box center [284, 369] width 114 height 14
type input "substacily"
click at [211, 404] on input "text" at bounding box center [230, 404] width 114 height 14
type input "disorderly"
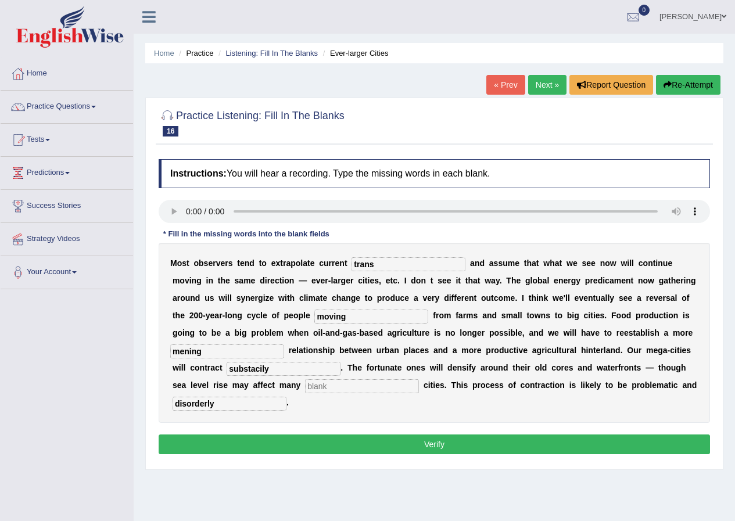
click at [338, 386] on input "text" at bounding box center [362, 386] width 114 height 14
type input "harbour"
click at [354, 443] on button "Verify" at bounding box center [434, 444] width 551 height 20
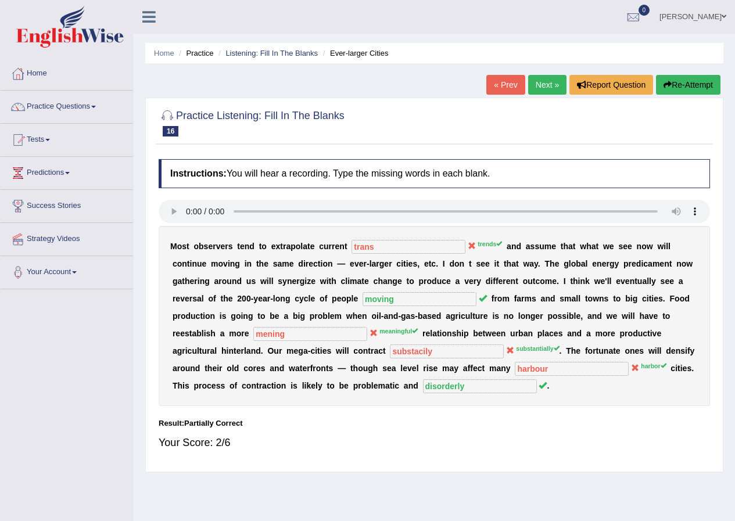
click at [545, 89] on link "Next »" at bounding box center [547, 85] width 38 height 20
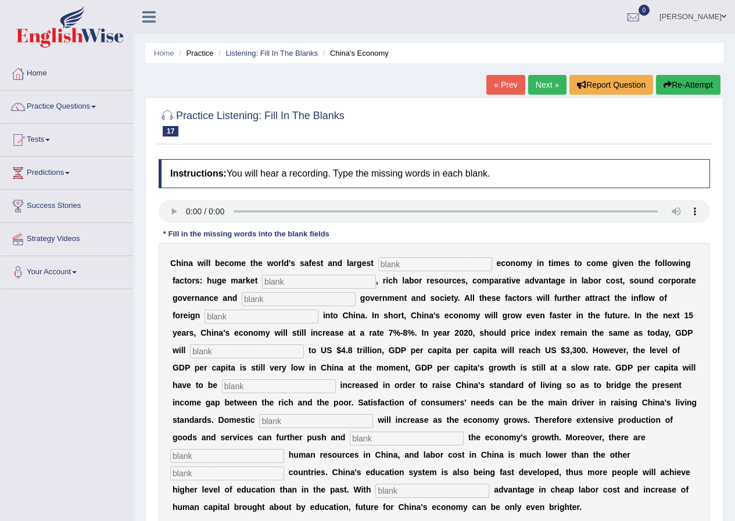
click at [412, 261] on input "text" at bounding box center [435, 264] width 114 height 14
click at [425, 267] on input "text" at bounding box center [435, 264] width 114 height 14
type input "investment"
click at [308, 282] on input "text" at bounding box center [319, 282] width 114 height 14
type input "protinsial"
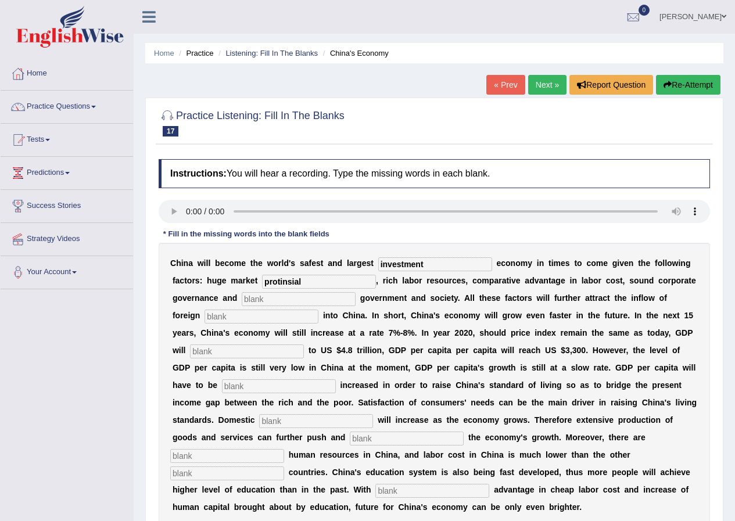
click at [264, 300] on input "text" at bounding box center [299, 299] width 114 height 14
type input "stable"
click at [218, 319] on input "text" at bounding box center [261, 317] width 114 height 14
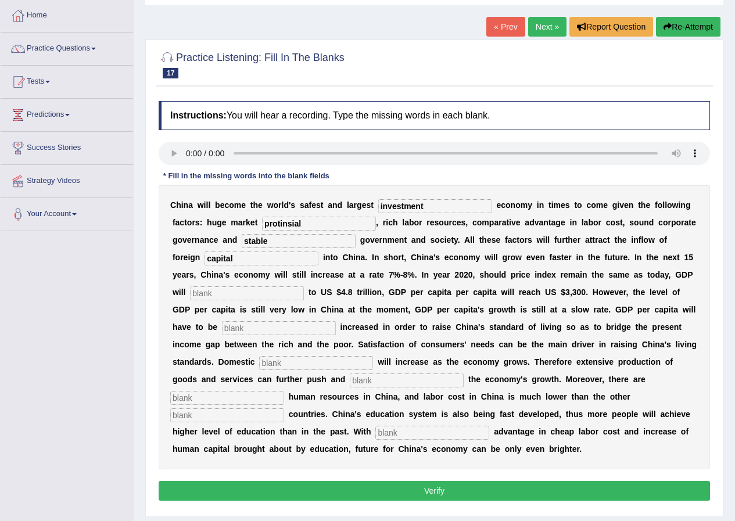
type input "capital"
click at [229, 288] on input "text" at bounding box center [247, 293] width 114 height 14
type input "amount"
click at [257, 326] on input "text" at bounding box center [279, 328] width 114 height 14
type input "further"
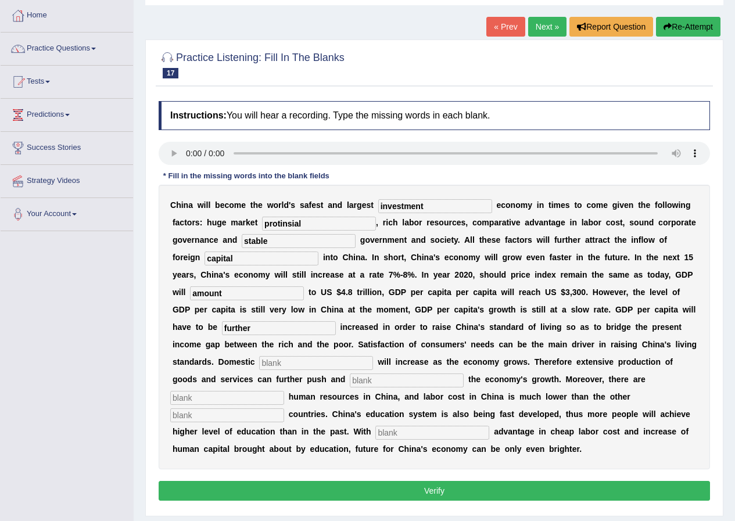
click at [303, 360] on input "text" at bounding box center [316, 363] width 114 height 14
type input "toman"
click at [376, 383] on input "text" at bounding box center [407, 381] width 114 height 14
type input "sestain"
click at [233, 395] on input "text" at bounding box center [227, 398] width 114 height 14
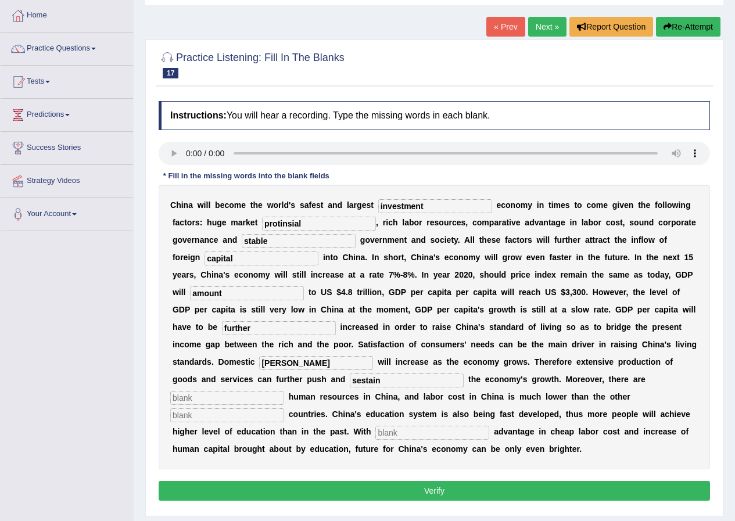
click at [234, 416] on input "text" at bounding box center [227, 415] width 114 height 14
type input "industrail"
drag, startPoint x: 389, startPoint y: 431, endPoint x: 407, endPoint y: 432, distance: 18.0
click at [390, 431] on input "text" at bounding box center [432, 433] width 114 height 14
type input "comprative"
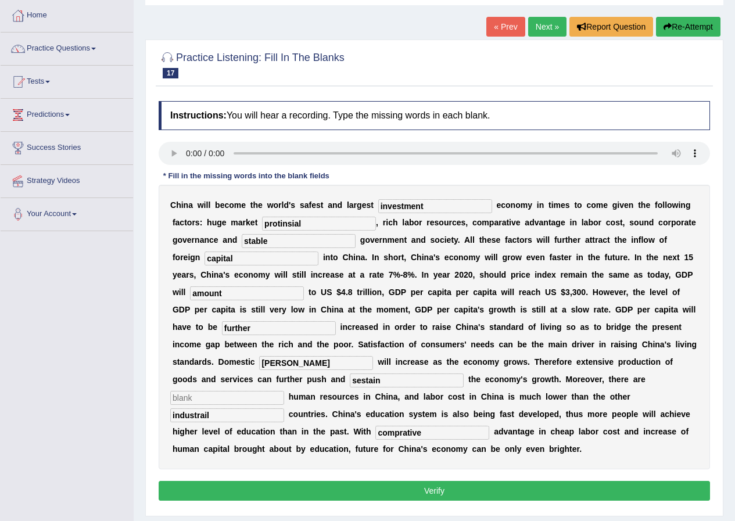
click at [225, 418] on input "industrail" at bounding box center [227, 415] width 114 height 14
click at [300, 366] on input "toman" at bounding box center [316, 363] width 114 height 14
click at [389, 382] on input "sestain" at bounding box center [407, 381] width 114 height 14
click at [236, 397] on input "text" at bounding box center [227, 398] width 114 height 14
type input "aboundan"
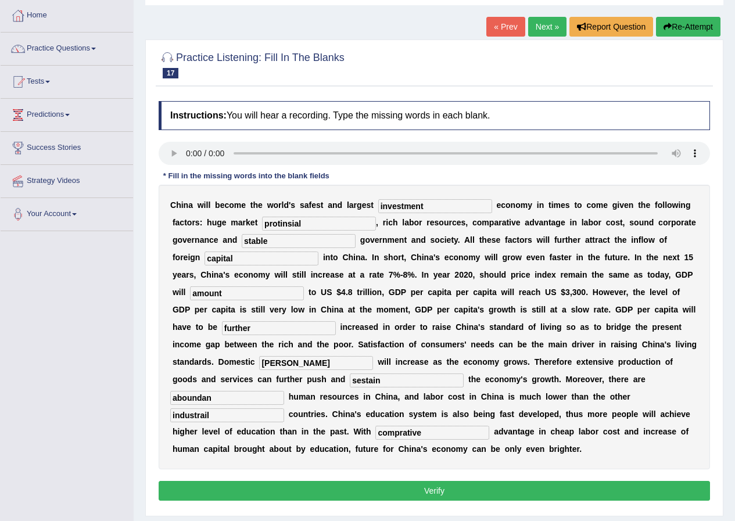
click at [226, 400] on input "aboundan" at bounding box center [227, 398] width 114 height 14
click at [291, 365] on input "toman" at bounding box center [316, 363] width 114 height 14
click at [421, 65] on div at bounding box center [434, 63] width 551 height 35
click at [317, 494] on button "Verify" at bounding box center [434, 491] width 551 height 20
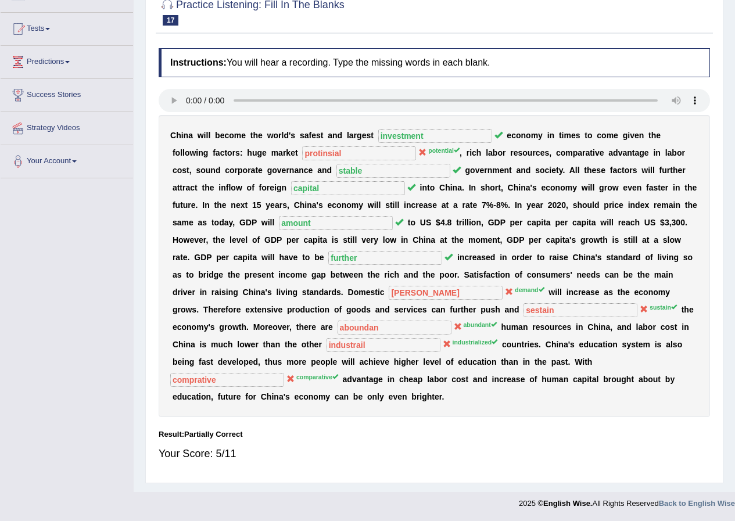
scroll to position [0, 0]
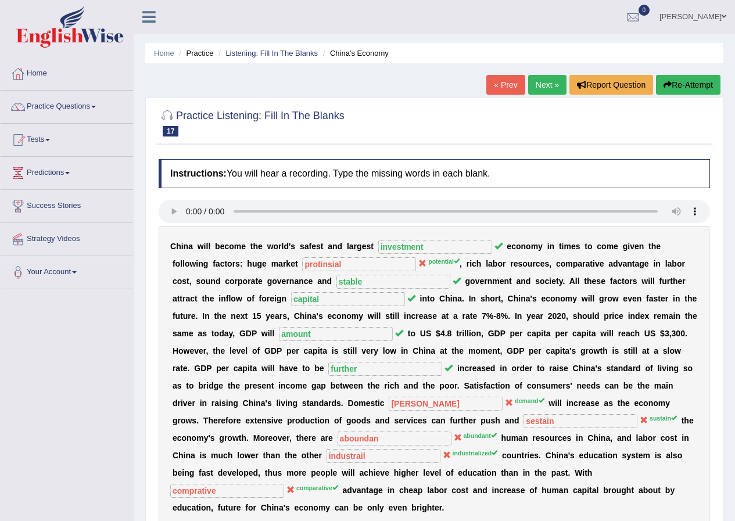
click at [546, 90] on link "Next »" at bounding box center [547, 85] width 38 height 20
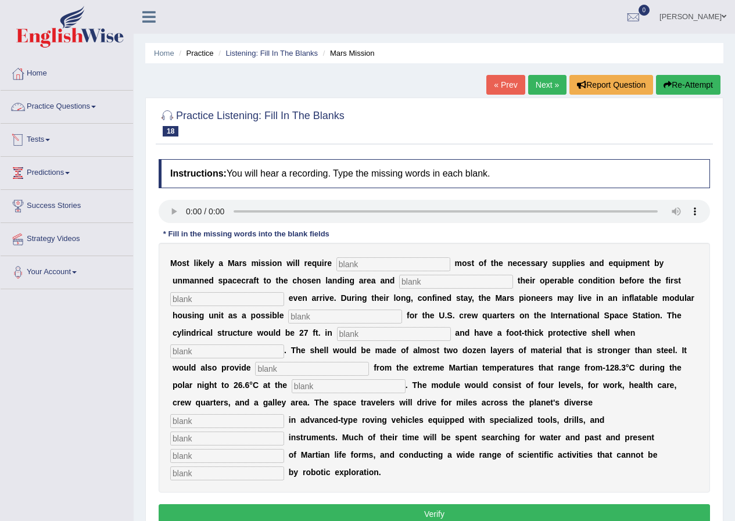
click at [76, 112] on link "Practice Questions" at bounding box center [67, 105] width 132 height 29
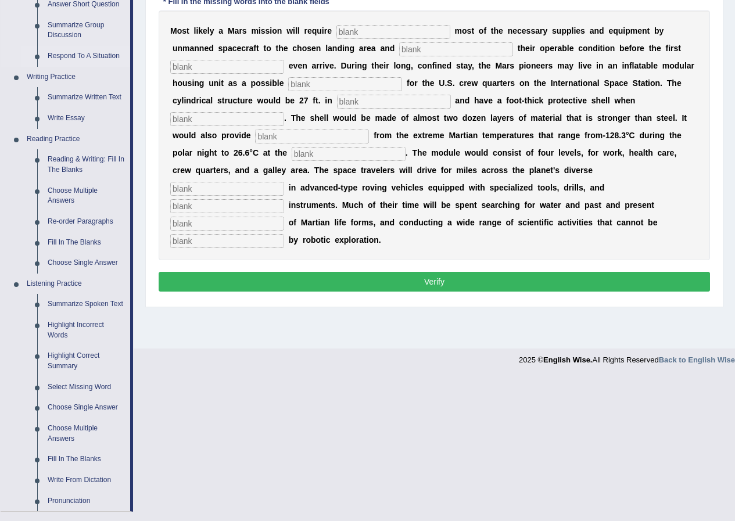
scroll to position [389, 0]
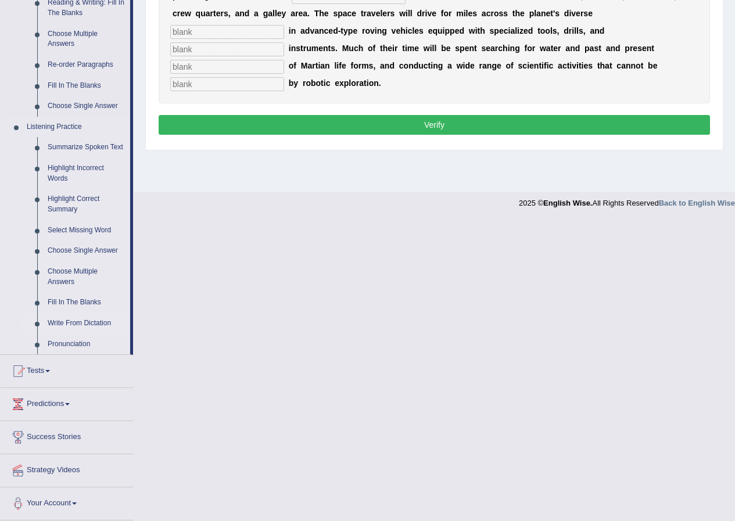
click at [74, 317] on link "Write From Dictation" at bounding box center [86, 323] width 88 height 21
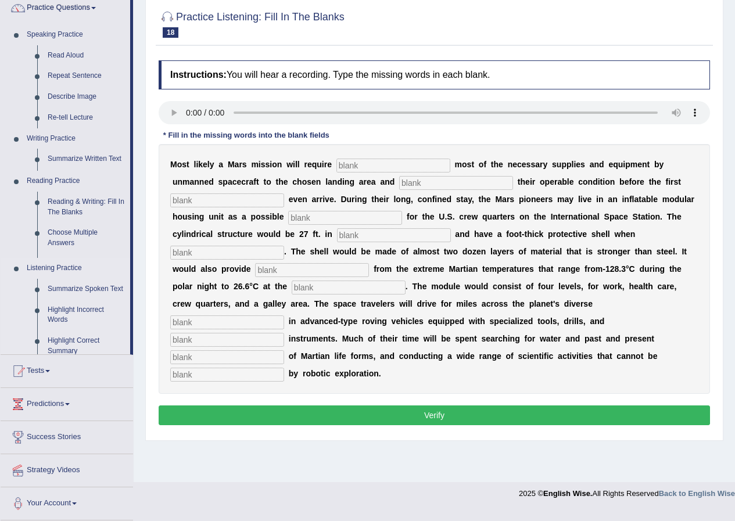
scroll to position [89, 0]
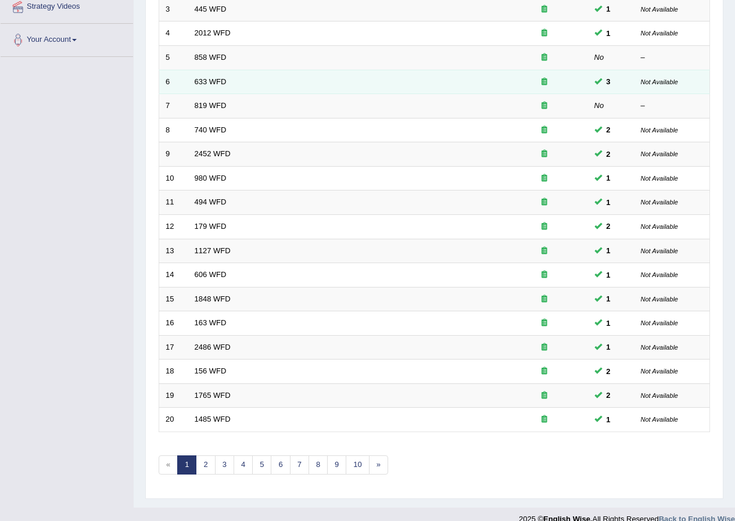
scroll to position [248, 0]
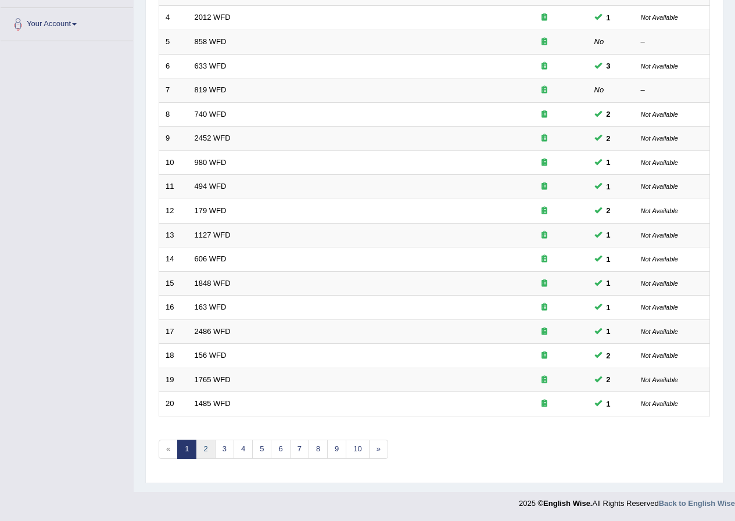
click at [203, 455] on link "2" at bounding box center [205, 449] width 19 height 19
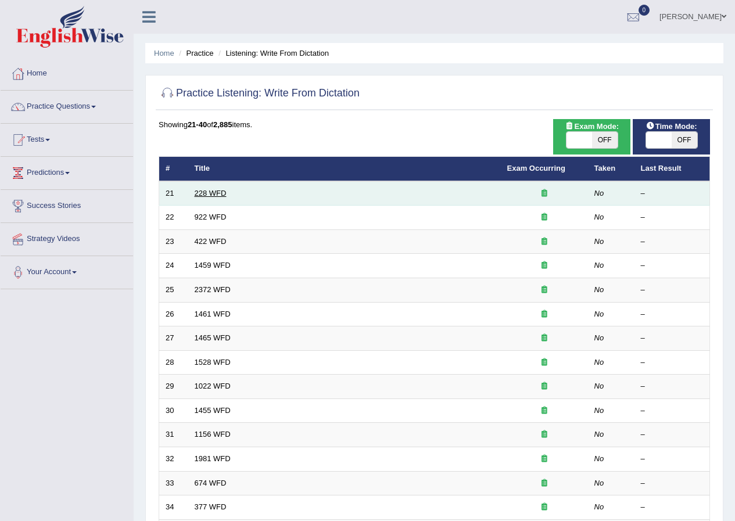
click at [200, 192] on link "228 WFD" at bounding box center [211, 193] width 32 height 9
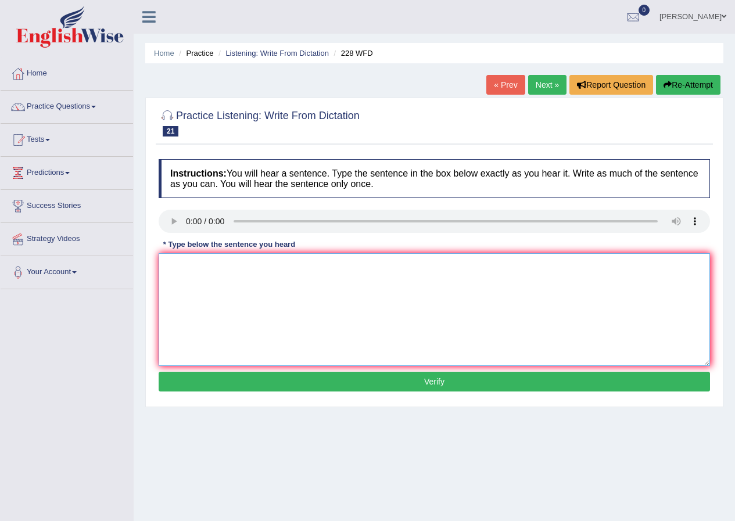
click at [191, 276] on textarea at bounding box center [434, 309] width 551 height 113
drag, startPoint x: 265, startPoint y: 267, endPoint x: 272, endPoint y: 267, distance: 7.0
click at [265, 267] on textarea "Coumputer since has been popular university degree course." at bounding box center [434, 309] width 551 height 113
click at [255, 268] on textarea "Coumputer since has be come popular university degree course." at bounding box center [434, 309] width 551 height 113
click at [274, 266] on textarea "Coumputer since has become popular university degree course." at bounding box center [434, 309] width 551 height 113
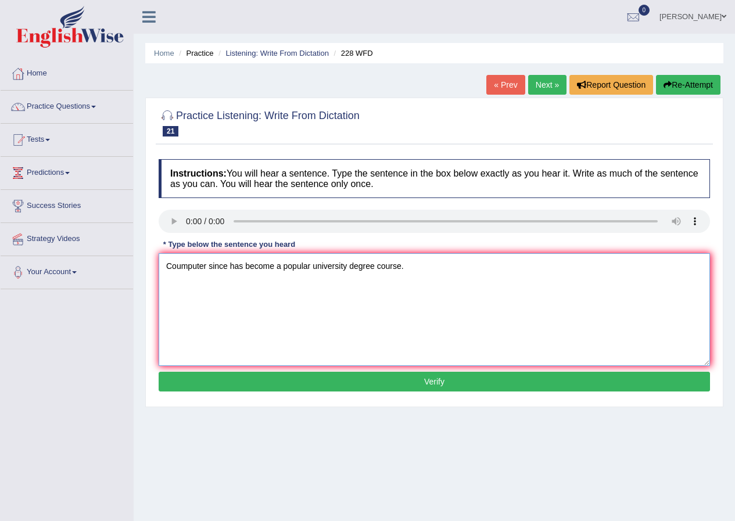
type textarea "Coumputer since has become a popular university degree course."
click at [403, 378] on button "Verify" at bounding box center [434, 382] width 551 height 20
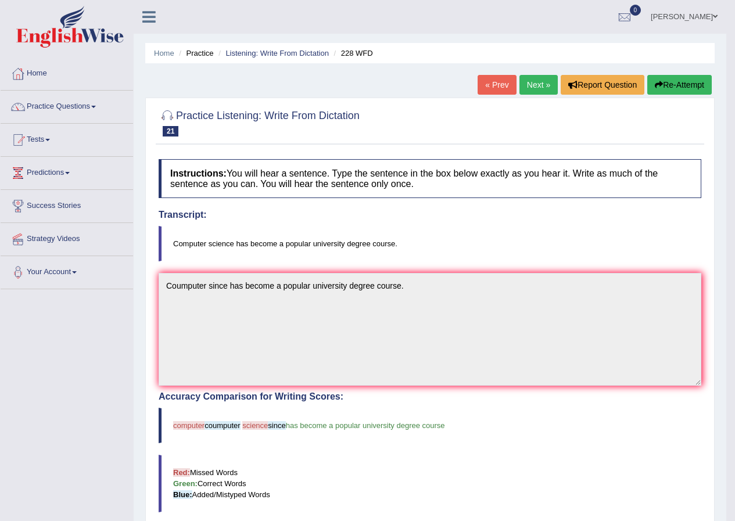
click at [533, 80] on link "Next »" at bounding box center [538, 85] width 38 height 20
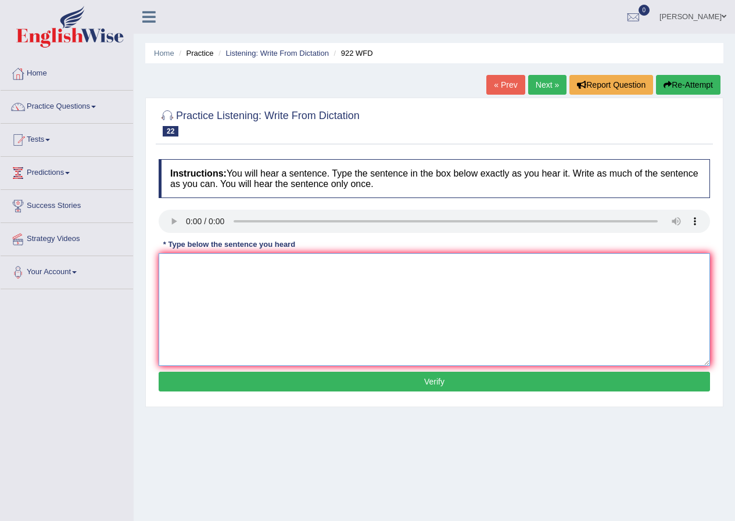
click at [223, 273] on textarea at bounding box center [434, 309] width 551 height 113
click at [553, 85] on link "Next »" at bounding box center [547, 85] width 38 height 20
click at [195, 262] on textarea at bounding box center [434, 309] width 551 height 113
type textarea "y"
click at [206, 271] on textarea "The most" at bounding box center [434, 309] width 551 height 113
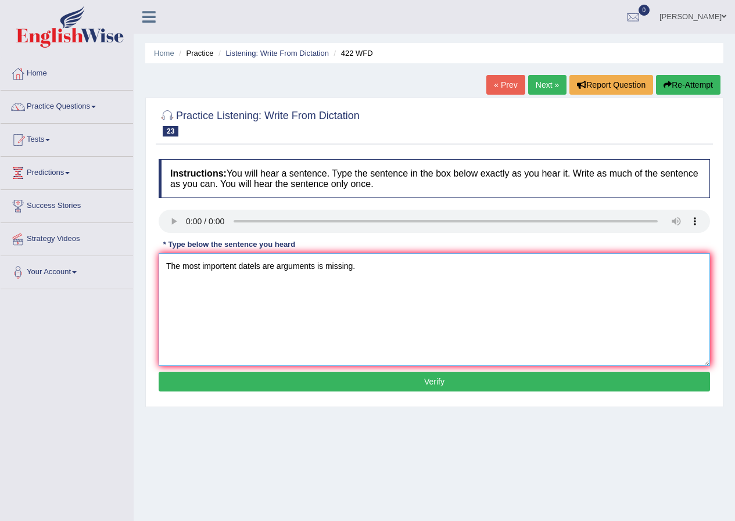
type textarea "The most importent datels are arguments is missing."
click at [343, 374] on button "Verify" at bounding box center [434, 382] width 551 height 20
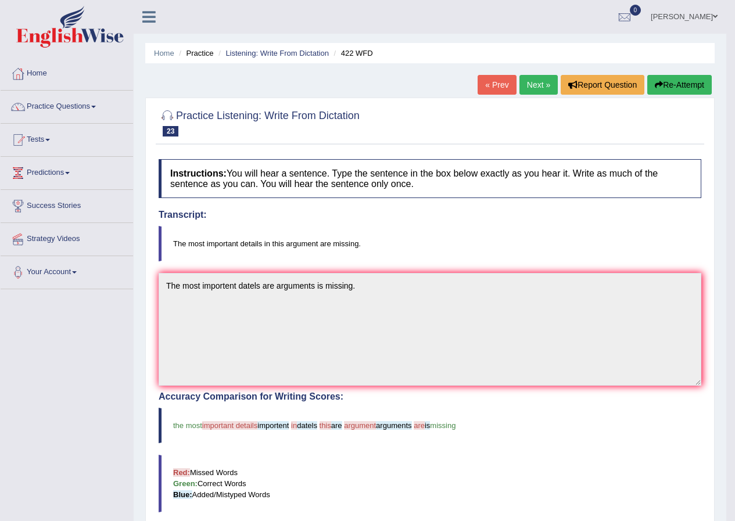
click at [683, 87] on button "Re-Attempt" at bounding box center [679, 85] width 64 height 20
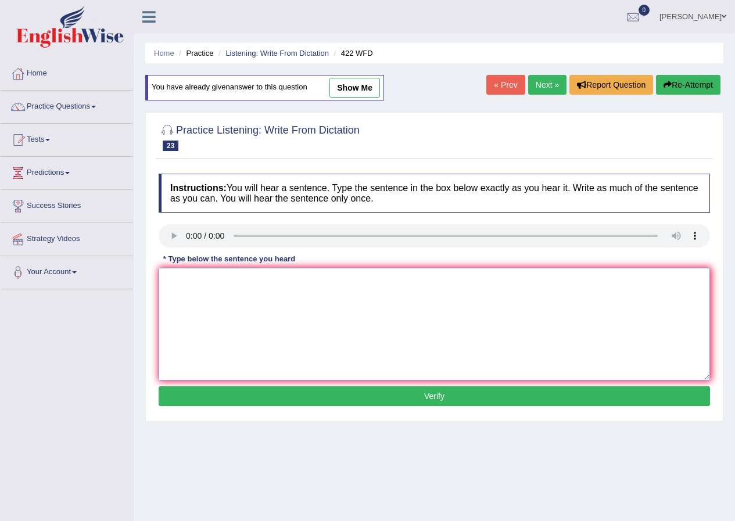
click at [230, 281] on textarea at bounding box center [434, 324] width 551 height 113
click at [237, 282] on textarea "the most importan" at bounding box center [434, 324] width 551 height 113
click at [268, 286] on textarea "the most important detalse" at bounding box center [434, 324] width 551 height 113
type textarea "the most important detalse in the agrument are missing."
click at [396, 396] on button "Verify" at bounding box center [434, 396] width 551 height 20
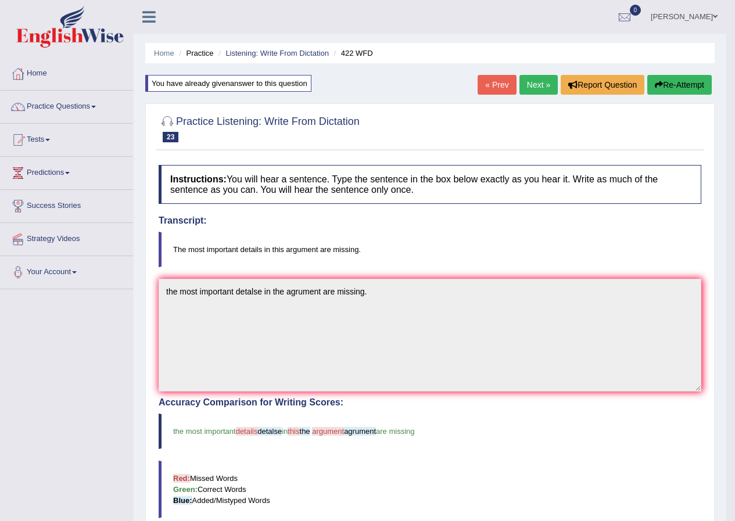
click at [534, 87] on link "Next »" at bounding box center [538, 85] width 38 height 20
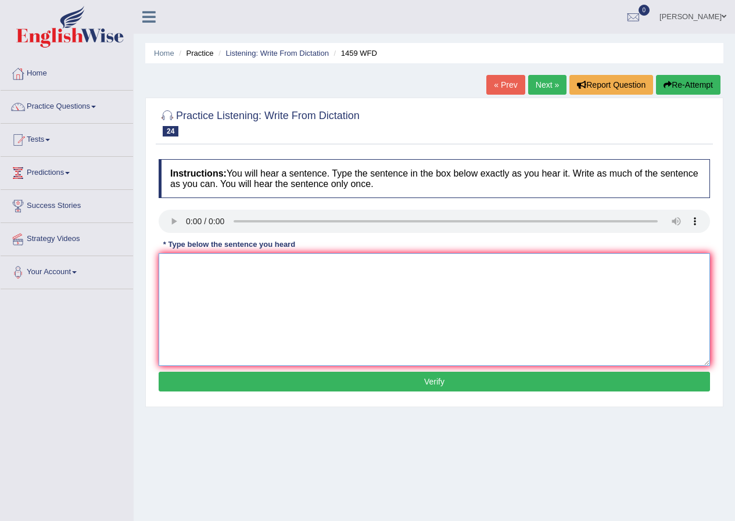
click at [228, 282] on textarea at bounding box center [434, 309] width 551 height 113
click at [235, 270] on textarea "All expriment and" at bounding box center [434, 309] width 551 height 113
click at [413, 265] on textarea "All expriment and prociduar have been outline in the labtory manually." at bounding box center [434, 309] width 551 height 113
click at [249, 267] on textarea "All expriment and prociduar have been outline in the labtory manual." at bounding box center [434, 309] width 551 height 113
click at [268, 265] on textarea "All expriment and proceduar have been outline in the labtory manual." at bounding box center [434, 309] width 551 height 113
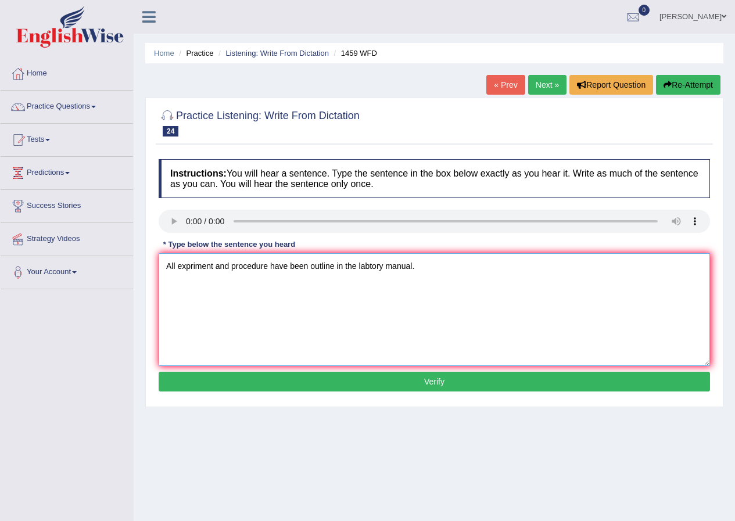
click at [368, 264] on textarea "All expriment and procedure have been outline in the labtory manual." at bounding box center [434, 309] width 551 height 113
type textarea "All expriment and procedure have been outline in the laboratory manual."
click at [446, 380] on button "Verify" at bounding box center [434, 382] width 551 height 20
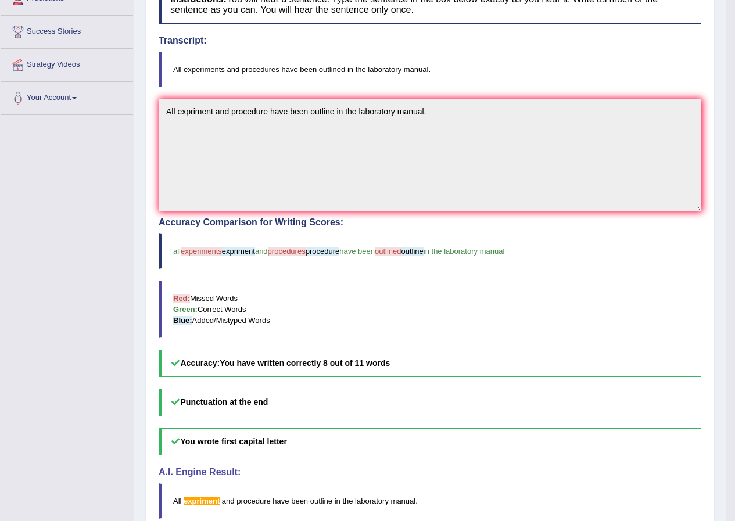
scroll to position [58, 0]
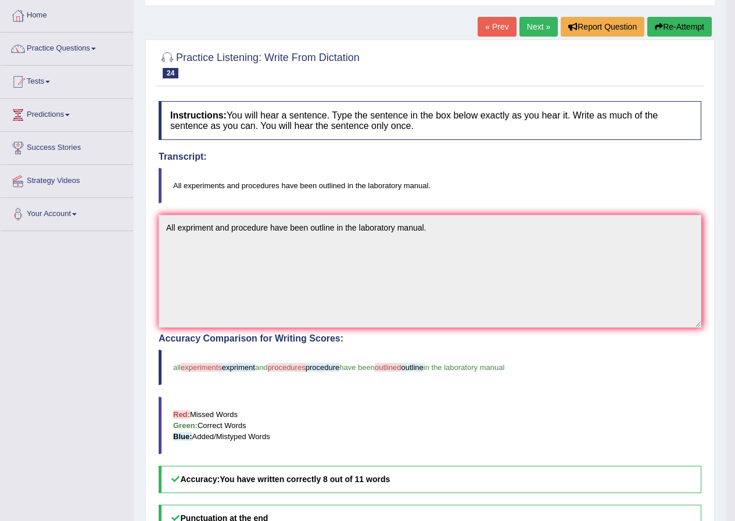
click at [544, 25] on link "Next »" at bounding box center [538, 27] width 38 height 20
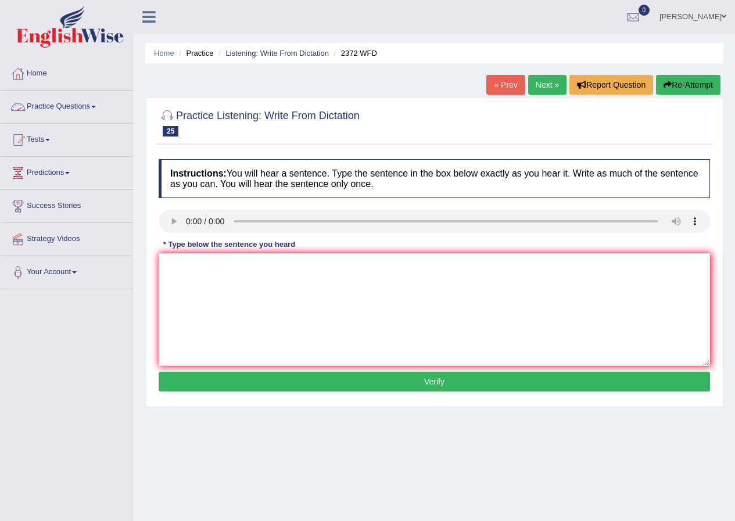
click at [80, 109] on link "Practice Questions" at bounding box center [67, 105] width 132 height 29
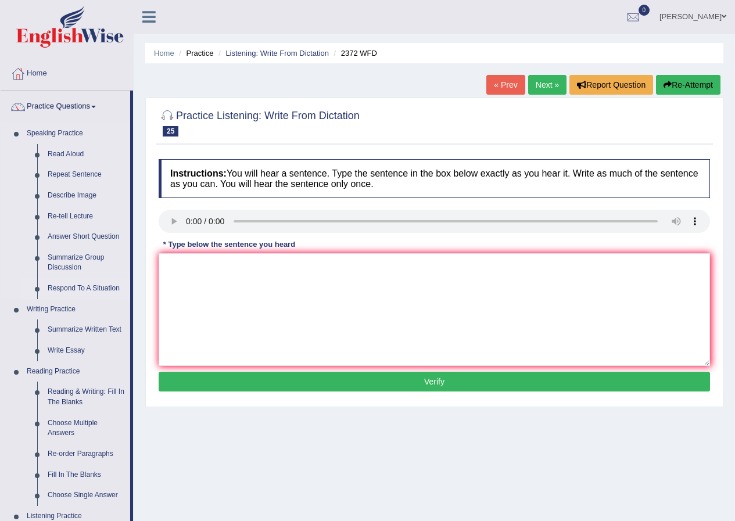
scroll to position [116, 0]
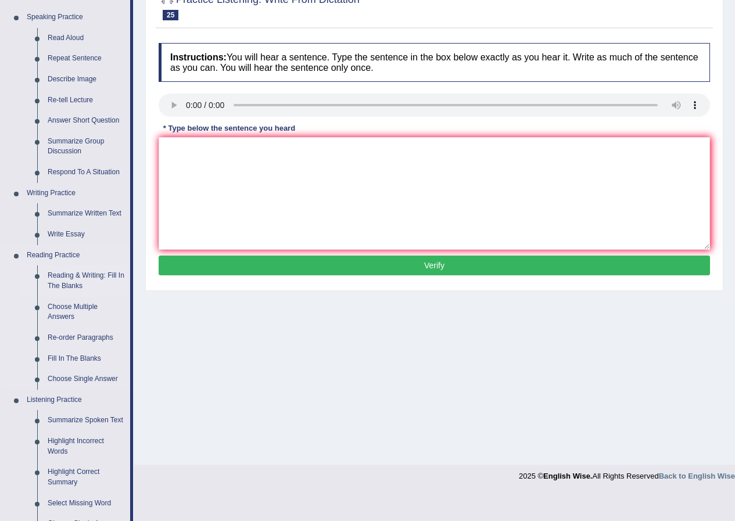
drag, startPoint x: 70, startPoint y: 272, endPoint x: 77, endPoint y: 270, distance: 7.7
click at [70, 271] on link "Reading & Writing: Fill In The Blanks" at bounding box center [86, 280] width 88 height 31
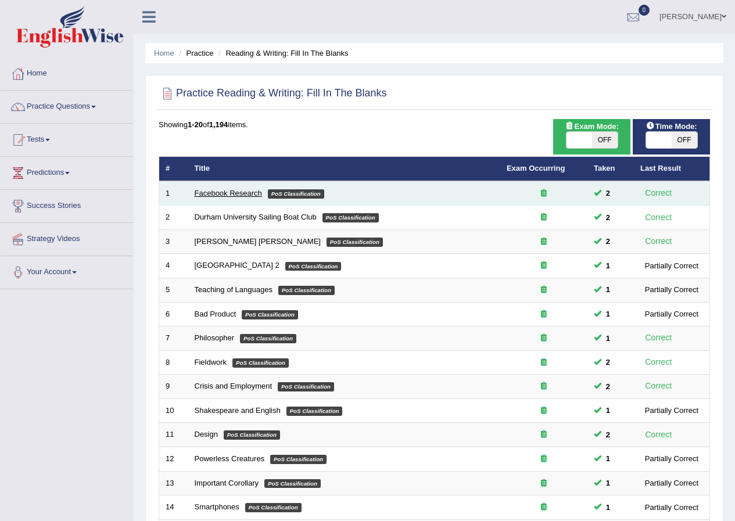
click at [218, 192] on link "Facebook Research" at bounding box center [228, 193] width 67 height 9
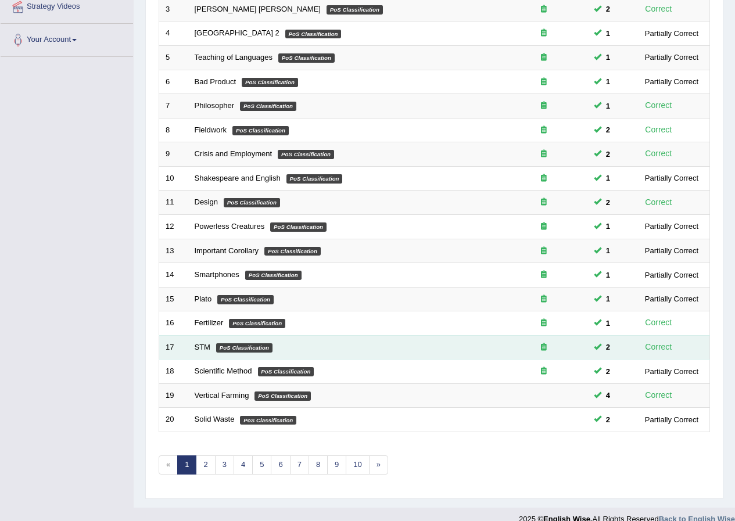
scroll to position [248, 0]
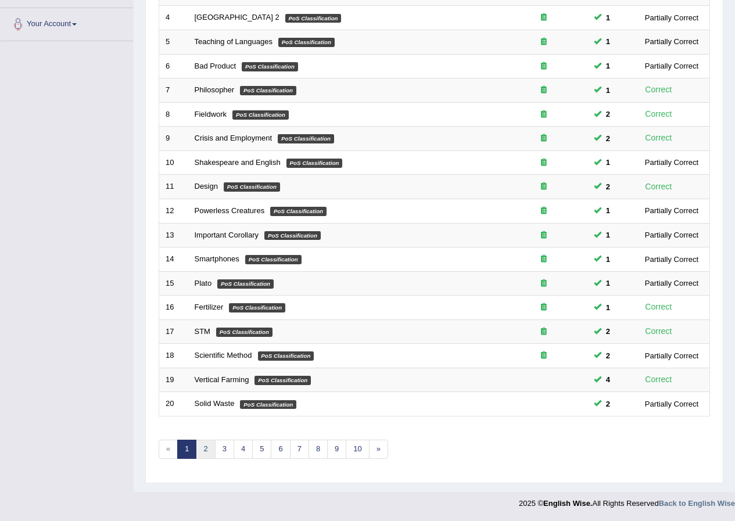
click at [210, 448] on link "2" at bounding box center [205, 449] width 19 height 19
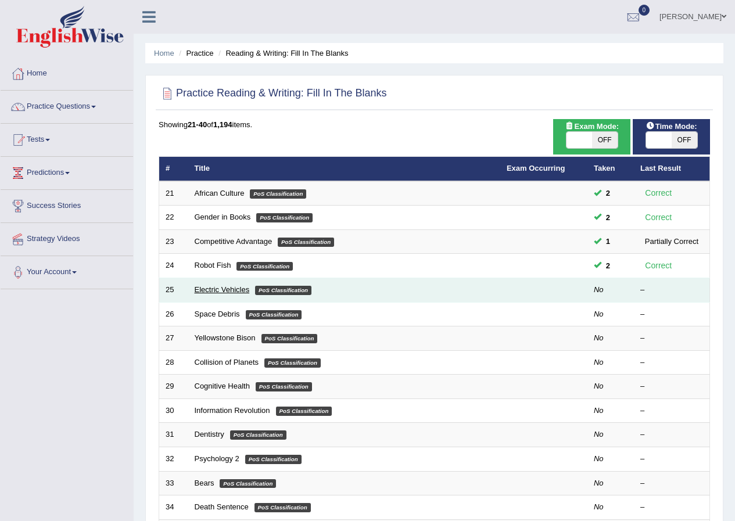
click at [211, 290] on link "Electric Vehicles" at bounding box center [222, 289] width 55 height 9
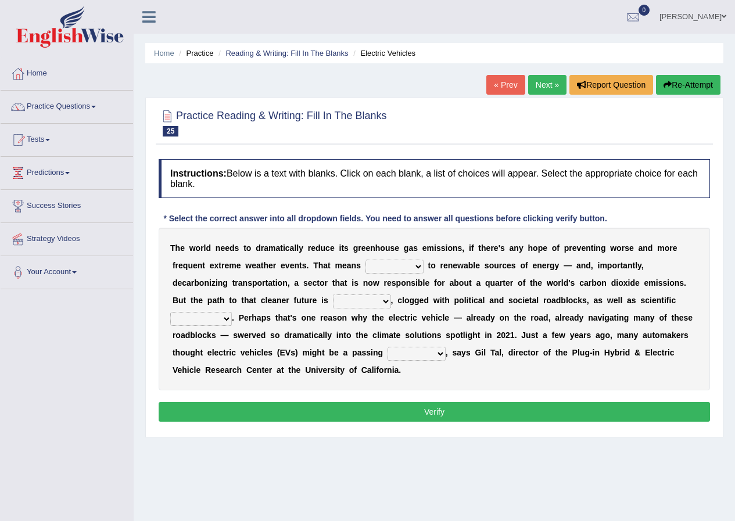
click at [414, 268] on select "grafting drafting crafting shifting" at bounding box center [394, 267] width 58 height 14
click at [403, 264] on select "grafting drafting crafting shifting" at bounding box center [394, 267] width 58 height 14
click at [382, 299] on select "daunting daunted daunt dauntless" at bounding box center [362, 302] width 58 height 14
select select "daunting"
click at [333, 295] on select "daunting daunted daunt dauntless" at bounding box center [362, 302] width 58 height 14
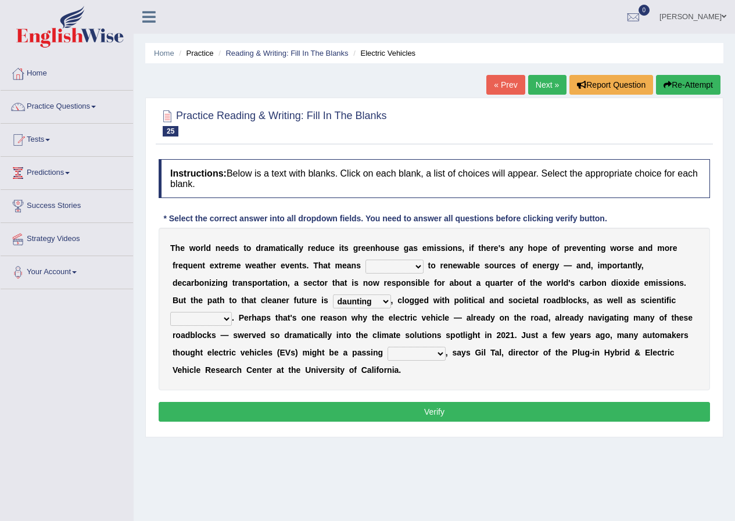
click at [225, 321] on select "spectacles obstacles tentacles receptacles" at bounding box center [201, 319] width 62 height 14
select select "receptacles"
click at [170, 312] on select "spectacles obstacles tentacles receptacles" at bounding box center [201, 319] width 62 height 14
click at [437, 355] on select "fad gad tad lad" at bounding box center [416, 354] width 58 height 14
select select "tad"
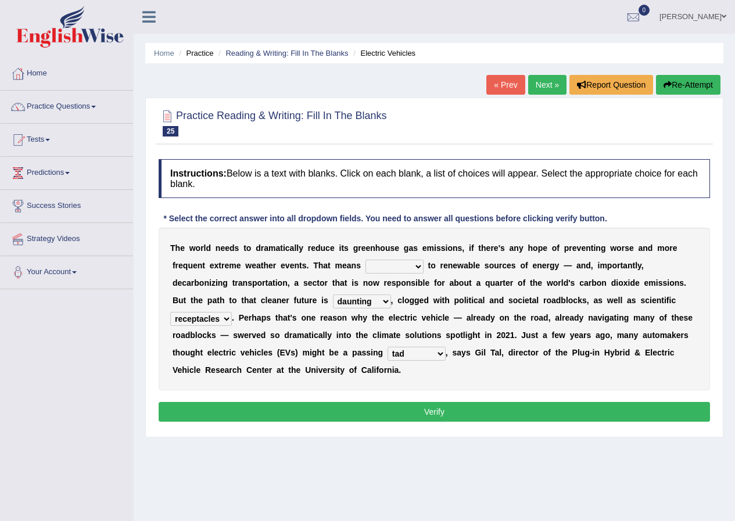
click at [387, 347] on select "fad gad tad lad" at bounding box center [416, 354] width 58 height 14
click at [408, 264] on select "grafting drafting crafting shifting" at bounding box center [394, 267] width 58 height 14
select select "shifting"
click at [365, 260] on select "grafting drafting crafting shifting" at bounding box center [394, 267] width 58 height 14
click at [431, 412] on button "Verify" at bounding box center [434, 412] width 551 height 20
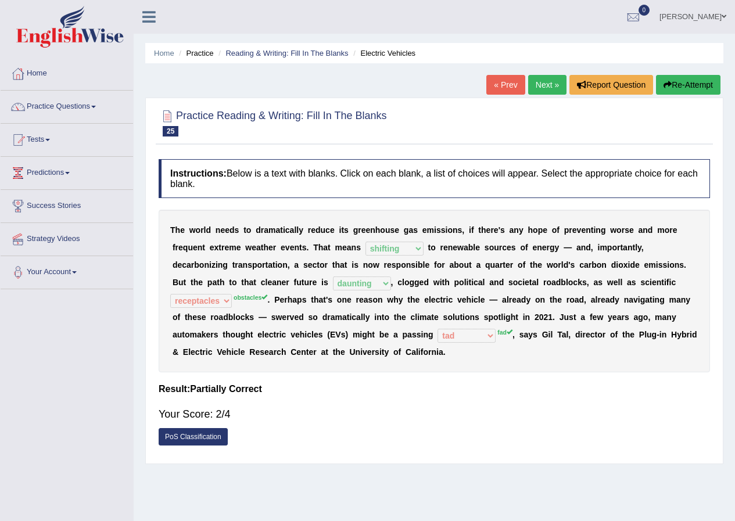
click at [542, 89] on link "Next »" at bounding box center [547, 85] width 38 height 20
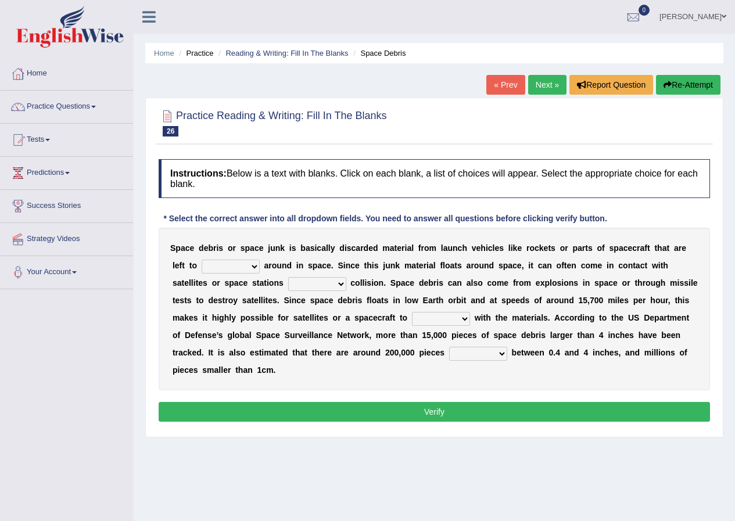
click at [248, 265] on select "twist center roam loll" at bounding box center [231, 267] width 58 height 14
select select "center"
click at [202, 260] on select "twist center roam loll" at bounding box center [231, 267] width 58 height 14
click at [336, 283] on select "risks risk risked risking" at bounding box center [317, 284] width 58 height 14
click at [288, 277] on select "risks risk risked risking" at bounding box center [317, 284] width 58 height 14
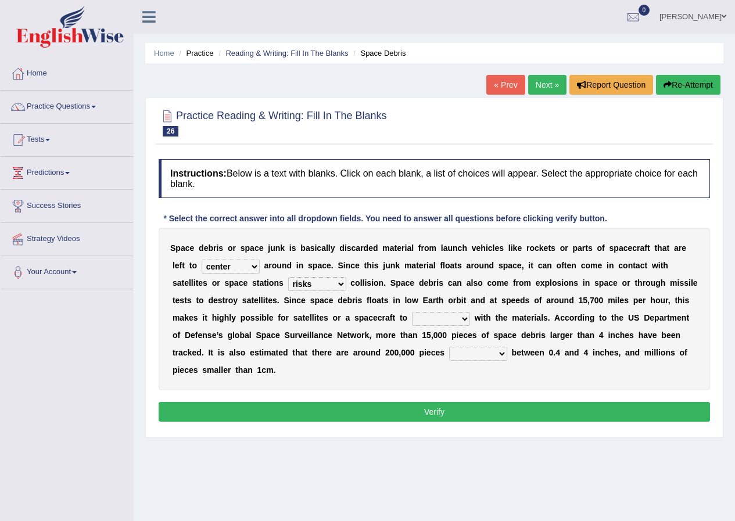
click at [333, 282] on select "risks risk risked risking" at bounding box center [317, 284] width 58 height 14
click at [288, 277] on select "risks risk risked risking" at bounding box center [317, 284] width 58 height 14
click at [340, 285] on select "risks risk risked risking" at bounding box center [317, 284] width 58 height 14
select select "risked"
click at [288, 277] on select "risks risk risked risking" at bounding box center [317, 284] width 58 height 14
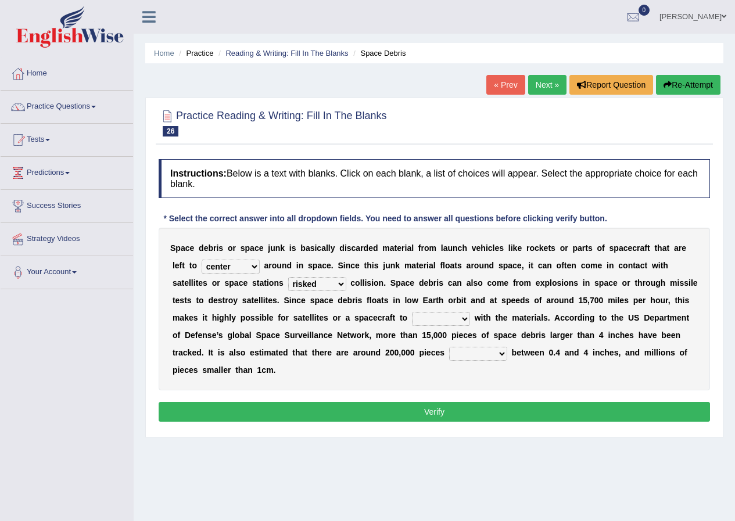
click at [465, 317] on select "collect collate collide collocate" at bounding box center [441, 319] width 58 height 14
select select "collect"
click at [412, 312] on select "collect collate collide collocate" at bounding box center [441, 319] width 58 height 14
click at [467, 322] on select "collect collate collide collocate" at bounding box center [441, 319] width 58 height 14
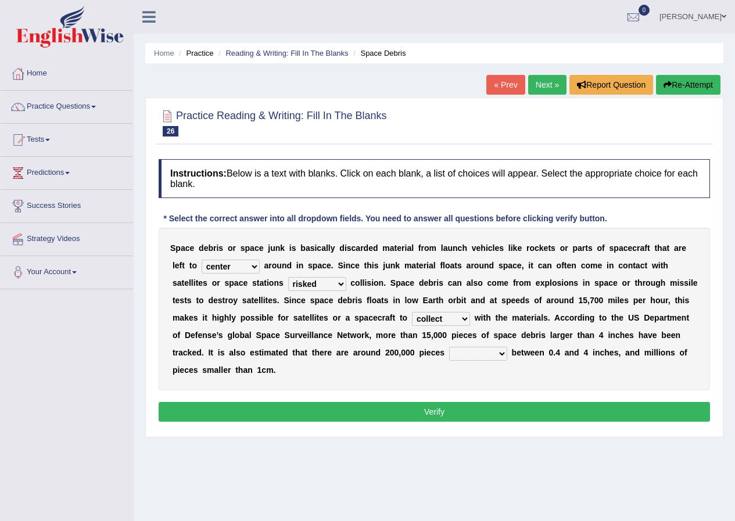
click at [499, 355] on select "sized sizing size sizes" at bounding box center [478, 354] width 58 height 14
select select "sized"
click at [449, 347] on select "sized sizing size sizes" at bounding box center [478, 354] width 58 height 14
click at [476, 408] on button "Verify" at bounding box center [434, 412] width 551 height 20
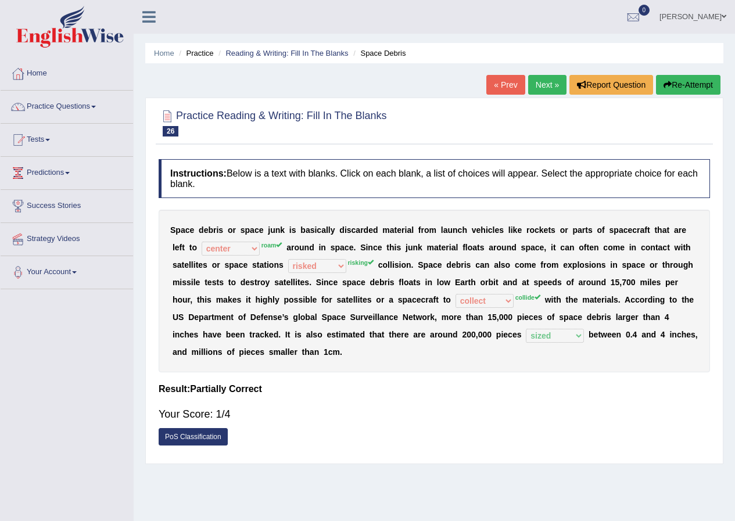
click at [705, 84] on button "Re-Attempt" at bounding box center [688, 85] width 64 height 20
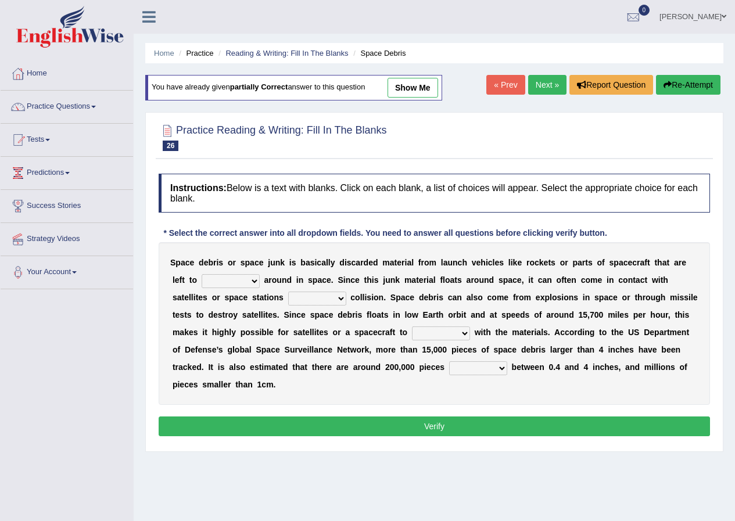
click at [256, 282] on select "twist center roam loll" at bounding box center [231, 281] width 58 height 14
select select "roam"
click at [202, 274] on select "twist center roam loll" at bounding box center [231, 281] width 58 height 14
click at [340, 299] on select "risks risk risked risking" at bounding box center [317, 299] width 58 height 14
select select "risking"
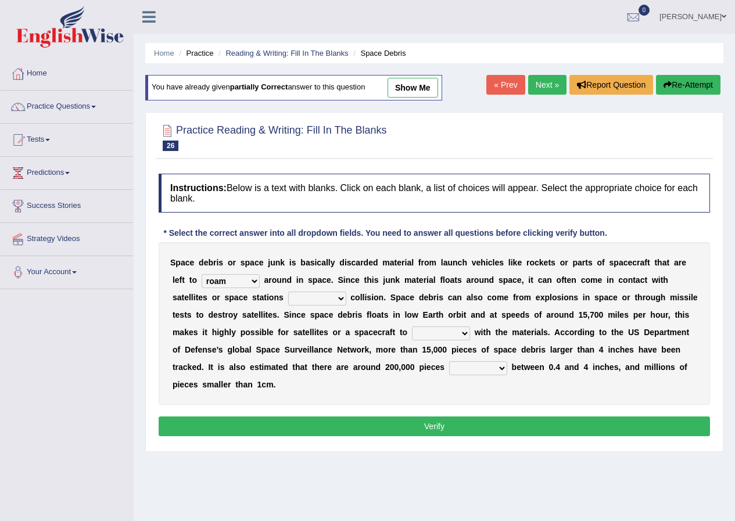
click at [288, 292] on select "risks risk risked risking" at bounding box center [317, 299] width 58 height 14
click at [444, 335] on select "collect collate collide collocate" at bounding box center [441, 333] width 58 height 14
select select "collide"
click at [412, 326] on select "collect collate collide collocate" at bounding box center [441, 333] width 58 height 14
click at [496, 368] on select "sized sizing size sizes" at bounding box center [478, 368] width 58 height 14
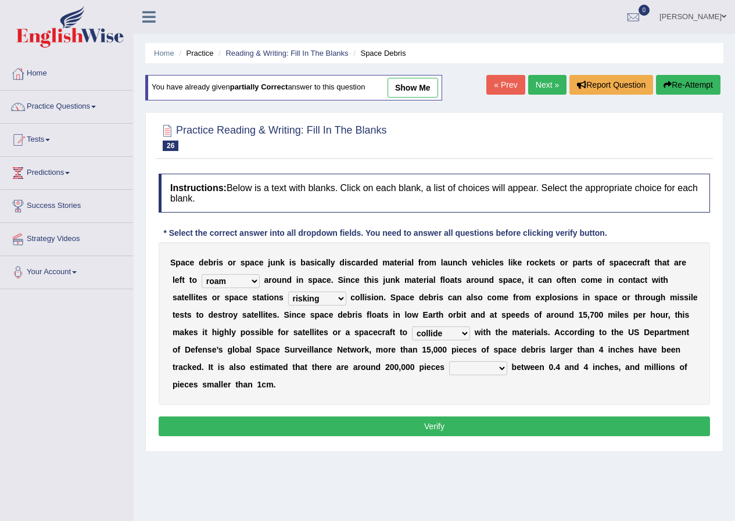
select select "sizes"
click at [449, 361] on select "sized sizing size sizes" at bounding box center [478, 368] width 58 height 14
click at [464, 429] on button "Verify" at bounding box center [434, 426] width 551 height 20
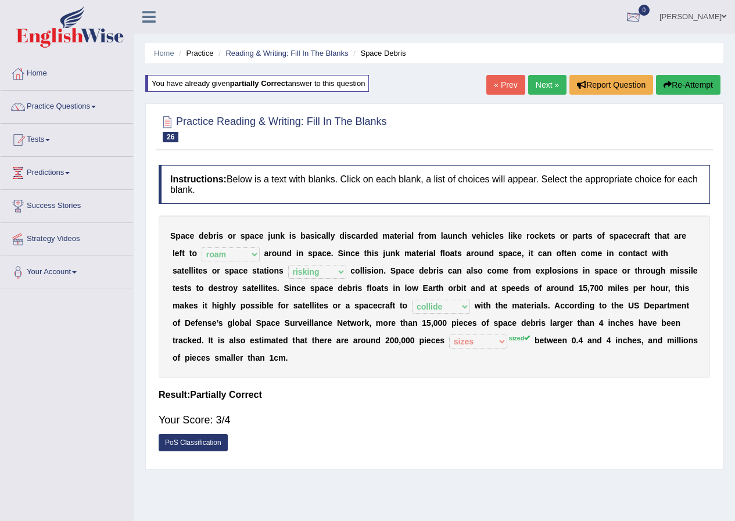
click at [551, 90] on link "Next »" at bounding box center [547, 85] width 38 height 20
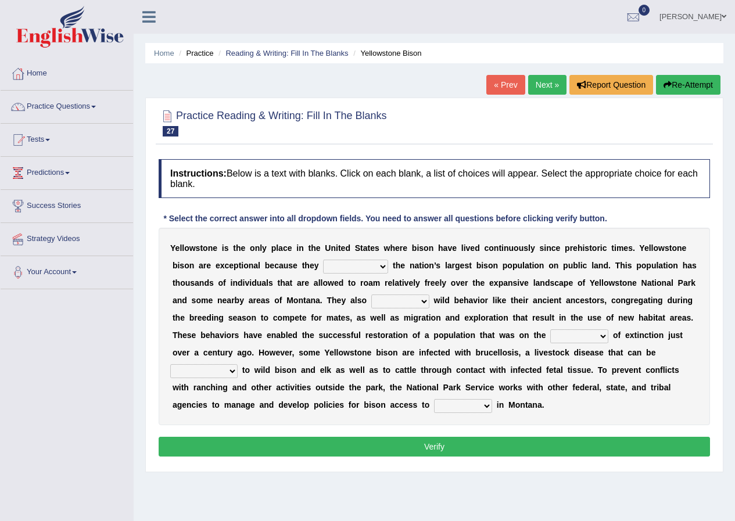
click at [380, 267] on select "congregate comprise consist compromise" at bounding box center [355, 267] width 65 height 14
select select "compromise"
click at [323, 260] on select "congregate comprise consist compromise" at bounding box center [355, 267] width 65 height 14
click at [421, 303] on select "exhibit disregard resist encourage" at bounding box center [400, 302] width 58 height 14
click at [405, 305] on select "exhibit disregard resist encourage" at bounding box center [400, 302] width 58 height 14
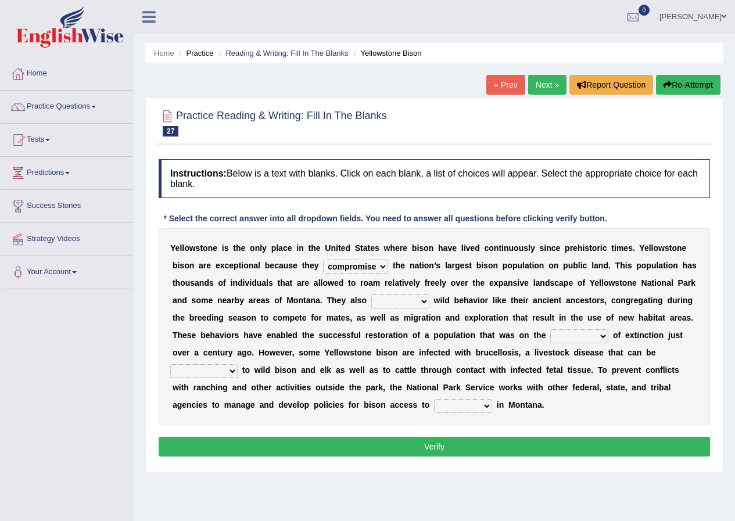
click at [407, 301] on select "exhibit disregard resist encourage" at bounding box center [400, 302] width 58 height 14
select select "encourage"
click at [371, 295] on select "exhibit disregard resist encourage" at bounding box center [400, 302] width 58 height 14
click at [594, 336] on select "brine brink danger brindle" at bounding box center [579, 336] width 58 height 14
select select "danger"
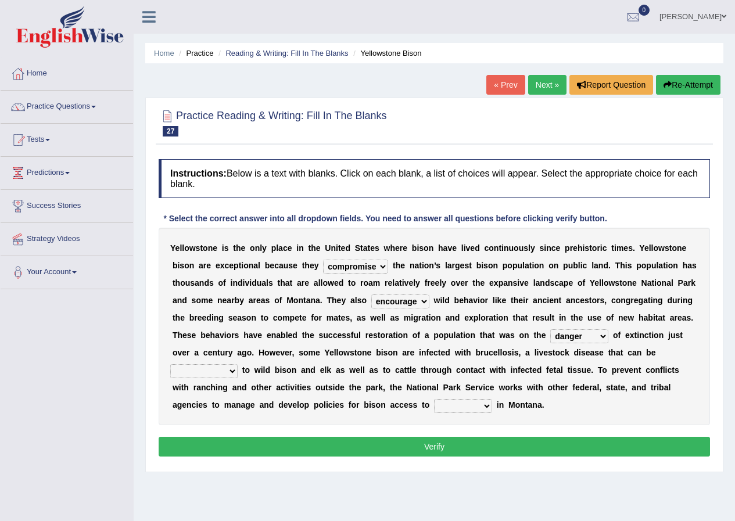
click at [550, 329] on select "brine brink danger brindle" at bounding box center [579, 336] width 58 height 14
click at [224, 370] on select "transplanted transported transgressed transmitted" at bounding box center [203, 371] width 67 height 14
click at [434, 407] on select "habitat habitat habitant food" at bounding box center [463, 406] width 58 height 14
select select "food"
click at [434, 399] on select "habitat habitat habitant food" at bounding box center [463, 406] width 58 height 14
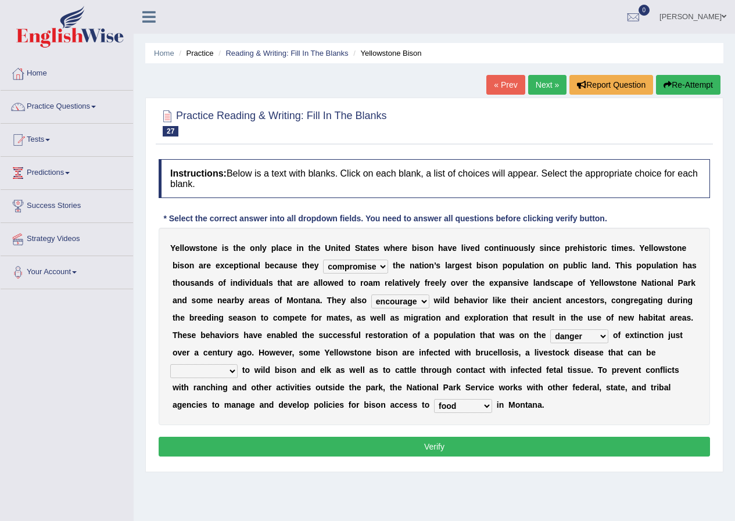
click at [213, 367] on select "transplanted transported transgressed transmitted" at bounding box center [203, 371] width 67 height 14
select select "transplanted"
click at [170, 364] on select "transplanted transported transgressed transmitted" at bounding box center [203, 371] width 67 height 14
click at [320, 449] on button "Verify" at bounding box center [434, 447] width 551 height 20
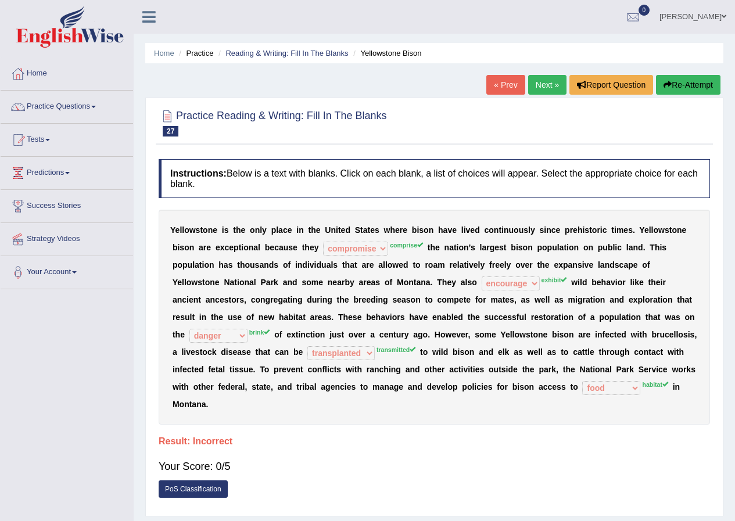
click at [701, 82] on button "Re-Attempt" at bounding box center [688, 85] width 64 height 20
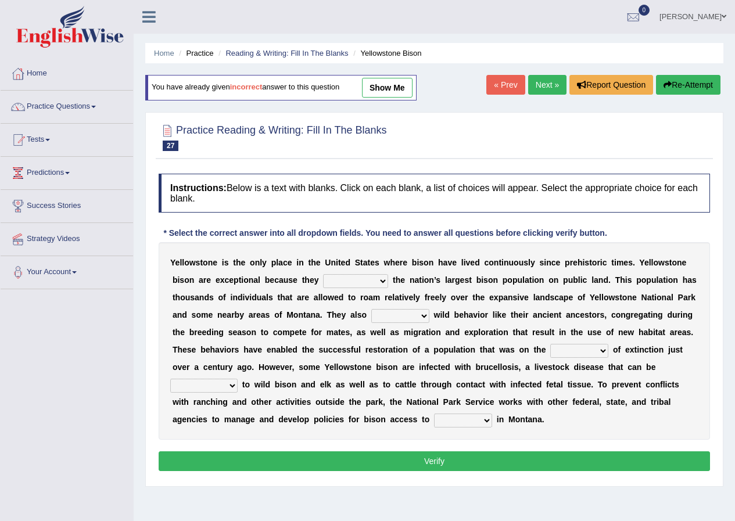
click at [360, 283] on select "congregate comprise consist compromise" at bounding box center [355, 281] width 65 height 14
select select "comprise"
click at [323, 274] on select "congregate comprise consist compromise" at bounding box center [355, 281] width 65 height 14
click at [415, 313] on select "exhibit disregard resist encourage" at bounding box center [400, 316] width 58 height 14
select select "exhibit"
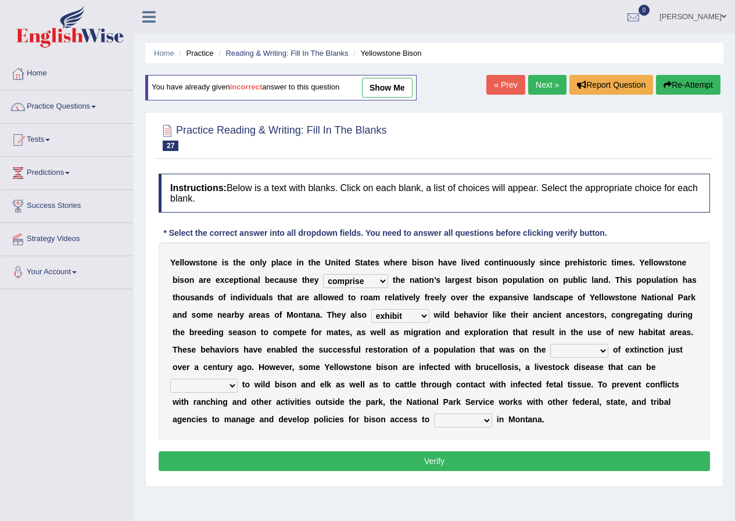
click at [371, 309] on select "exhibit disregard resist encourage" at bounding box center [400, 316] width 58 height 14
click at [584, 353] on select "brine brink danger brindle" at bounding box center [579, 351] width 58 height 14
select select "brink"
click at [550, 344] on select "brine brink danger brindle" at bounding box center [579, 351] width 58 height 14
click at [227, 383] on select "transplanted transported transgressed transmitted" at bounding box center [203, 386] width 67 height 14
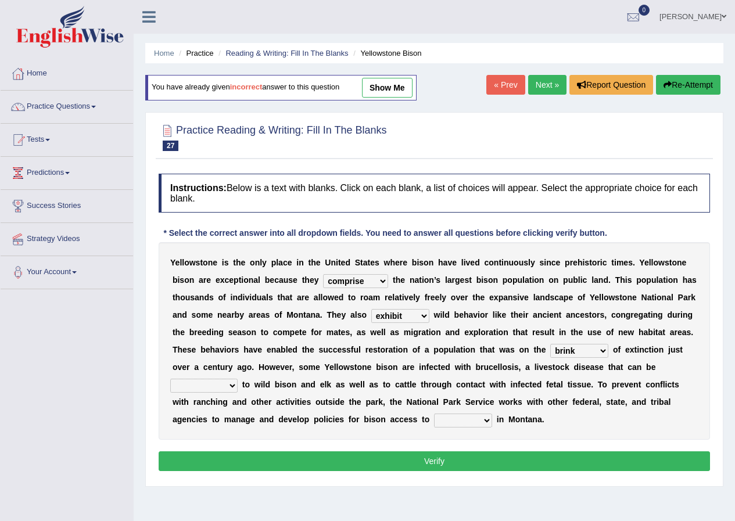
select select "transported"
click at [170, 379] on select "transplanted transported transgressed transmitted" at bounding box center [203, 386] width 67 height 14
click at [486, 417] on select "habitat habitat habitant food" at bounding box center [463, 421] width 58 height 14
select select "habitat"
click at [434, 414] on select "habitat habitat habitant food" at bounding box center [463, 421] width 58 height 14
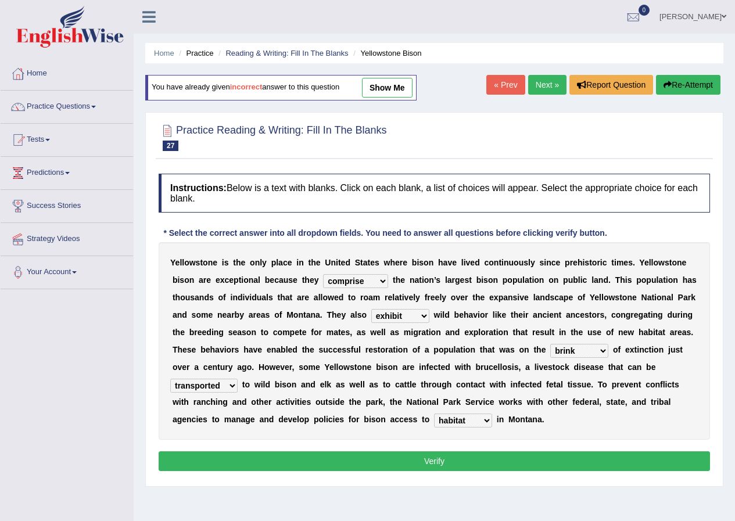
click at [456, 468] on button "Verify" at bounding box center [434, 461] width 551 height 20
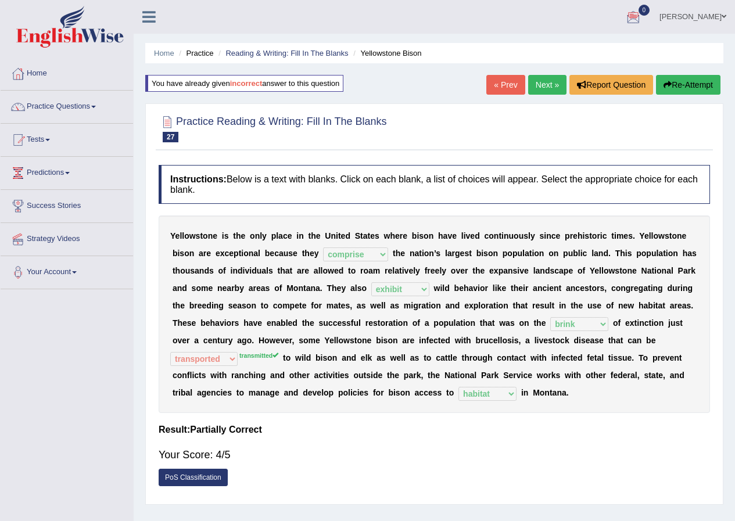
click at [550, 85] on link "Next »" at bounding box center [547, 85] width 38 height 20
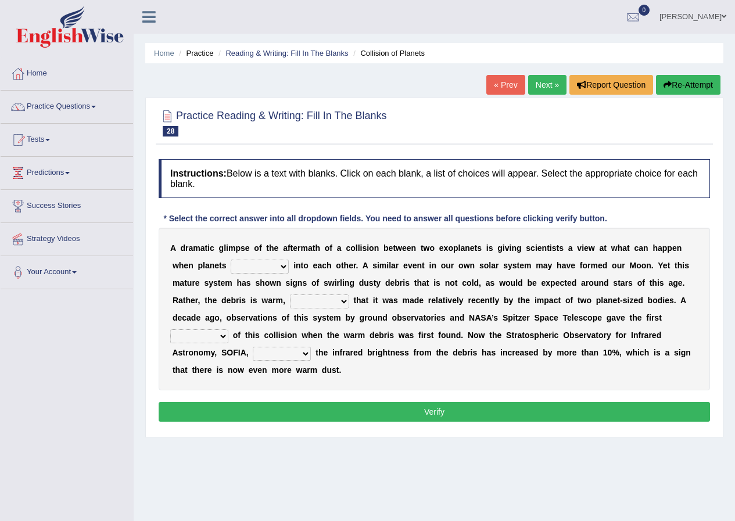
click at [281, 267] on select "crash explore roam implode" at bounding box center [260, 267] width 58 height 14
select select "explore"
click at [231, 260] on select "crash explore roam implode" at bounding box center [260, 267] width 58 height 14
click at [332, 300] on select "reinforcing sentencing forging conducing" at bounding box center [319, 302] width 59 height 14
click at [337, 297] on select "reinforcing sentencing forging conducing" at bounding box center [319, 302] width 59 height 14
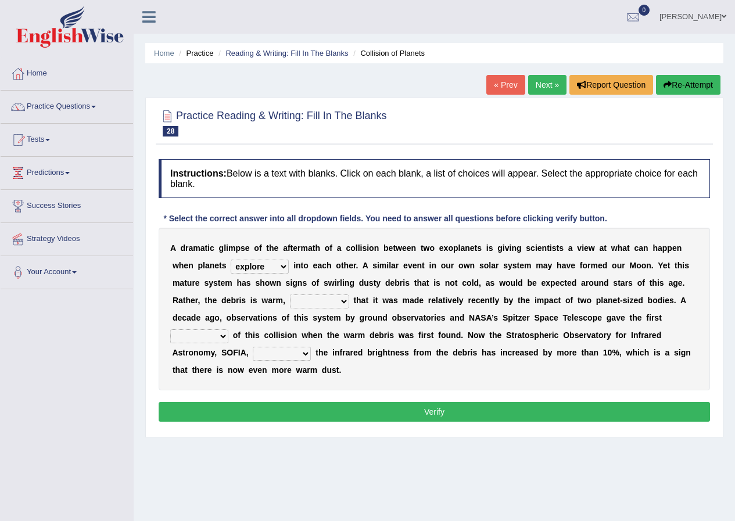
click at [214, 335] on select "pints faints hints taints" at bounding box center [199, 336] width 58 height 14
select select "hints"
click at [170, 329] on select "pints faints hints taints" at bounding box center [199, 336] width 58 height 14
click at [282, 351] on select "concealed revealed repealed unsealed" at bounding box center [282, 354] width 58 height 14
click at [351, 376] on div "A d r a m a t i c g l i m p s e o f t h e a f t e r m a t h o f a c o l l i s i…" at bounding box center [434, 309] width 551 height 163
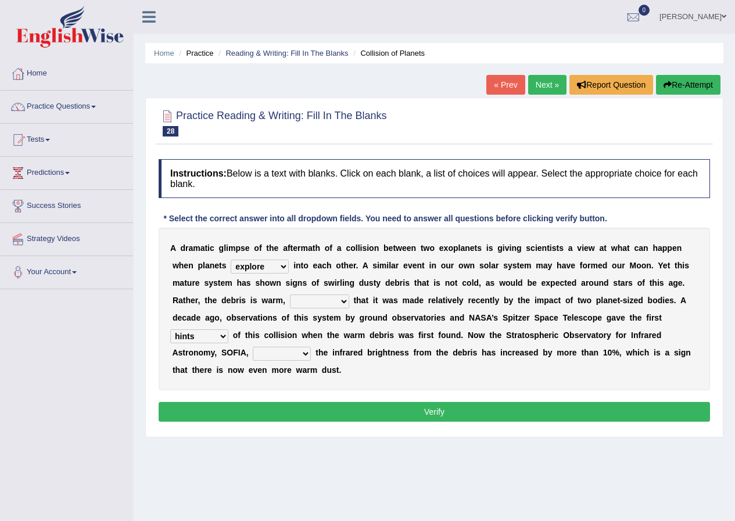
click at [305, 357] on select "concealed revealed repealed unsealed" at bounding box center [282, 354] width 58 height 14
select select "unsealed"
click at [253, 347] on select "concealed revealed repealed unsealed" at bounding box center [282, 354] width 58 height 14
click at [304, 303] on select "reinforcing sentencing forging conducing" at bounding box center [319, 302] width 59 height 14
select select "reinforcing"
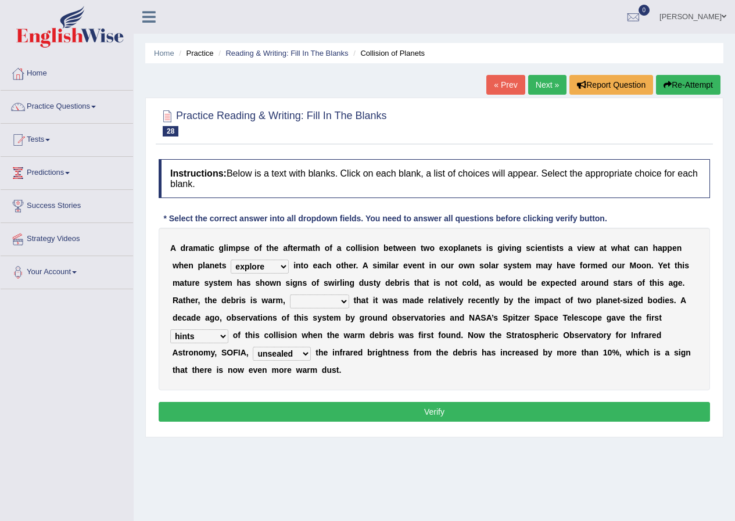
click at [290, 295] on select "reinforcing sentencing forging conducing" at bounding box center [319, 302] width 59 height 14
click at [332, 406] on button "Verify" at bounding box center [434, 412] width 551 height 20
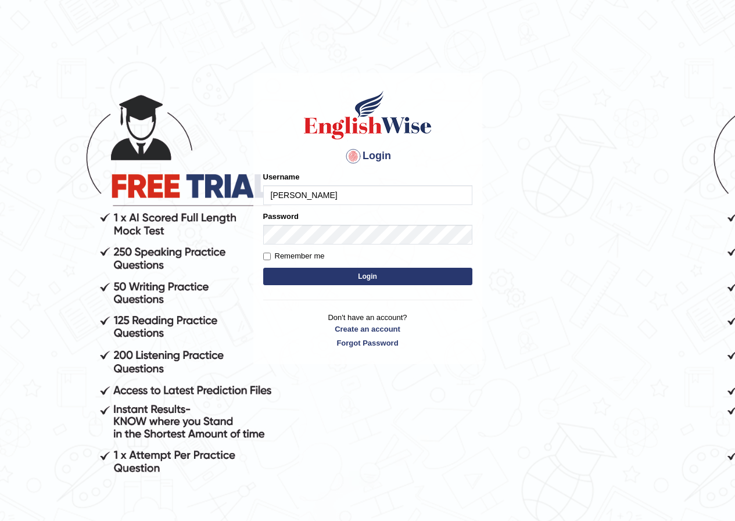
type input "AnjanH"
click at [371, 274] on button "Login" at bounding box center [367, 276] width 209 height 17
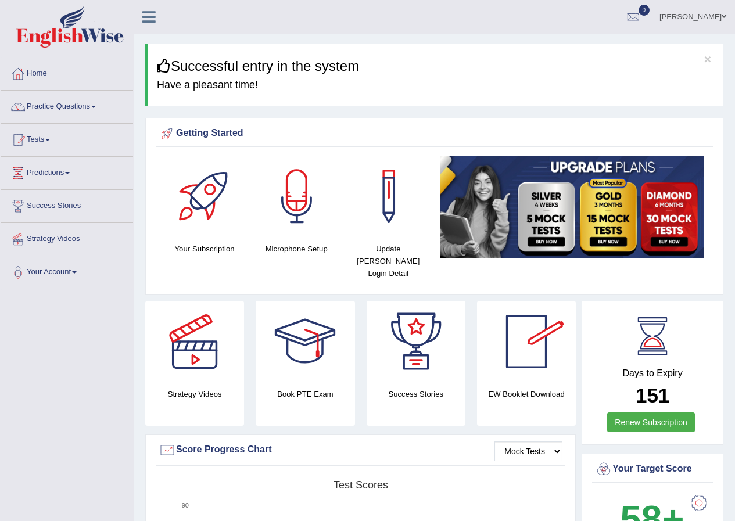
click at [705, 19] on link "[PERSON_NAME]" at bounding box center [693, 15] width 84 height 30
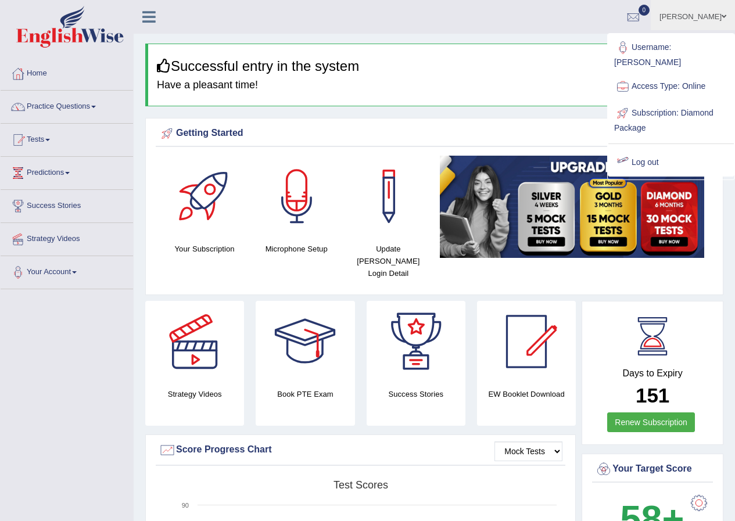
click at [641, 149] on link "Log out" at bounding box center [670, 162] width 125 height 27
